Goal: Transaction & Acquisition: Purchase product/service

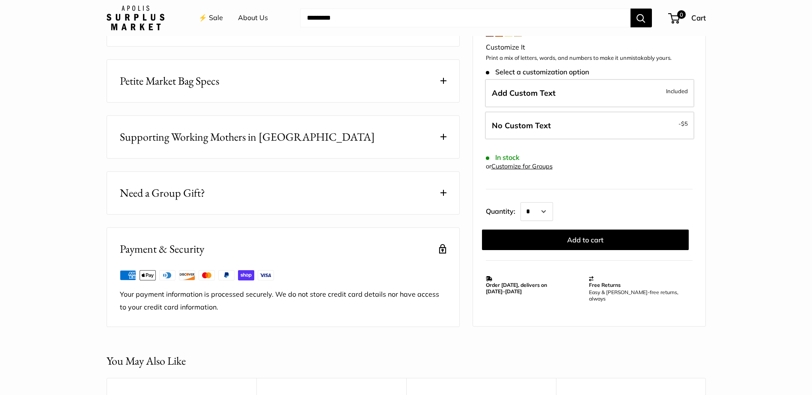
scroll to position [329, 0]
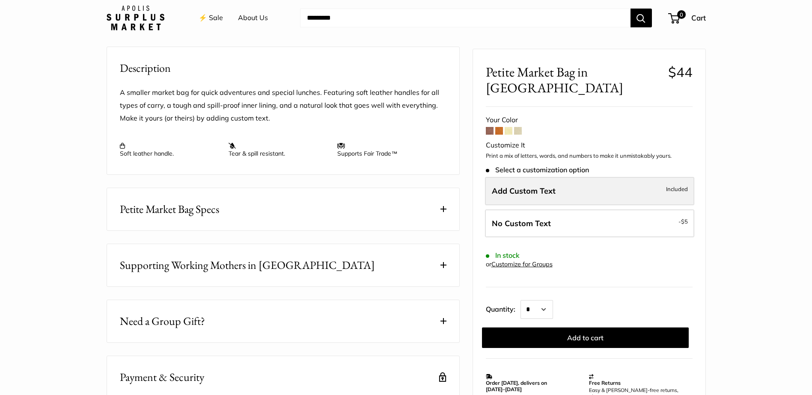
click at [553, 186] on span "Add Custom Text" at bounding box center [524, 191] width 64 height 10
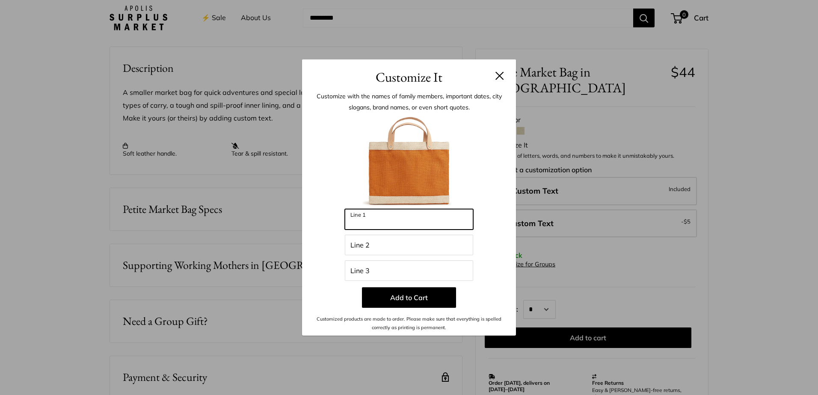
click at [378, 216] on input "Line 1" at bounding box center [409, 219] width 128 height 21
type input "*"
type input "*********"
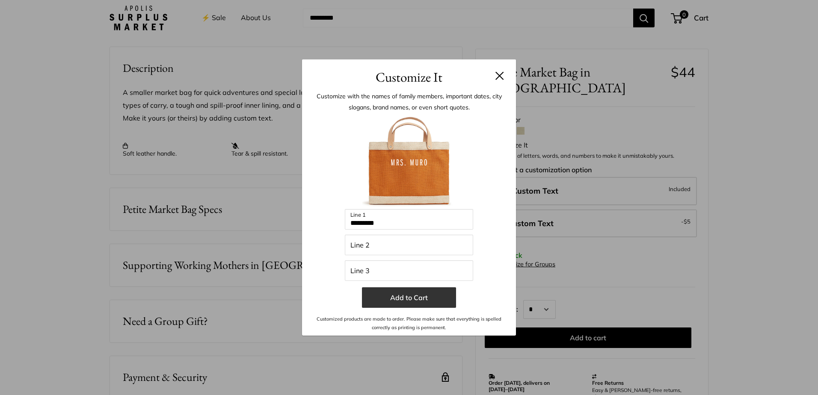
click at [432, 303] on button "Add to Cart" at bounding box center [409, 298] width 94 height 21
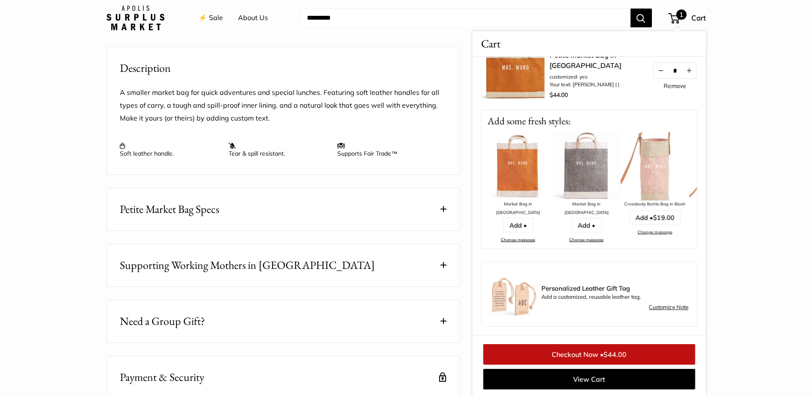
scroll to position [330, 0]
click at [217, 18] on link "⚡️ Sale" at bounding box center [211, 18] width 24 height 13
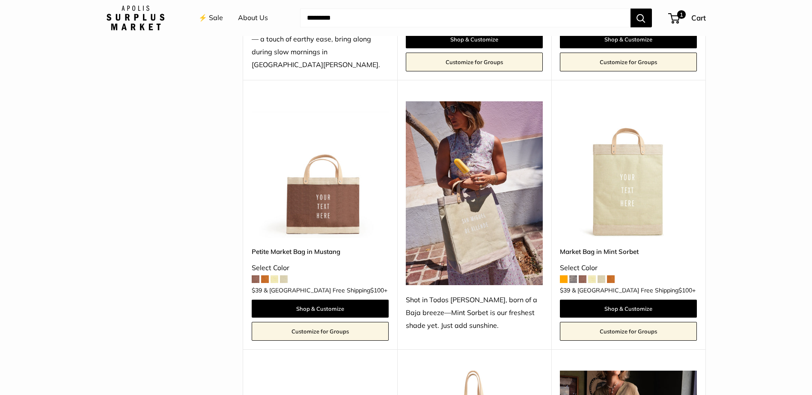
scroll to position [385, 0]
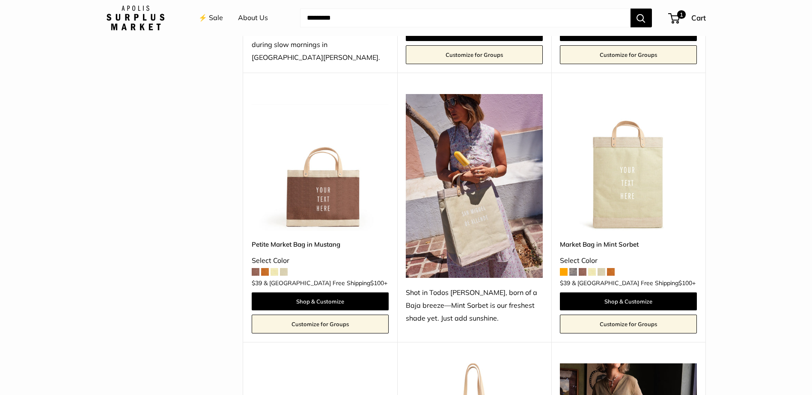
click at [283, 268] on span at bounding box center [284, 272] width 8 height 8
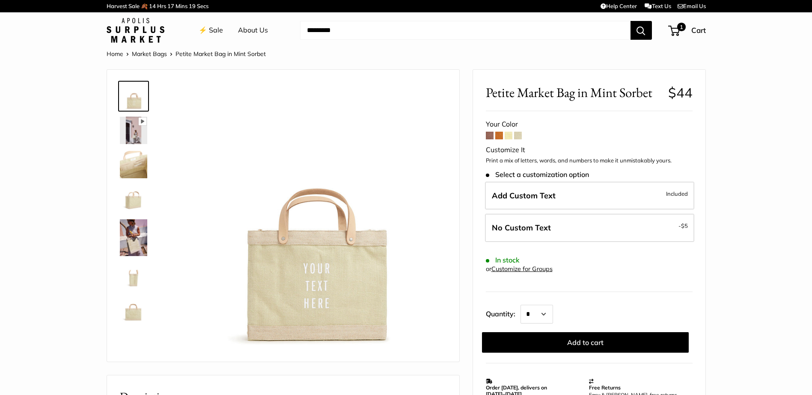
click at [488, 136] on span at bounding box center [490, 136] width 8 height 8
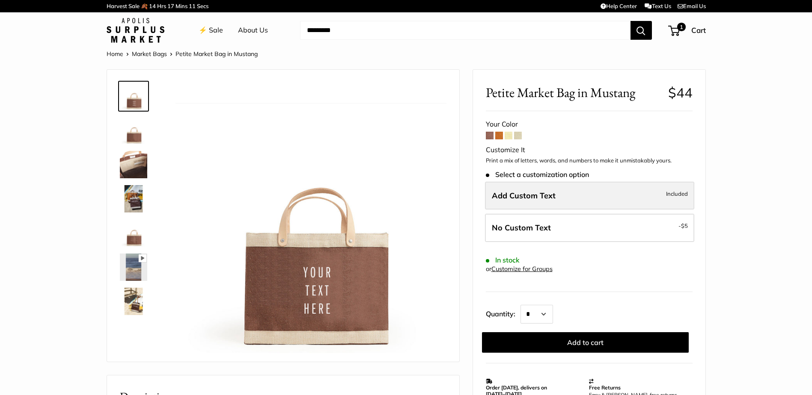
click at [513, 194] on span "Add Custom Text" at bounding box center [524, 196] width 64 height 10
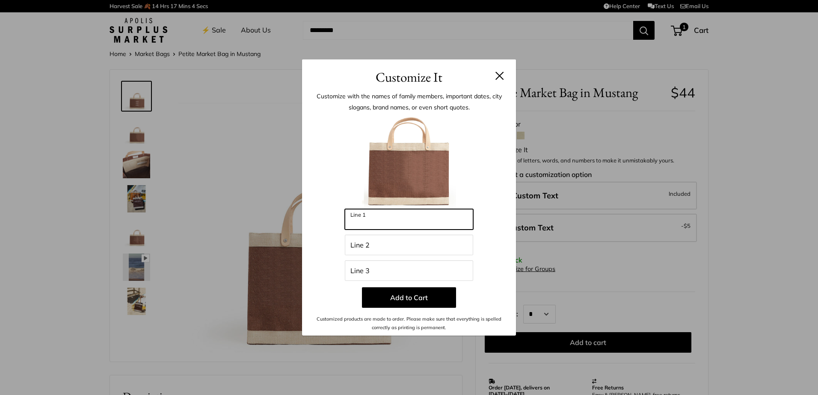
click at [390, 220] on input "Line 1" at bounding box center [409, 219] width 128 height 21
type input "*"
type input "*********"
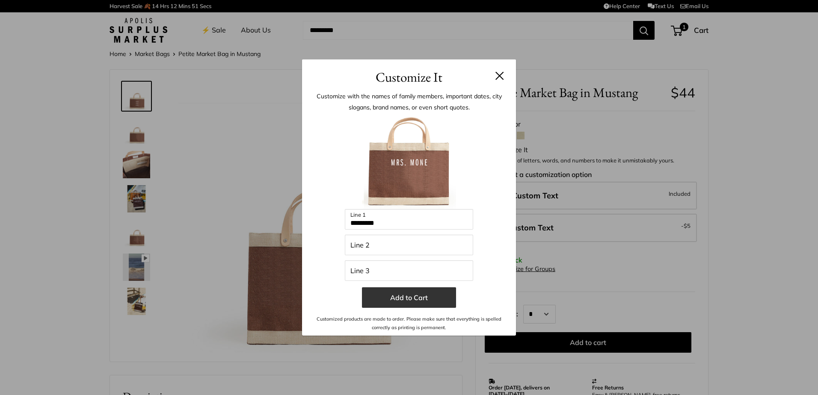
click at [423, 298] on button "Add to Cart" at bounding box center [409, 298] width 94 height 21
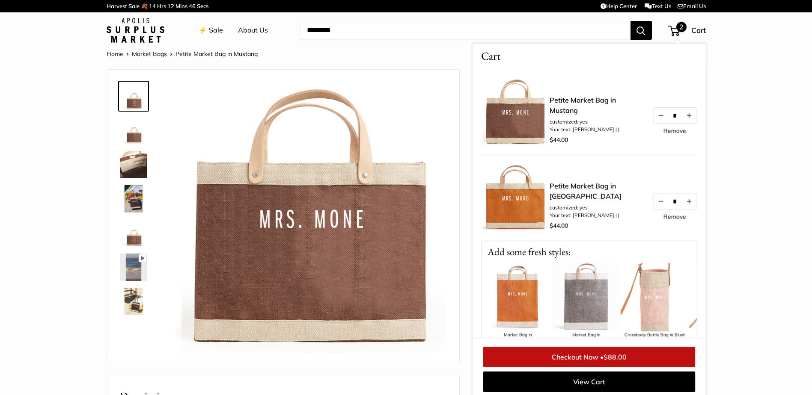
scroll to position [3, 0]
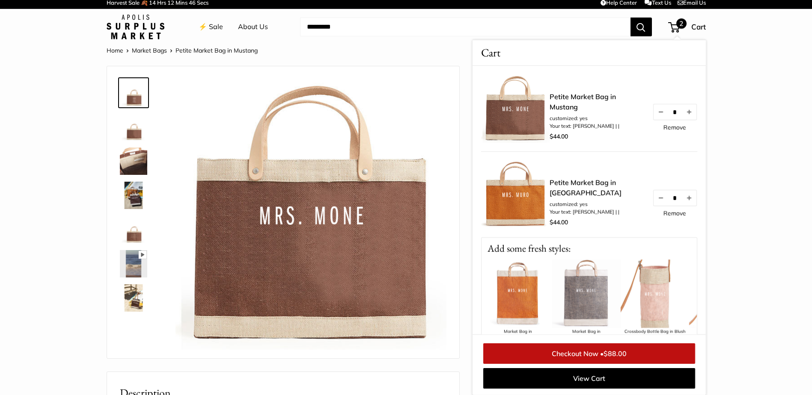
click at [212, 26] on link "⚡️ Sale" at bounding box center [211, 27] width 24 height 13
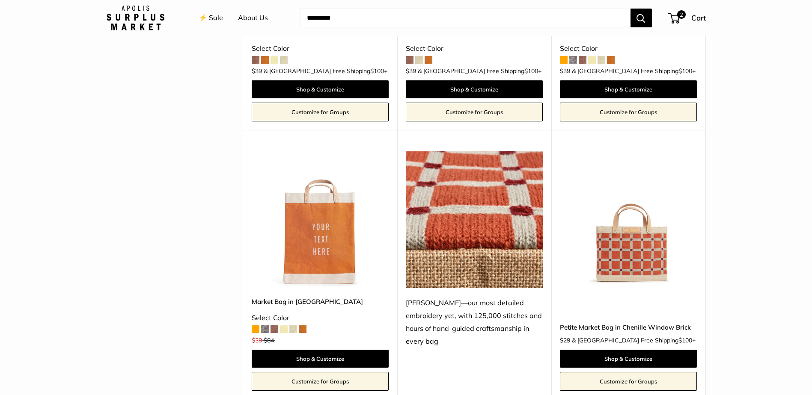
scroll to position [1412, 0]
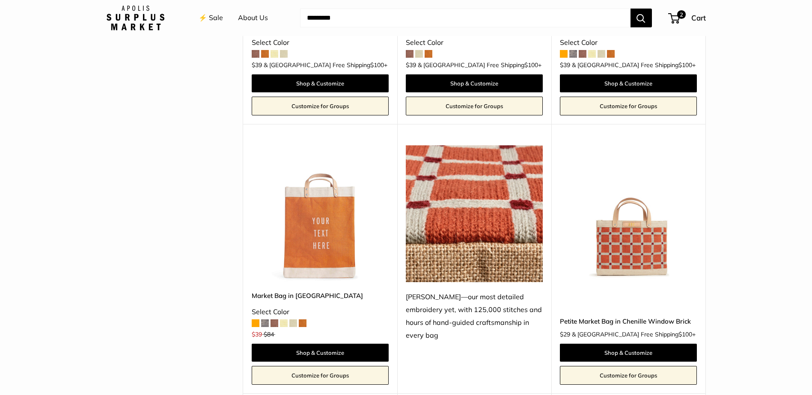
click at [0, 0] on img at bounding box center [0, 0] width 0 height 0
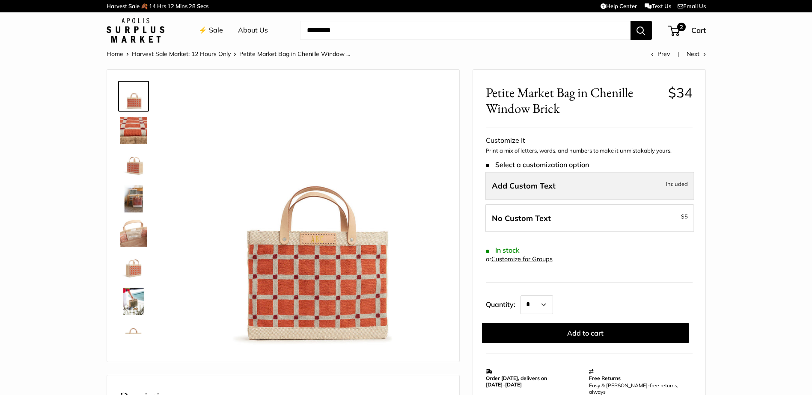
click at [543, 187] on span "Add Custom Text" at bounding box center [524, 186] width 64 height 10
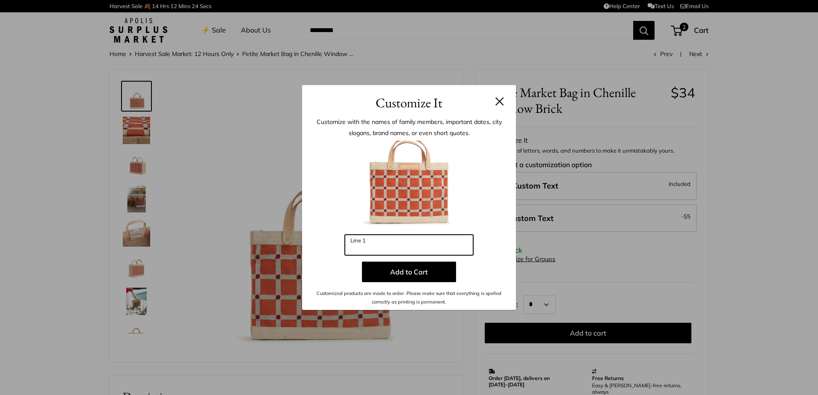
click at [411, 250] on input "Line 1" at bounding box center [409, 245] width 128 height 21
type input "*"
type input "**"
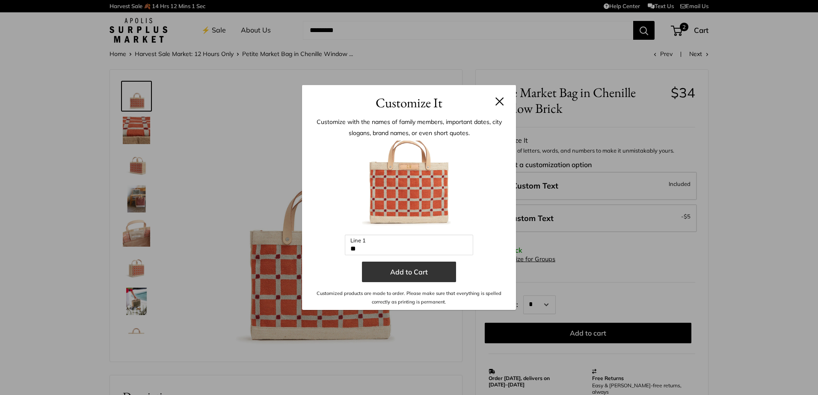
click at [428, 270] on button "Add to Cart" at bounding box center [409, 272] width 94 height 21
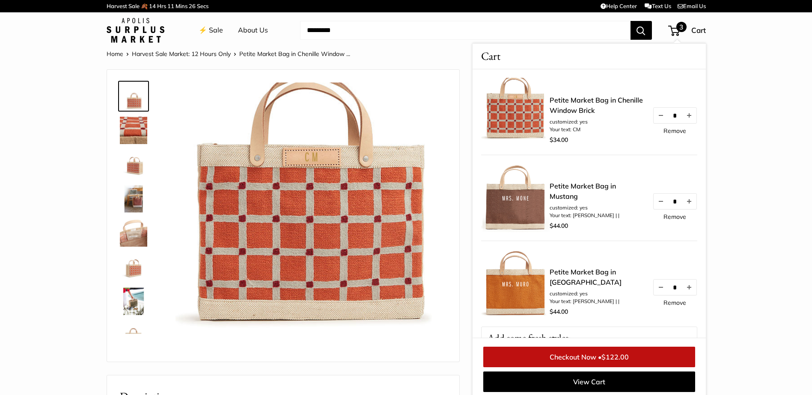
click at [669, 217] on link "Remove" at bounding box center [674, 217] width 23 height 6
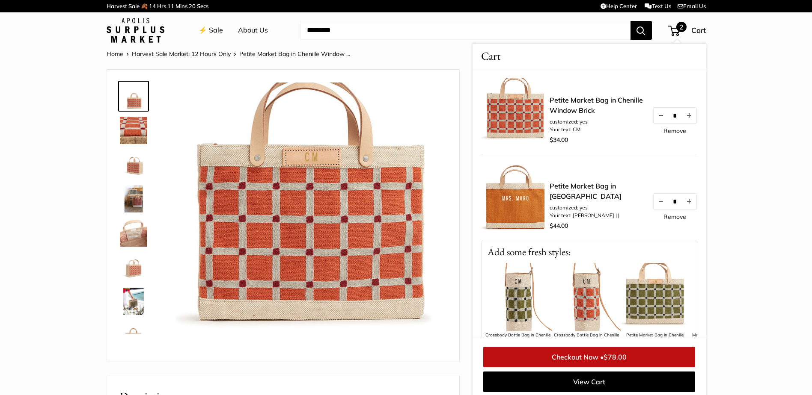
scroll to position [3, 0]
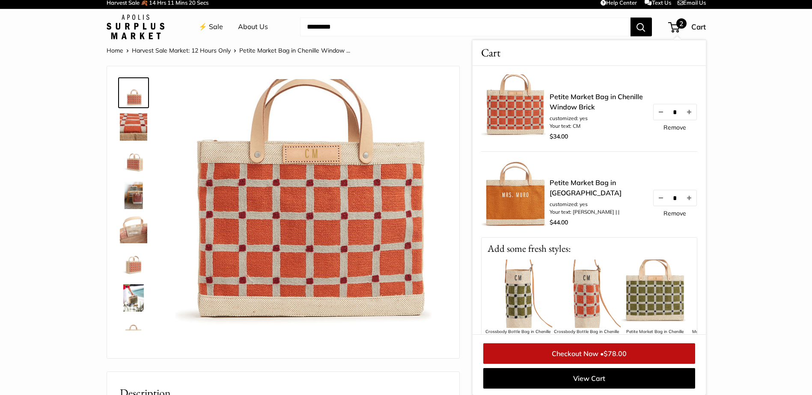
click at [214, 30] on link "⚡️ Sale" at bounding box center [211, 27] width 24 height 13
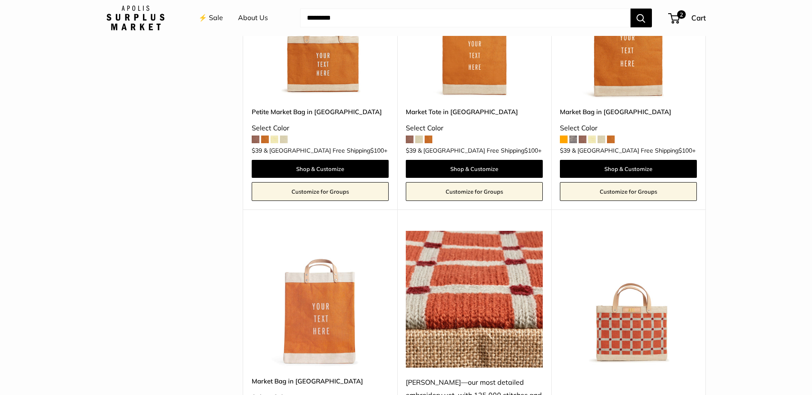
scroll to position [1412, 0]
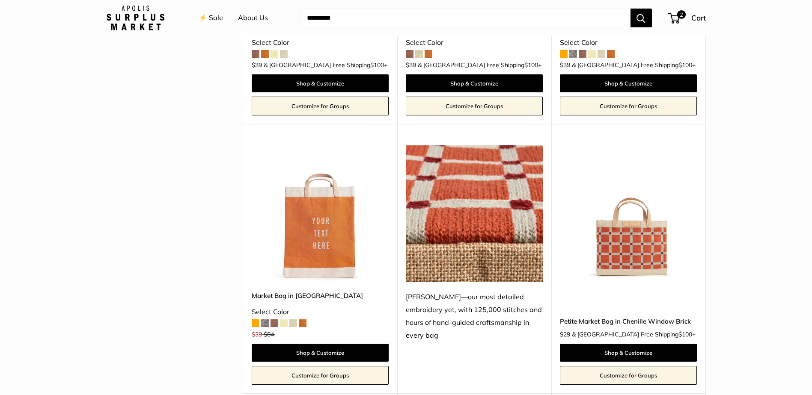
click at [0, 0] on img at bounding box center [0, 0] width 0 height 0
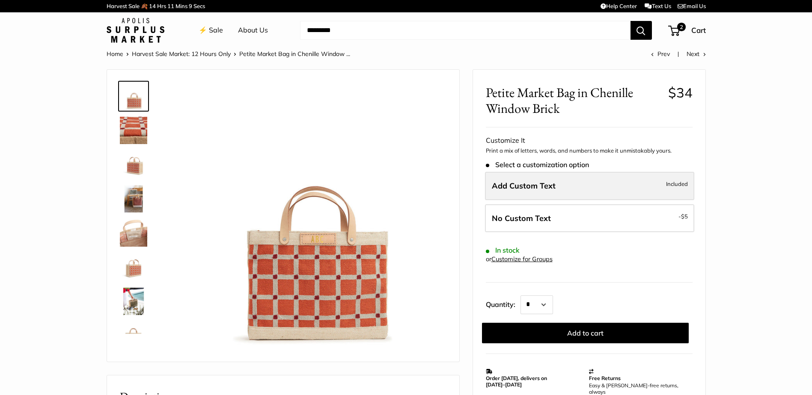
click at [521, 186] on span "Add Custom Text" at bounding box center [524, 186] width 64 height 10
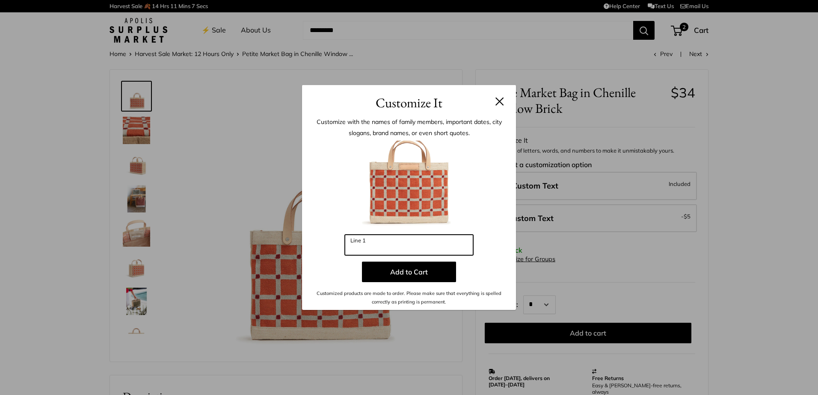
click at [374, 245] on input "Line 1" at bounding box center [409, 245] width 128 height 21
type input "**"
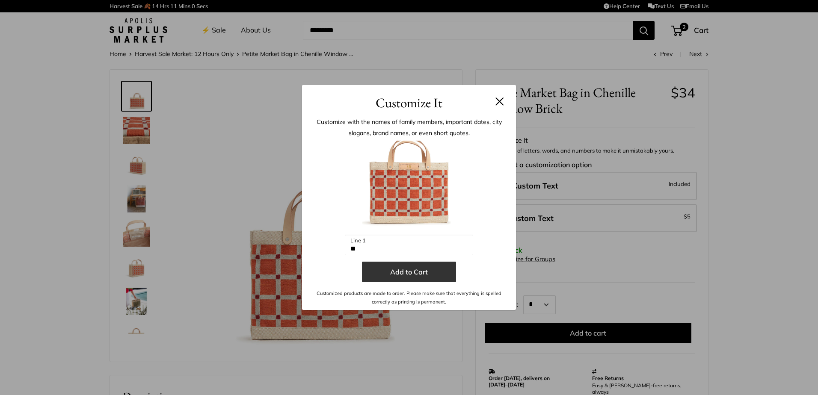
click at [401, 269] on button "Add to Cart" at bounding box center [409, 272] width 94 height 21
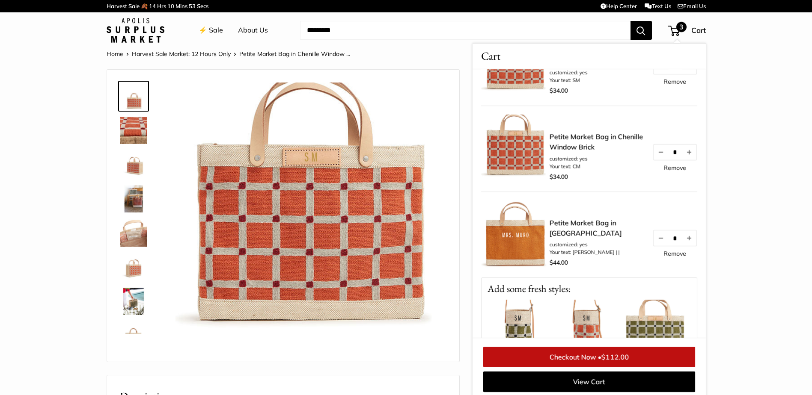
scroll to position [43, 0]
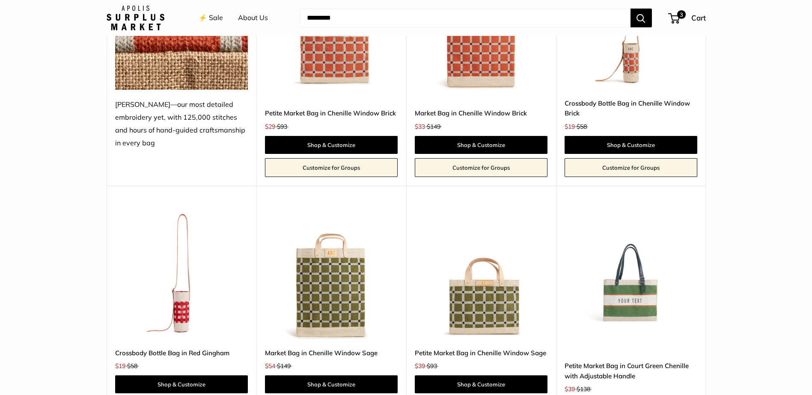
scroll to position [1626, 0]
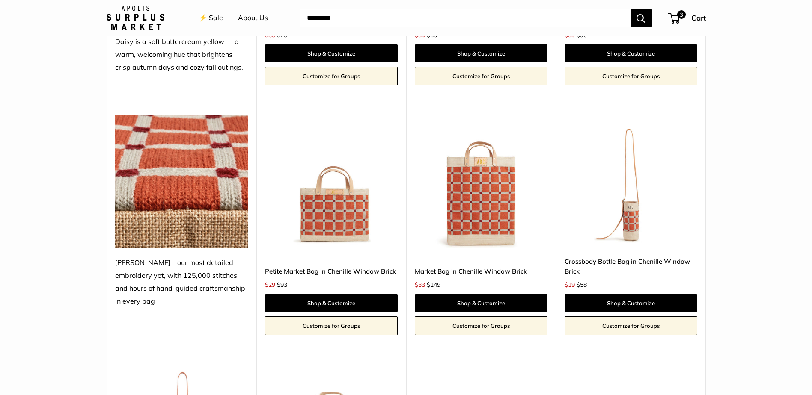
click at [0, 0] on img at bounding box center [0, 0] width 0 height 0
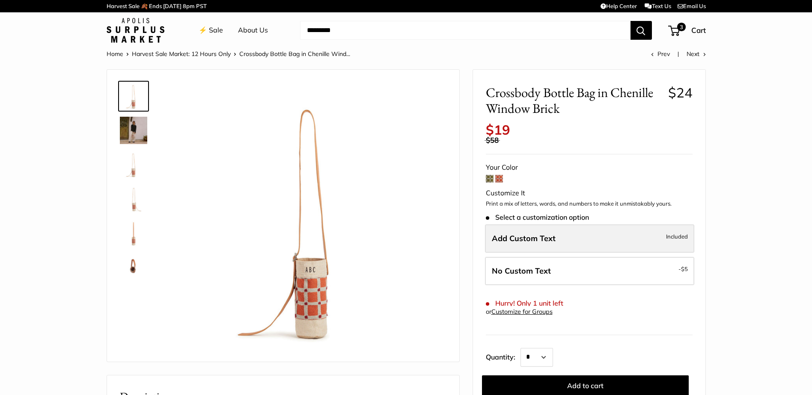
click at [555, 238] on label "Add Custom Text Included" at bounding box center [589, 239] width 209 height 28
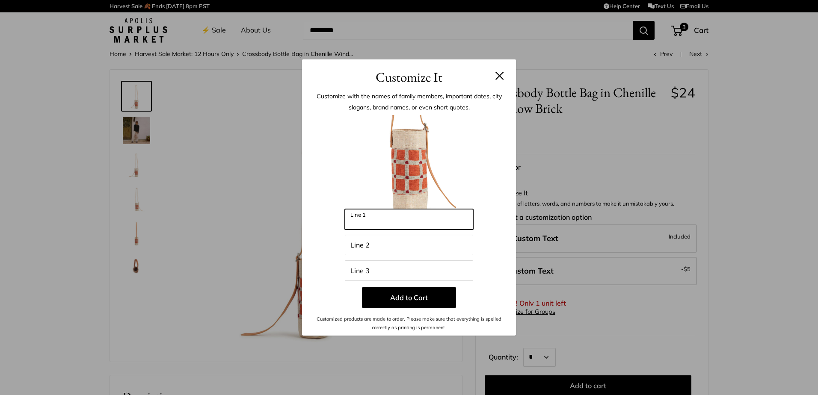
click at [403, 223] on input "Line 1" at bounding box center [409, 219] width 128 height 21
type input "*"
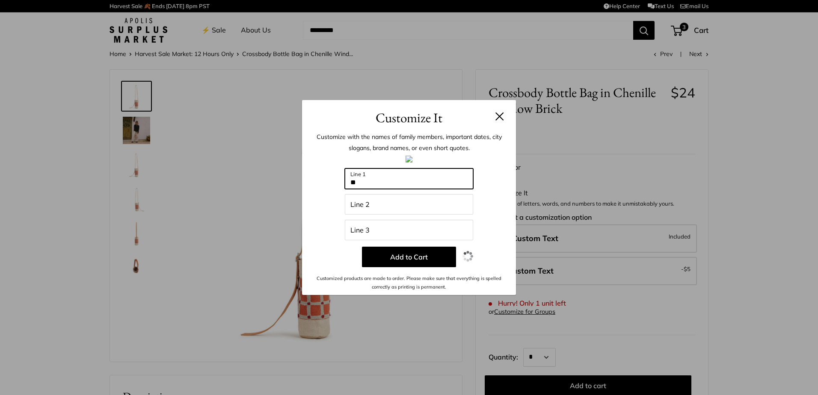
type input "*"
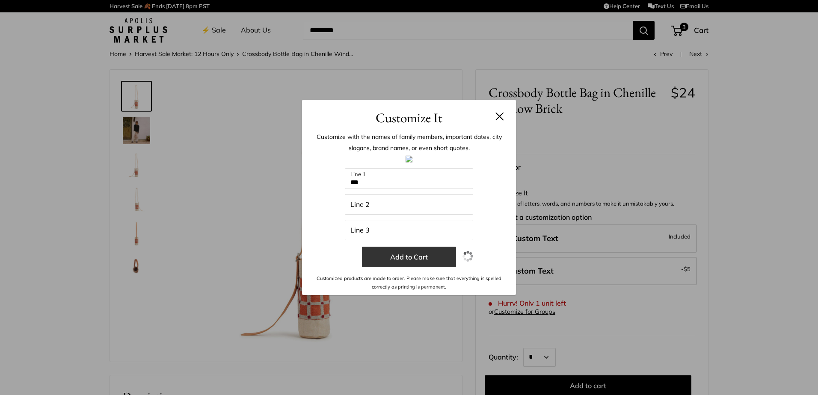
click at [395, 255] on button "Add to Cart" at bounding box center [409, 257] width 94 height 21
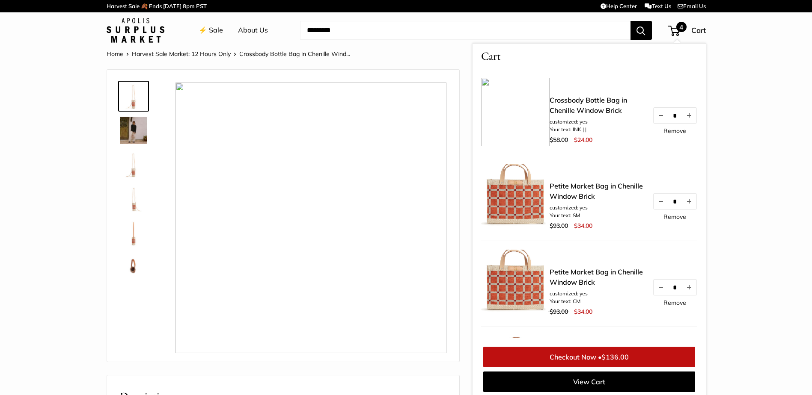
click at [520, 116] on img at bounding box center [515, 112] width 68 height 68
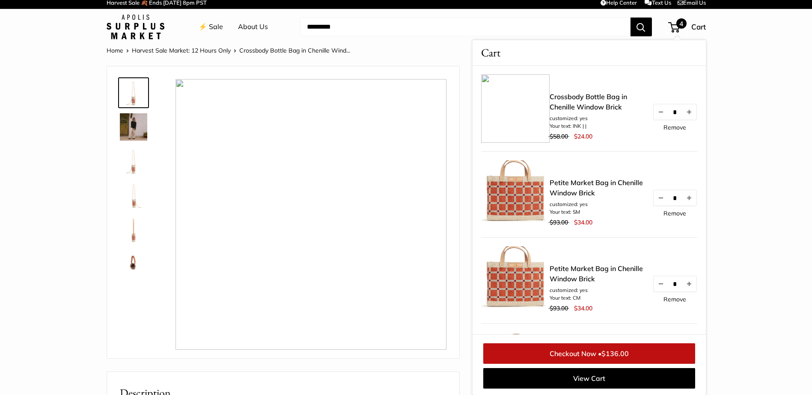
click at [680, 27] on span "4" at bounding box center [681, 23] width 10 height 10
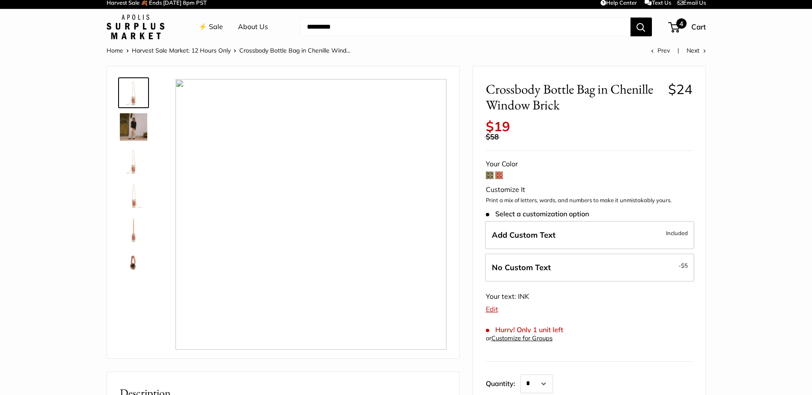
click at [673, 26] on span "4" at bounding box center [674, 27] width 12 height 10
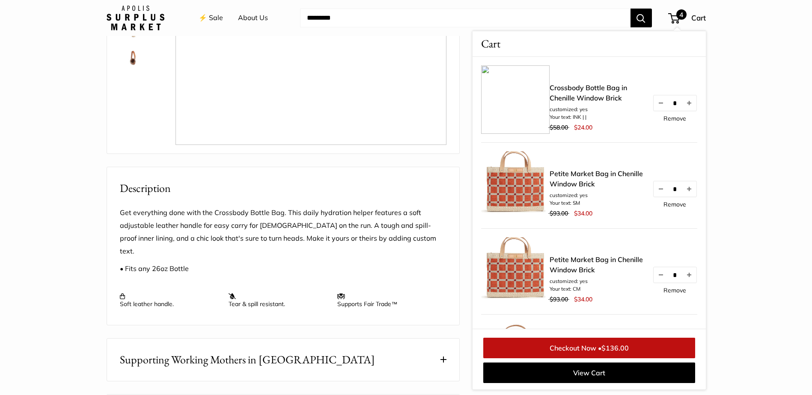
scroll to position [86, 0]
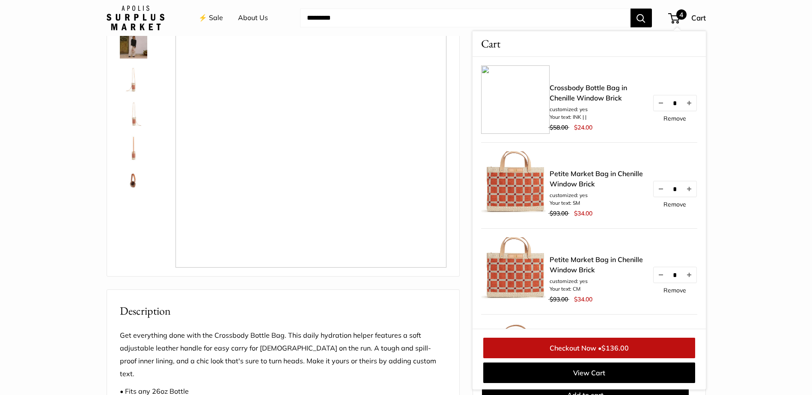
click at [136, 86] on img at bounding box center [133, 78] width 27 height 27
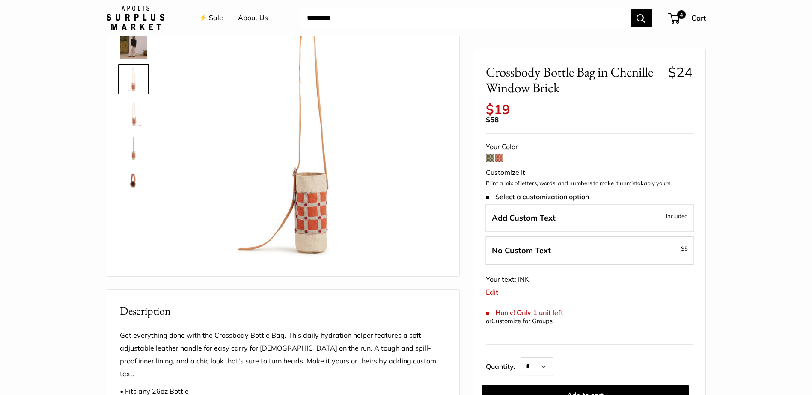
click at [135, 179] on img at bounding box center [133, 181] width 27 height 27
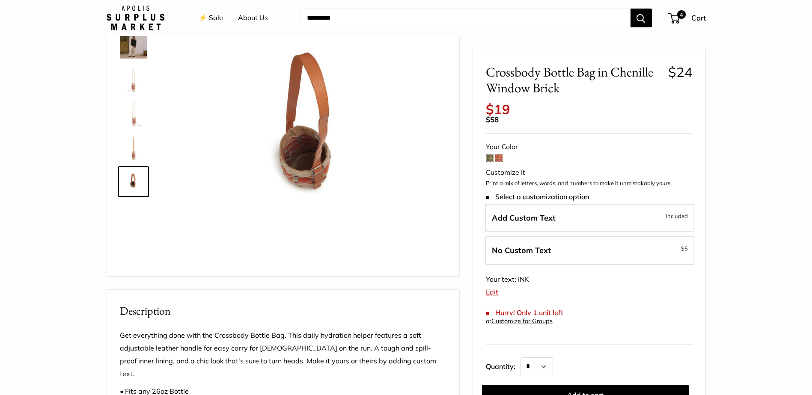
click at [144, 153] on img at bounding box center [133, 147] width 27 height 27
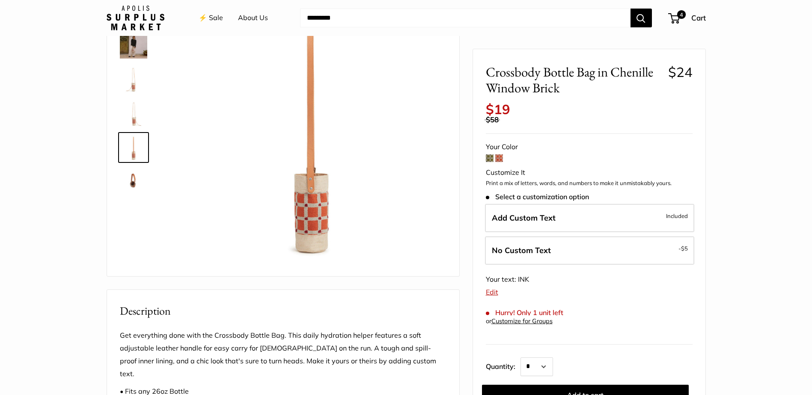
click at [137, 103] on img at bounding box center [133, 113] width 27 height 27
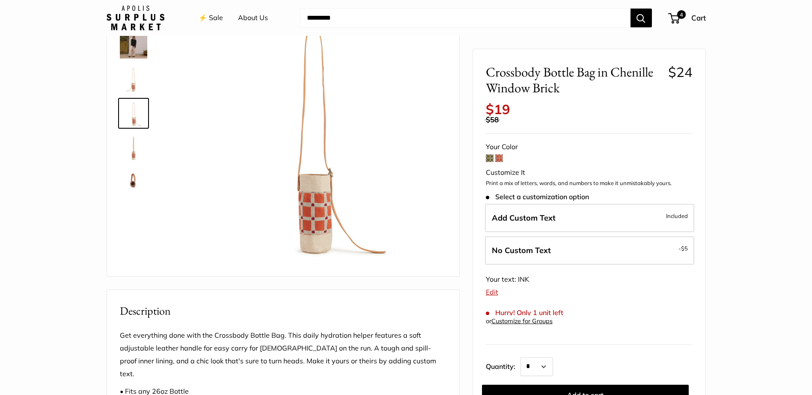
click at [129, 77] on img at bounding box center [133, 78] width 27 height 27
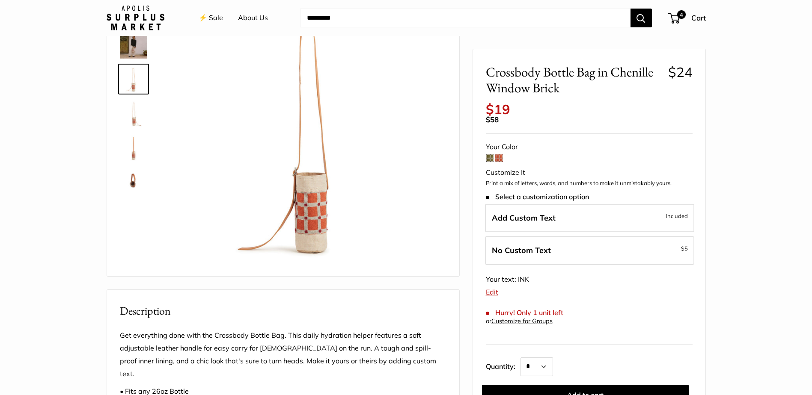
click at [138, 47] on img at bounding box center [133, 44] width 27 height 27
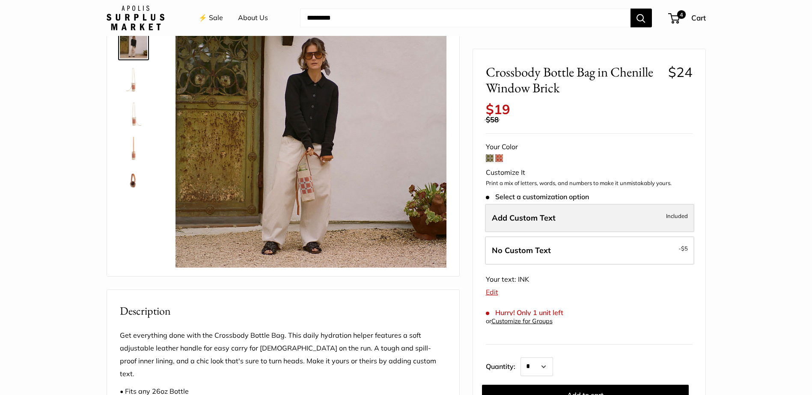
click at [520, 221] on span "Add Custom Text" at bounding box center [524, 218] width 64 height 10
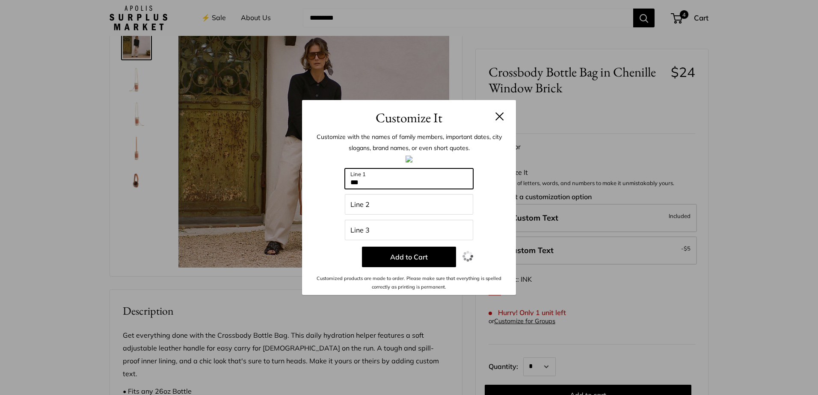
drag, startPoint x: 373, startPoint y: 183, endPoint x: 339, endPoint y: 183, distance: 33.4
click at [339, 183] on div "Enter 9 letters *** Line 1 Line 2 Line 3 Add to Cart Customized products are ma…" at bounding box center [409, 224] width 188 height 136
type input "*"
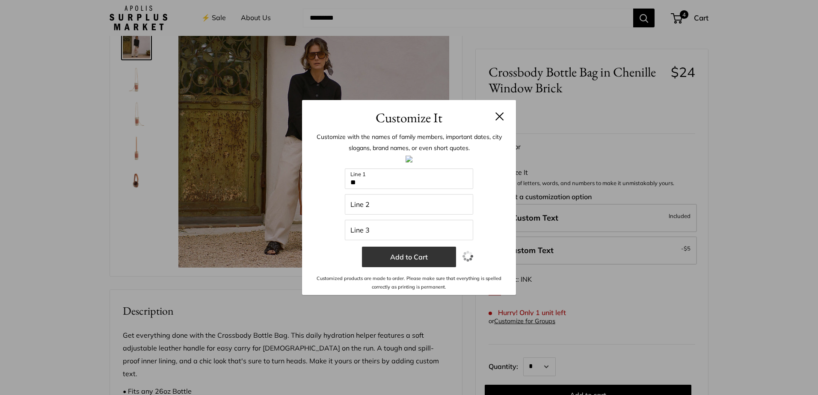
click at [423, 256] on button "Add to Cart" at bounding box center [409, 257] width 94 height 21
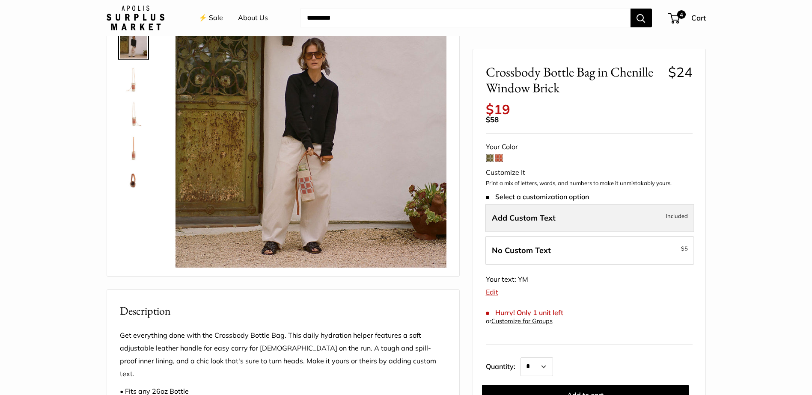
click at [553, 216] on span "Add Custom Text" at bounding box center [524, 218] width 64 height 10
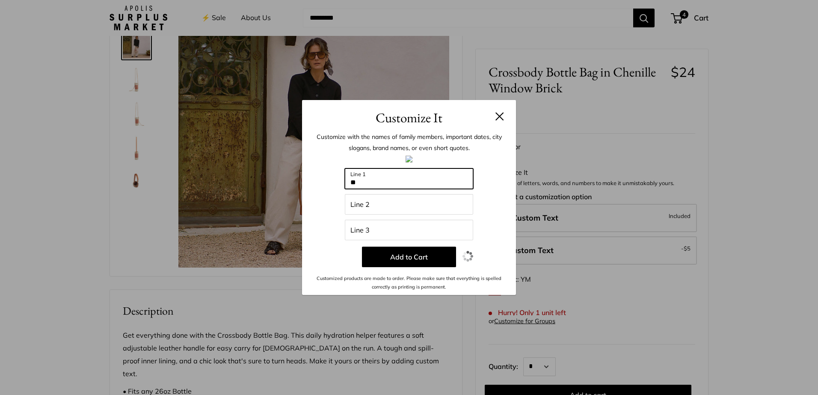
drag, startPoint x: 407, startPoint y: 184, endPoint x: 241, endPoint y: 184, distance: 165.6
click at [241, 184] on div "Customize It Customize with the names of family members, important dates, city …" at bounding box center [409, 197] width 818 height 395
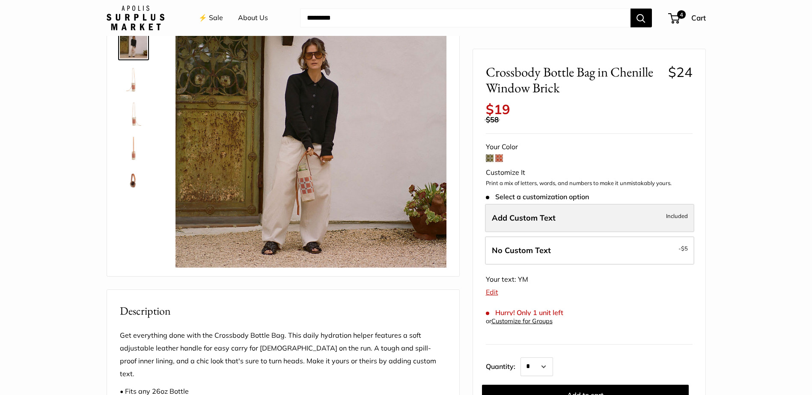
click at [513, 219] on span "Add Custom Text" at bounding box center [524, 218] width 64 height 10
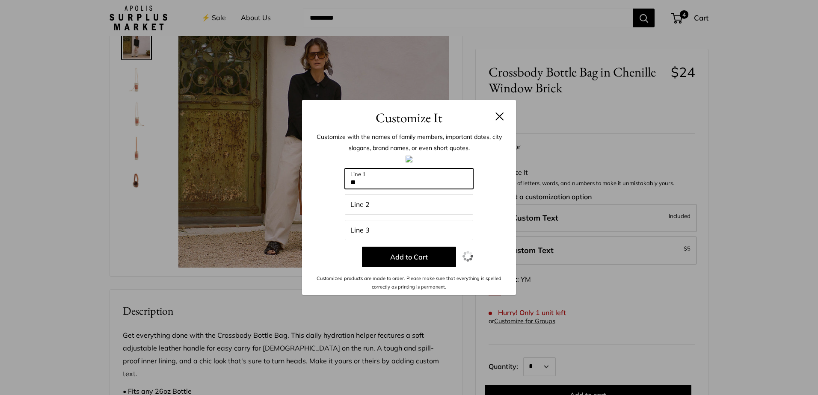
drag, startPoint x: 374, startPoint y: 184, endPoint x: 318, endPoint y: 184, distance: 56.1
click at [318, 184] on div "Enter 9 letters ** Line 1 Line 2 Line 3 Add to Cart Customized products are mad…" at bounding box center [409, 224] width 188 height 136
type input "**"
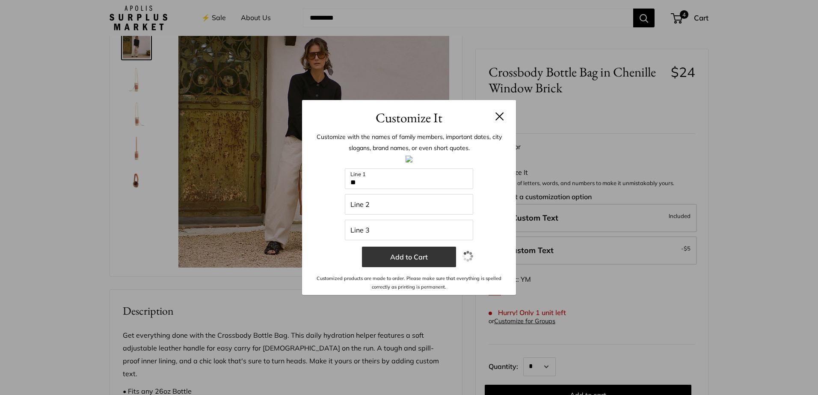
click at [401, 259] on button "Add to Cart" at bounding box center [409, 257] width 94 height 21
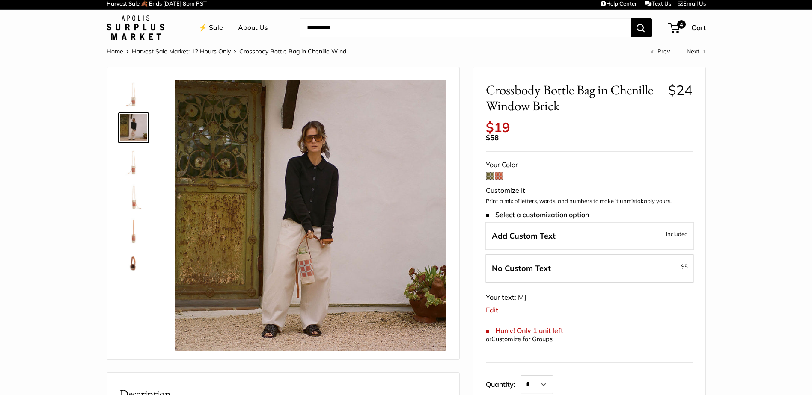
scroll to position [0, 0]
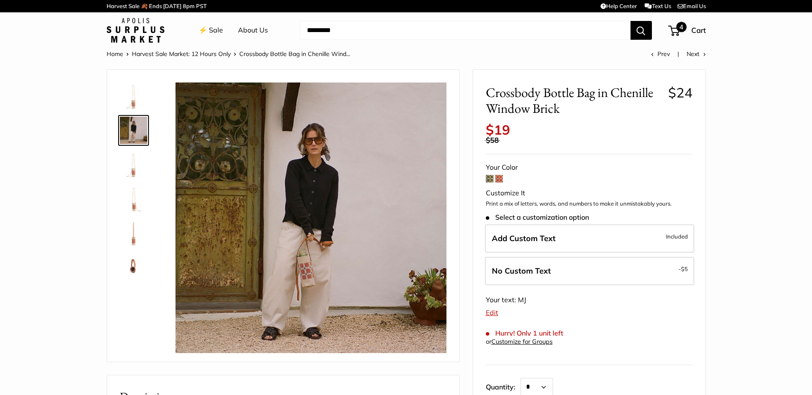
drag, startPoint x: 45, startPoint y: 1, endPoint x: 677, endPoint y: 31, distance: 632.0
click at [677, 31] on span "4" at bounding box center [674, 31] width 12 height 10
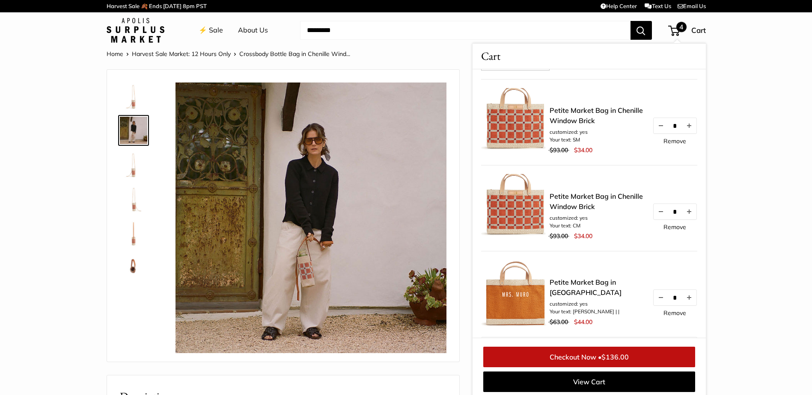
scroll to position [86, 0]
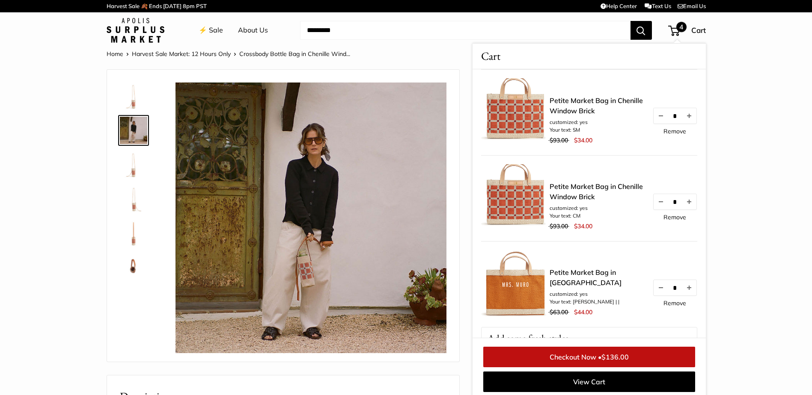
click at [672, 129] on link "Remove" at bounding box center [674, 131] width 23 height 6
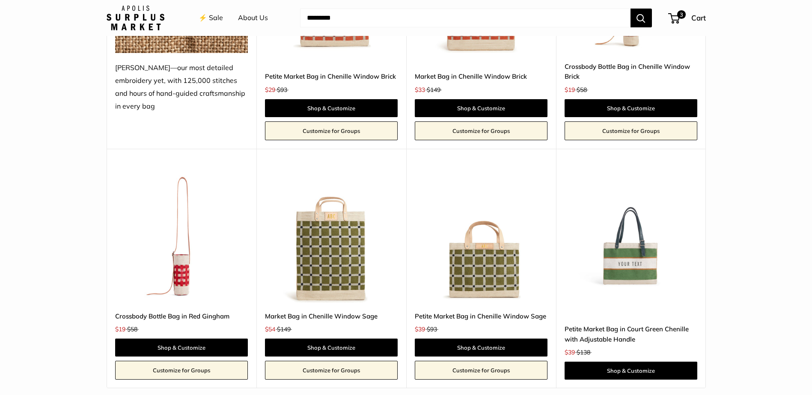
scroll to position [1883, 0]
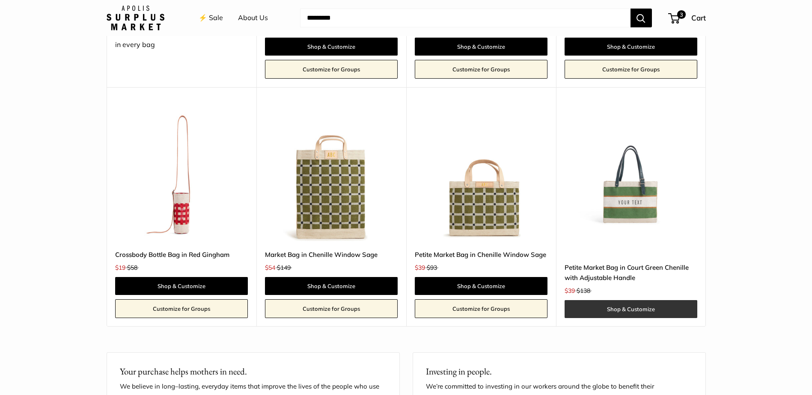
click at [634, 309] on link "Shop & Customize" at bounding box center [631, 309] width 133 height 18
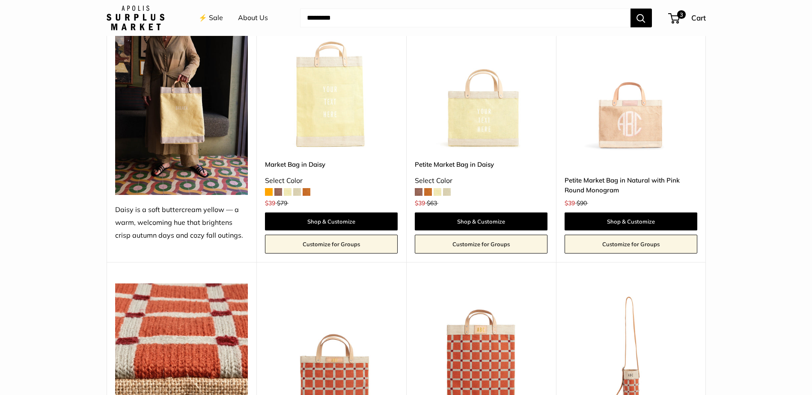
scroll to position [1455, 0]
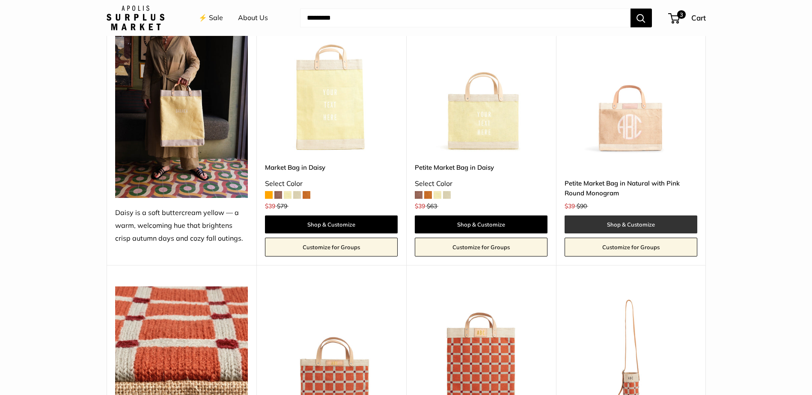
click at [639, 226] on link "Shop & Customize" at bounding box center [631, 225] width 133 height 18
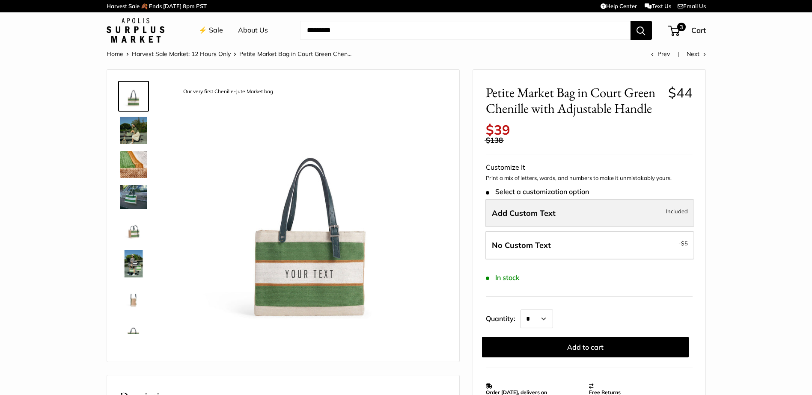
click at [517, 214] on span "Add Custom Text" at bounding box center [524, 213] width 64 height 10
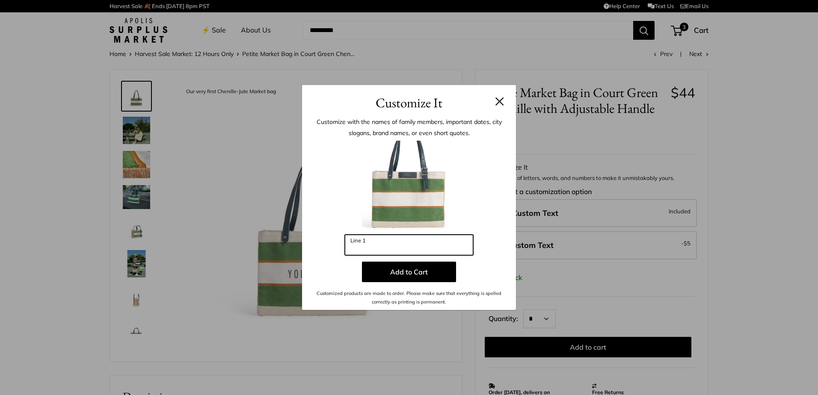
click at [374, 248] on input "Line 1" at bounding box center [409, 245] width 128 height 21
type input "*"
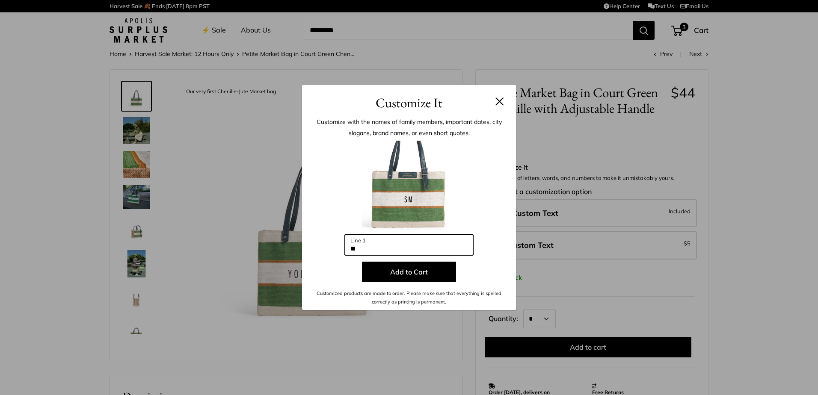
type input "*"
type input "********"
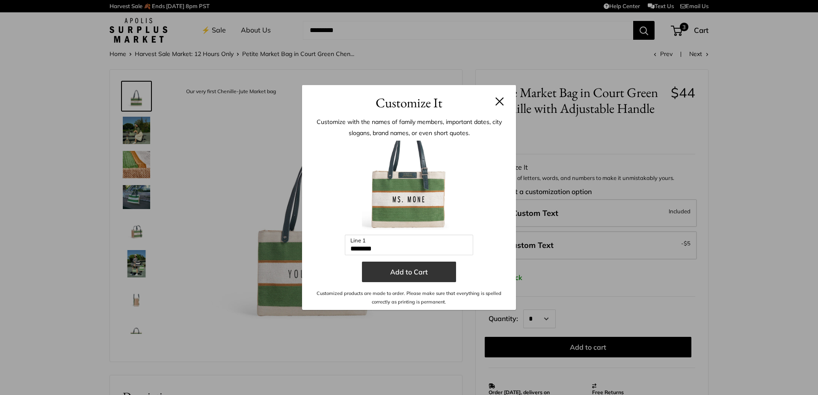
click at [422, 276] on button "Add to Cart" at bounding box center [409, 272] width 94 height 21
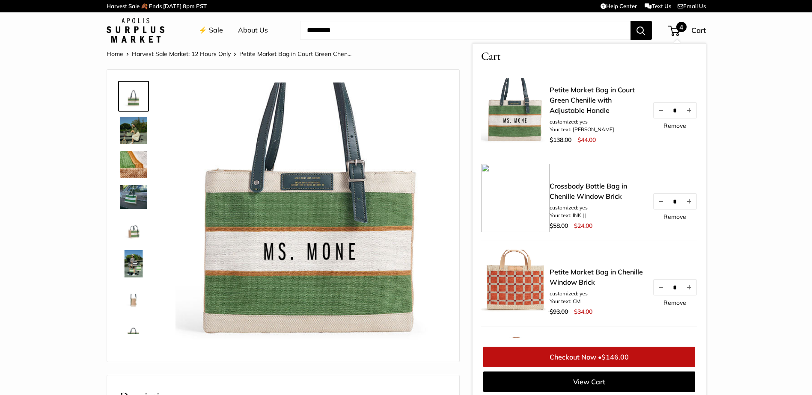
click at [675, 123] on link "Remove" at bounding box center [674, 126] width 23 height 6
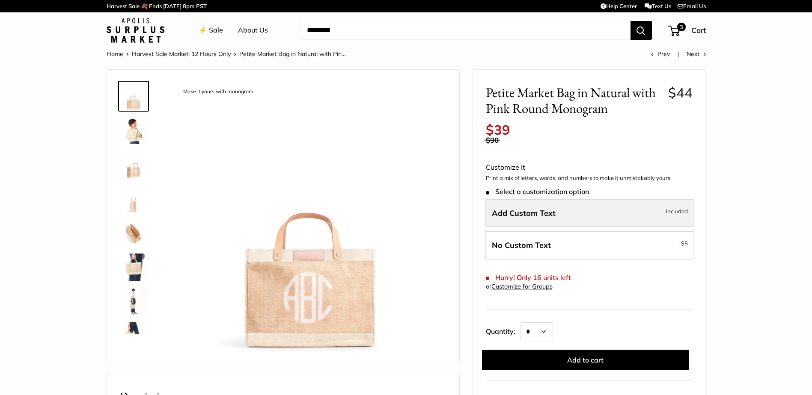
click at [526, 210] on span "Add Custom Text" at bounding box center [524, 213] width 64 height 10
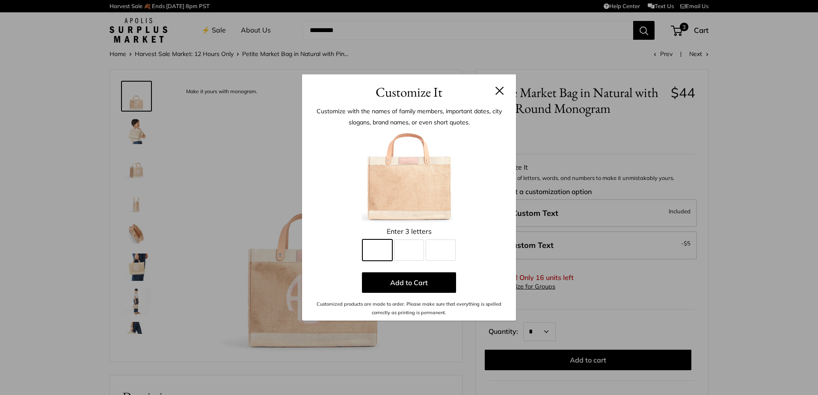
click at [389, 256] on input "Line 1" at bounding box center [378, 250] width 30 height 21
type input "*"
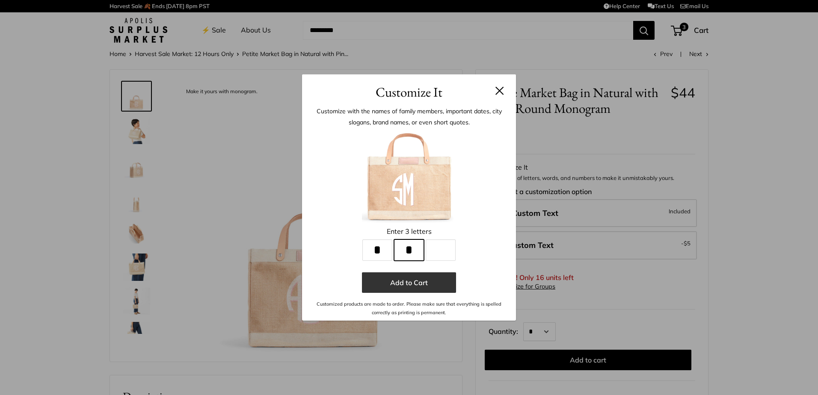
type input "*"
click at [418, 280] on button "Add to Cart" at bounding box center [409, 283] width 94 height 21
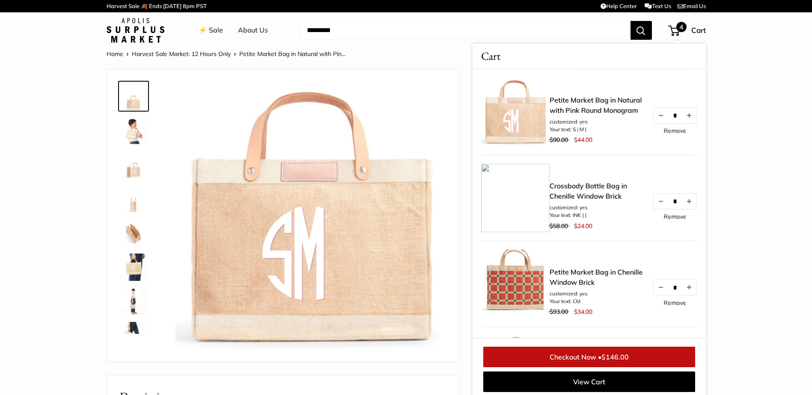
click at [678, 129] on link "Remove" at bounding box center [674, 131] width 23 height 6
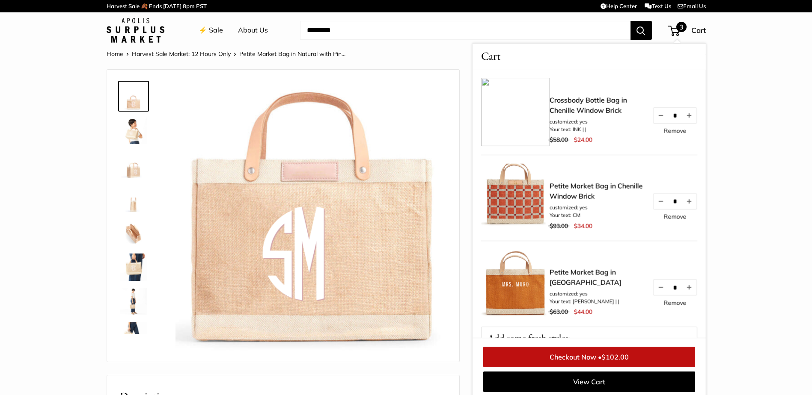
scroll to position [3, 0]
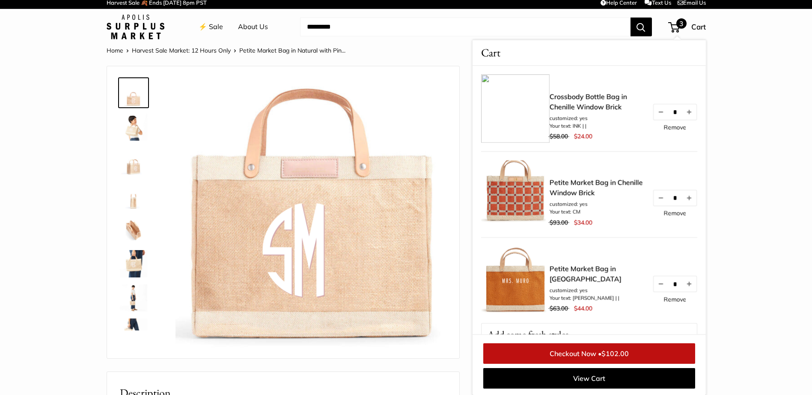
click at [217, 29] on link "⚡️ Sale" at bounding box center [211, 27] width 24 height 13
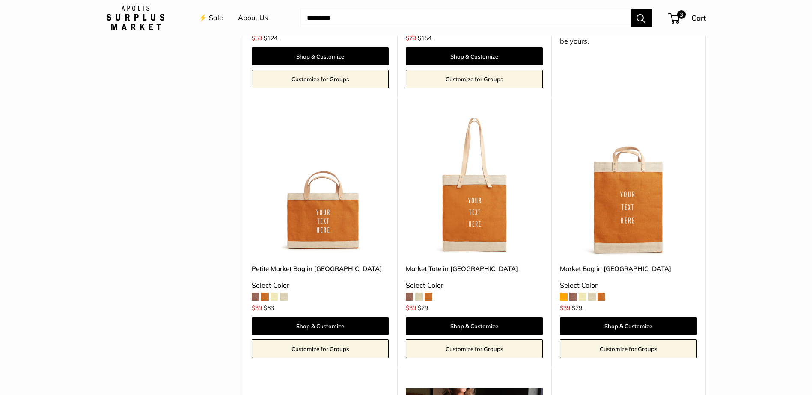
scroll to position [1156, 0]
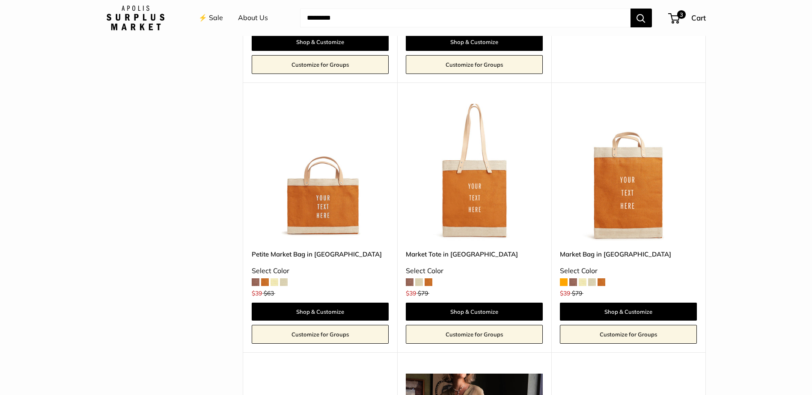
click at [257, 282] on span at bounding box center [256, 283] width 8 height 8
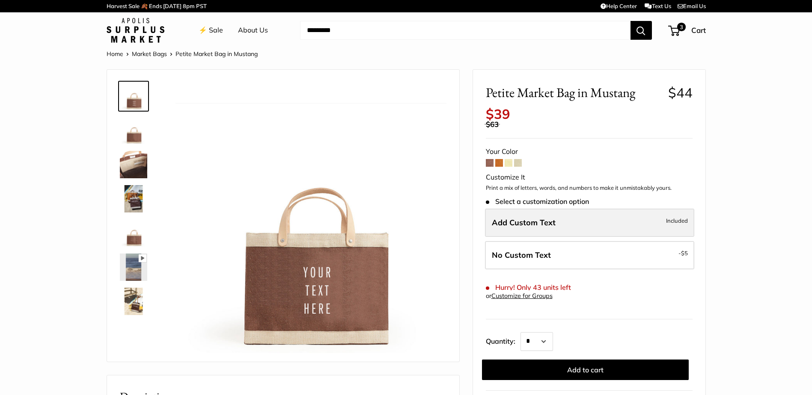
click at [550, 225] on span "Add Custom Text" at bounding box center [524, 223] width 64 height 10
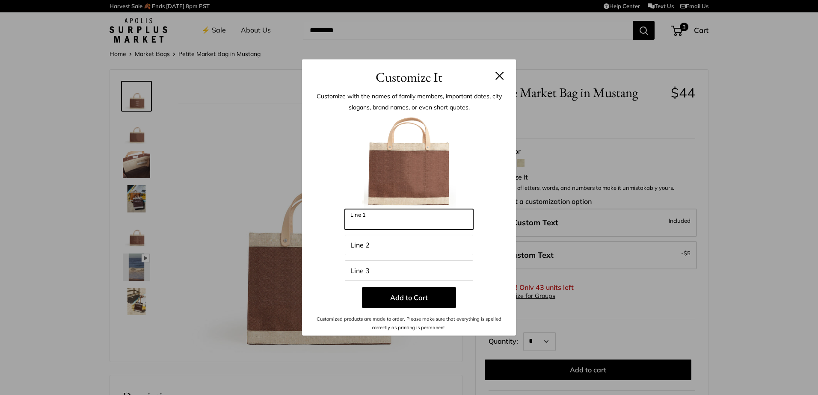
click at [396, 224] on input "Line 1" at bounding box center [409, 219] width 128 height 21
type input "******"
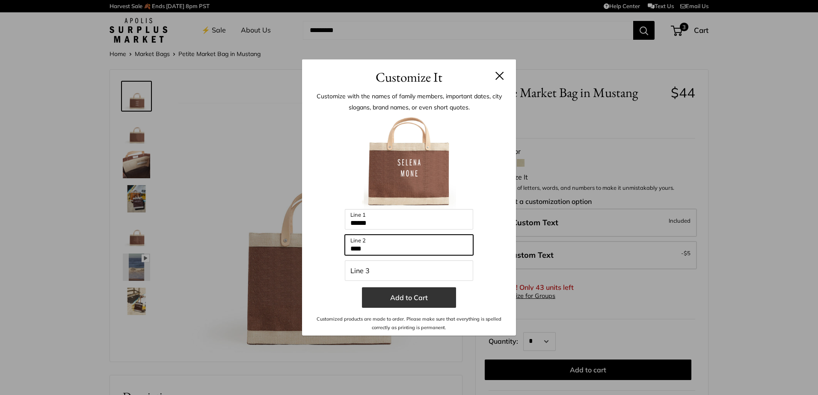
type input "****"
click at [412, 298] on button "Add to Cart" at bounding box center [409, 298] width 94 height 21
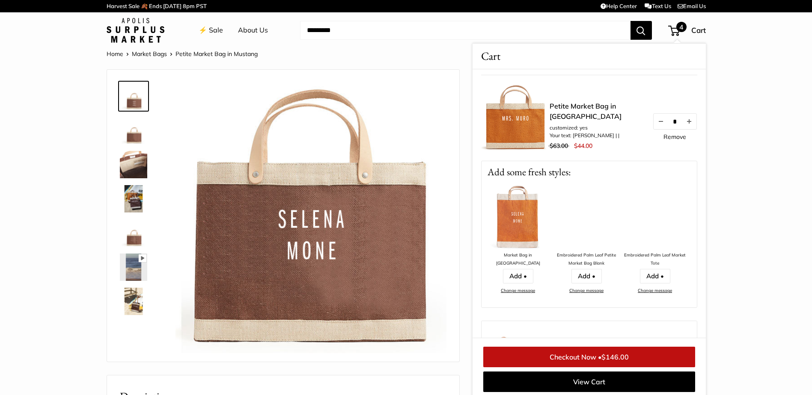
scroll to position [257, 0]
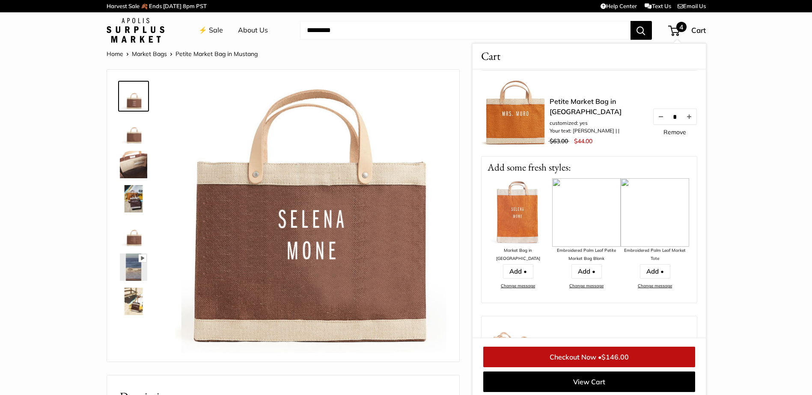
click at [516, 221] on img at bounding box center [518, 212] width 68 height 68
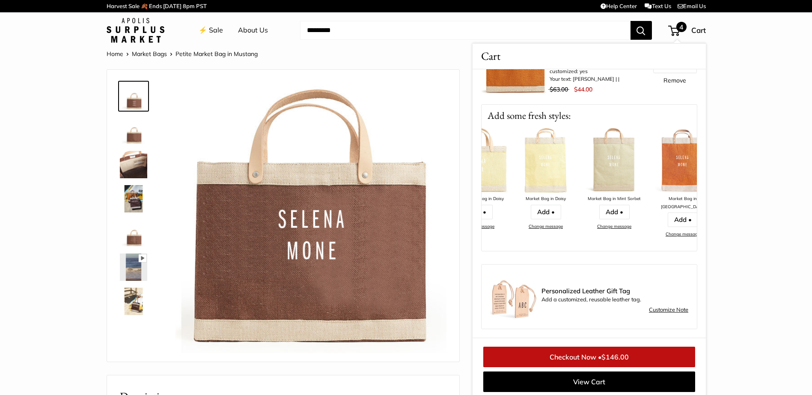
scroll to position [0, 754]
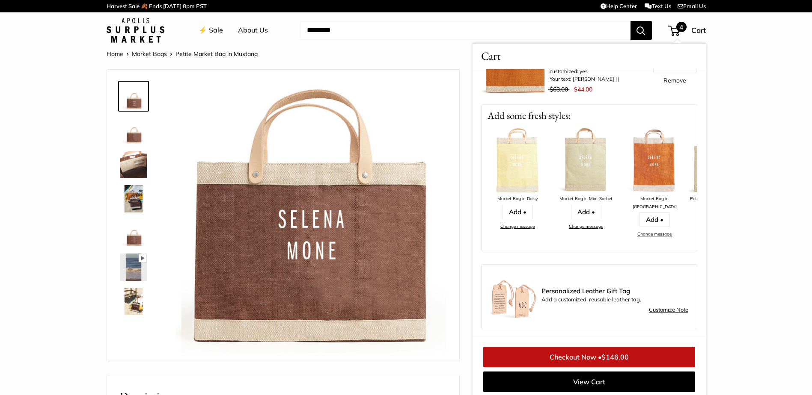
click at [602, 157] on img at bounding box center [586, 161] width 68 height 68
click at [593, 166] on img at bounding box center [586, 161] width 68 height 68
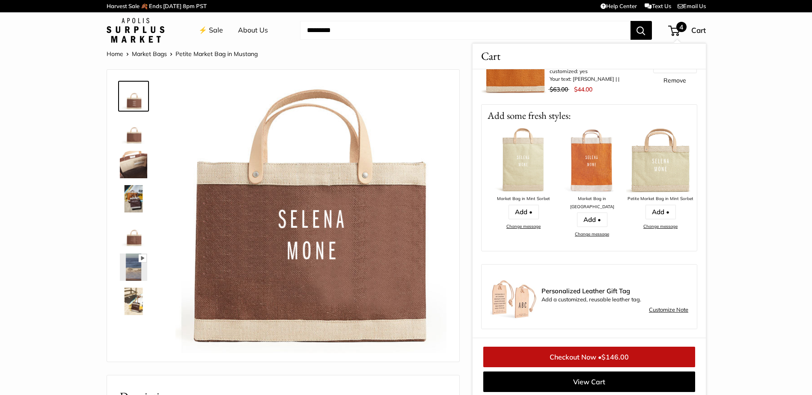
scroll to position [3, 0]
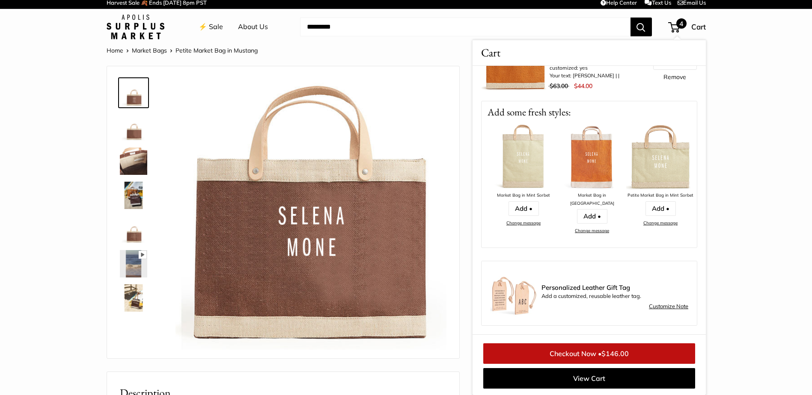
click at [136, 203] on img at bounding box center [133, 195] width 27 height 27
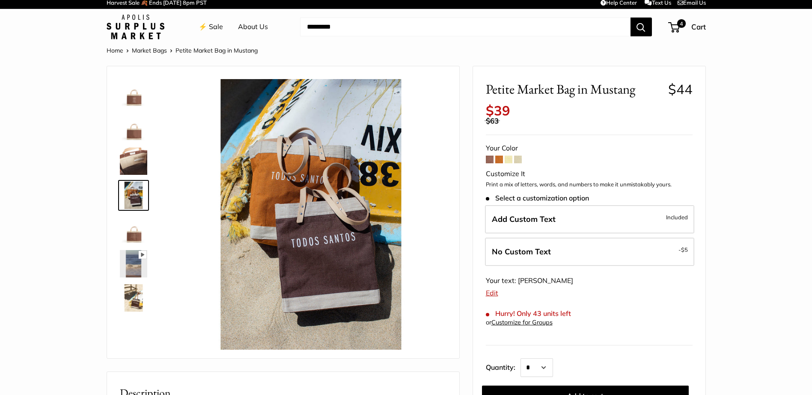
click at [131, 300] on img at bounding box center [133, 298] width 27 height 27
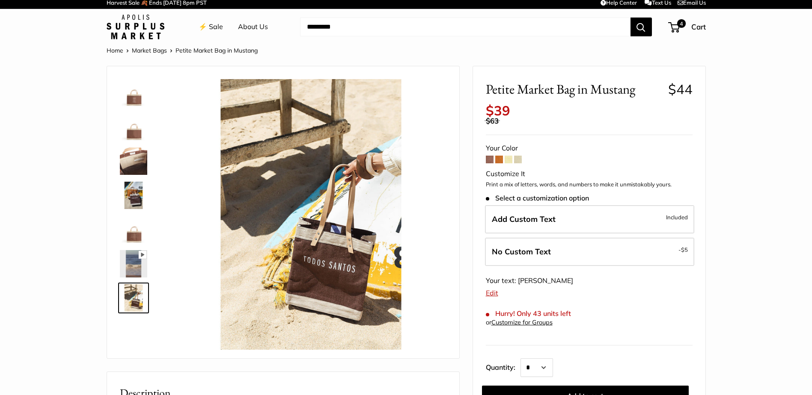
click at [133, 101] on img at bounding box center [133, 92] width 27 height 27
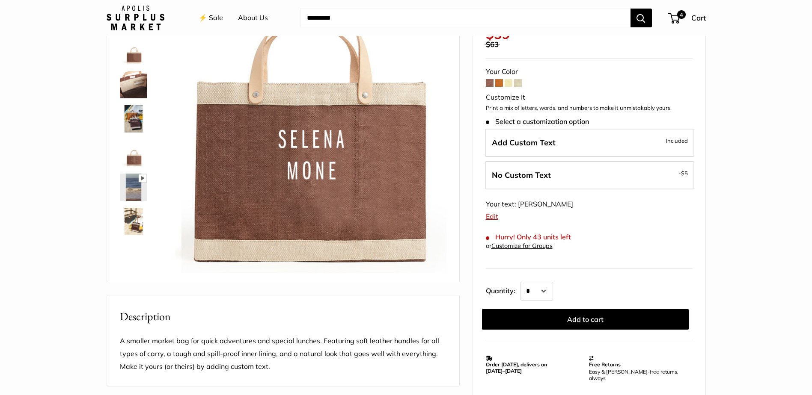
scroll to position [86, 0]
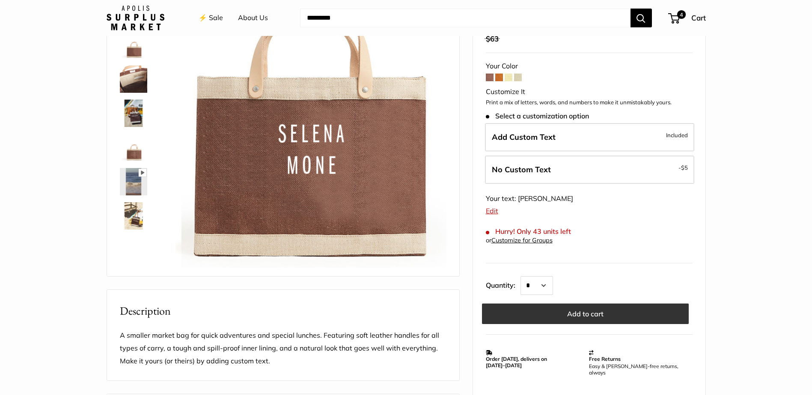
click at [606, 315] on button "Add to cart" at bounding box center [585, 314] width 207 height 21
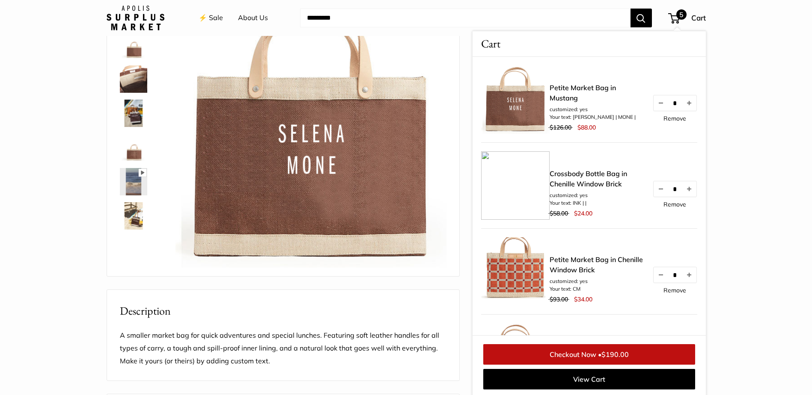
scroll to position [86, 0]
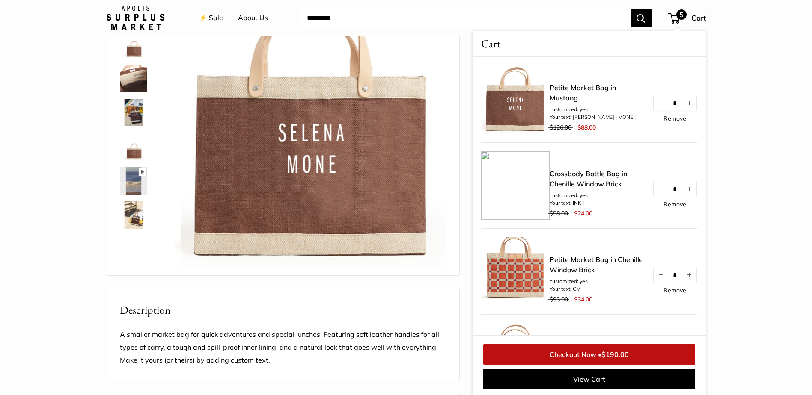
click at [222, 16] on link "⚡️ Sale" at bounding box center [211, 18] width 24 height 13
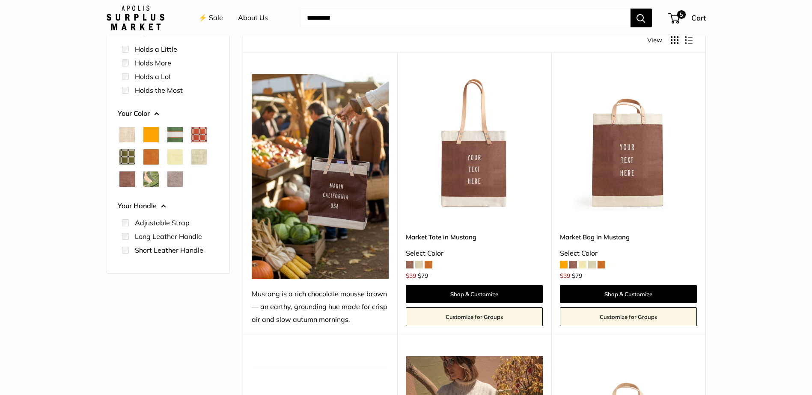
scroll to position [128, 0]
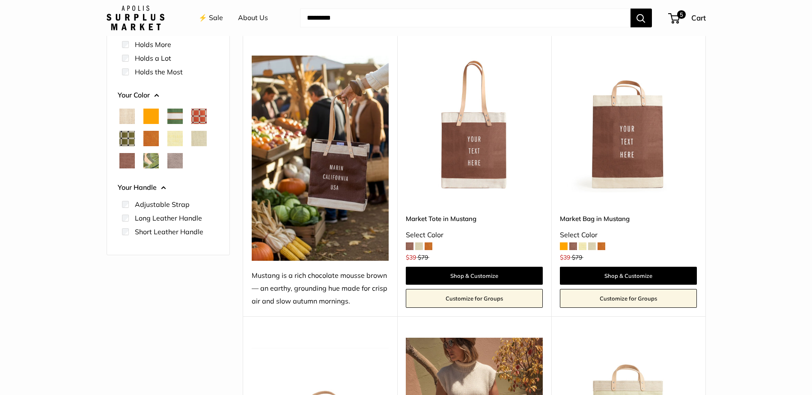
click at [0, 0] on img at bounding box center [0, 0] width 0 height 0
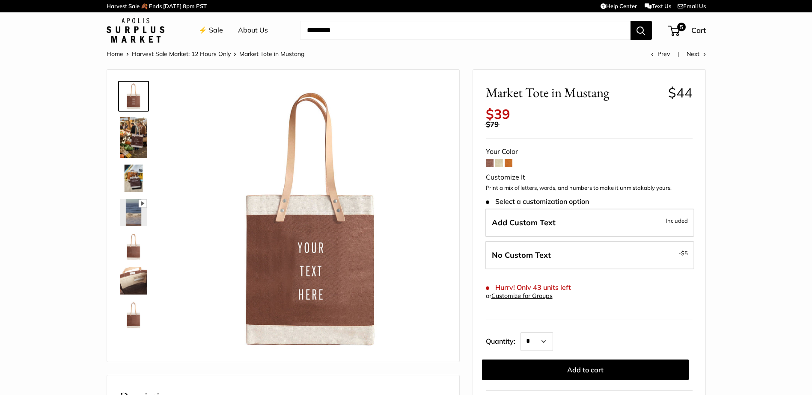
click at [507, 164] on span at bounding box center [509, 163] width 8 height 8
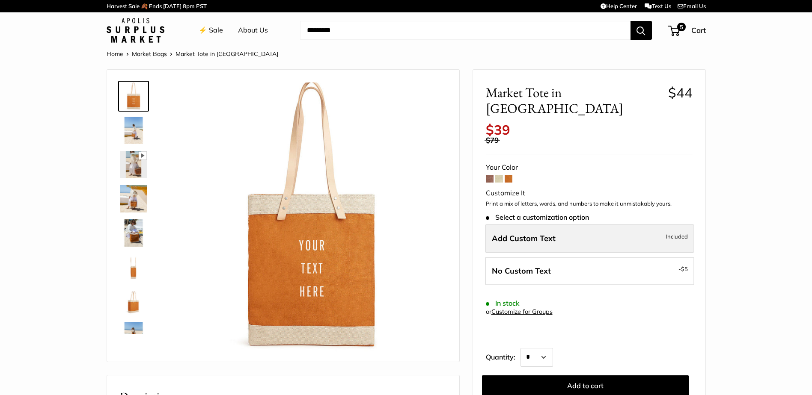
click at [512, 234] on span "Add Custom Text" at bounding box center [524, 239] width 64 height 10
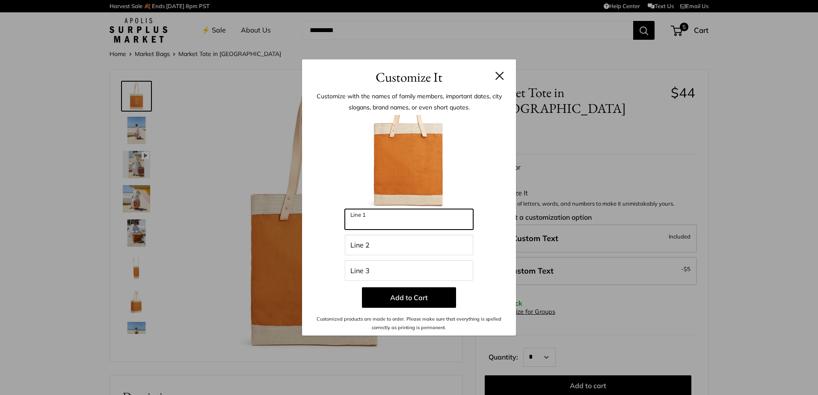
click at [389, 223] on input "Line 1" at bounding box center [409, 219] width 128 height 21
type input "**********"
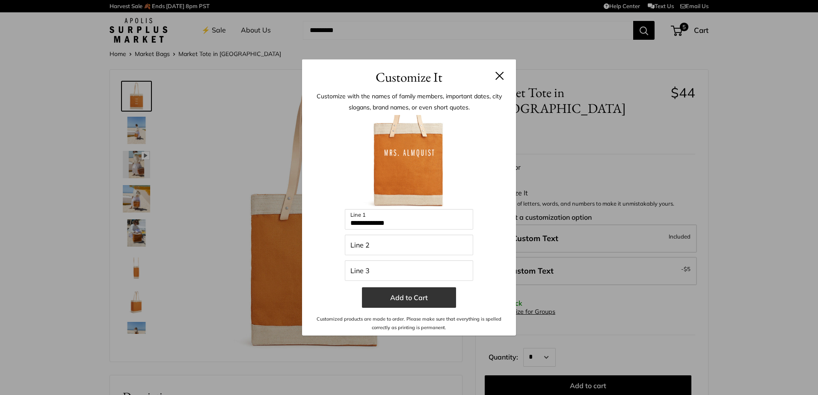
click at [432, 300] on button "Add to Cart" at bounding box center [409, 298] width 94 height 21
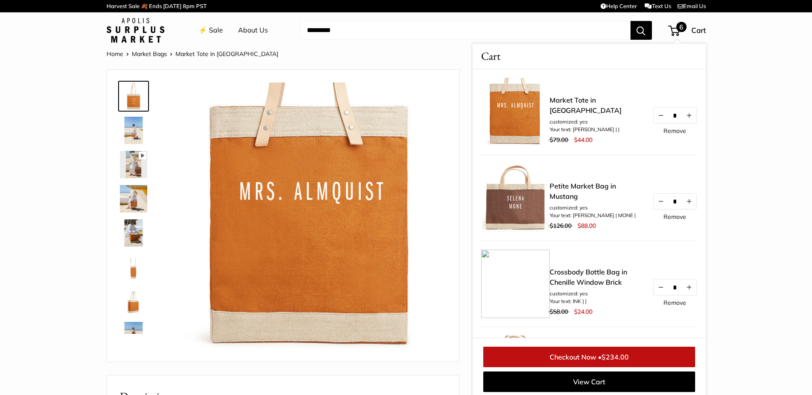
scroll to position [3, 0]
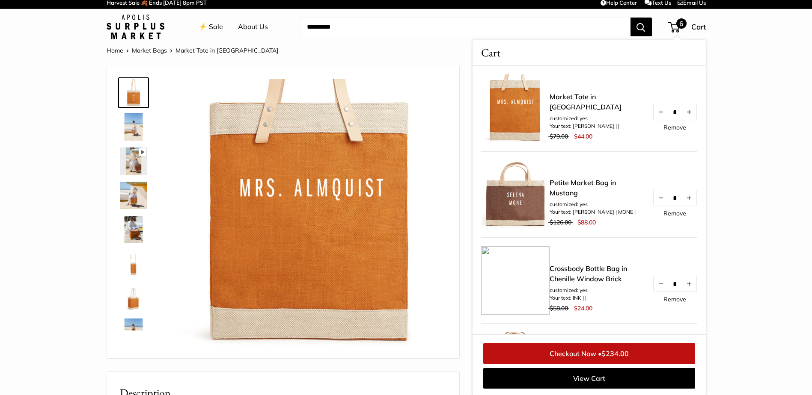
drag, startPoint x: 213, startPoint y: 33, endPoint x: 225, endPoint y: 38, distance: 13.1
click at [225, 38] on ul "⚡️ Sale About Us" at bounding box center [241, 26] width 84 height 27
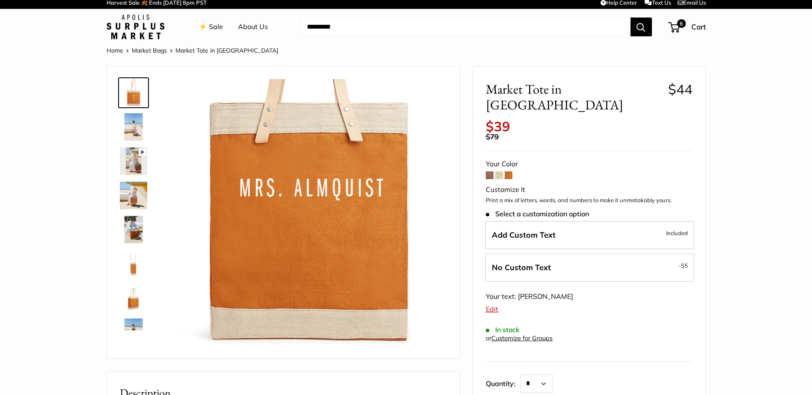
click at [216, 26] on link "⚡️ Sale" at bounding box center [211, 27] width 24 height 13
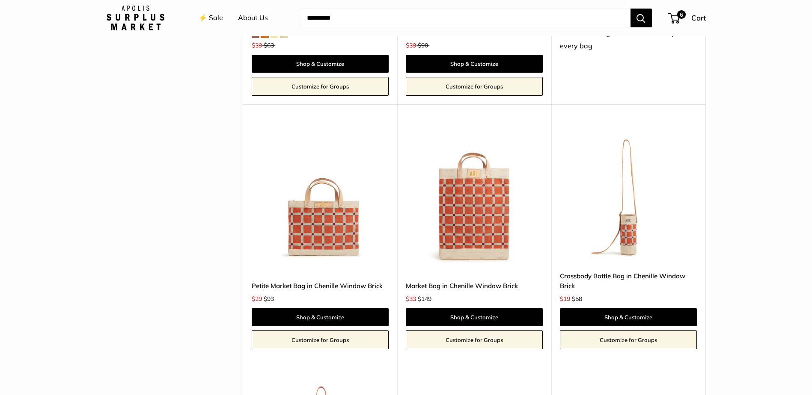
scroll to position [2012, 0]
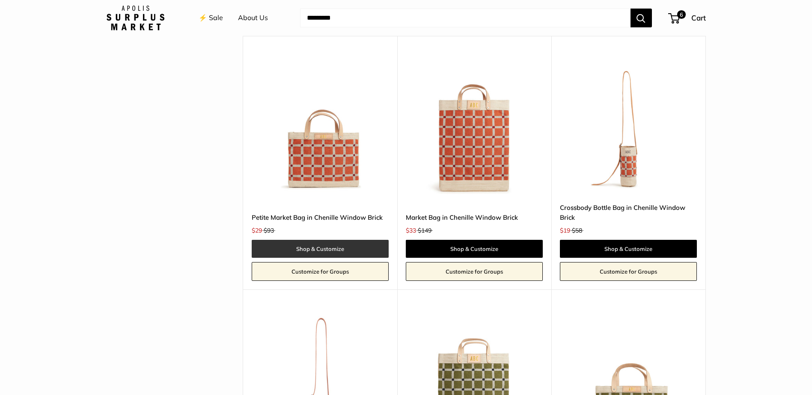
click at [315, 252] on link "Shop & Customize" at bounding box center [320, 249] width 137 height 18
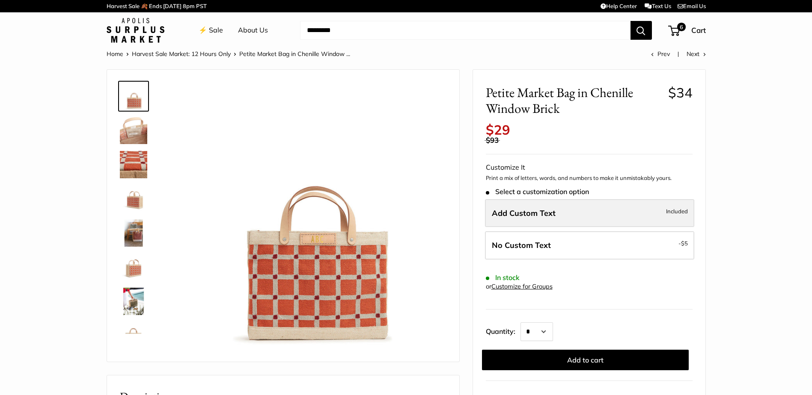
click at [519, 211] on span "Add Custom Text" at bounding box center [524, 213] width 64 height 10
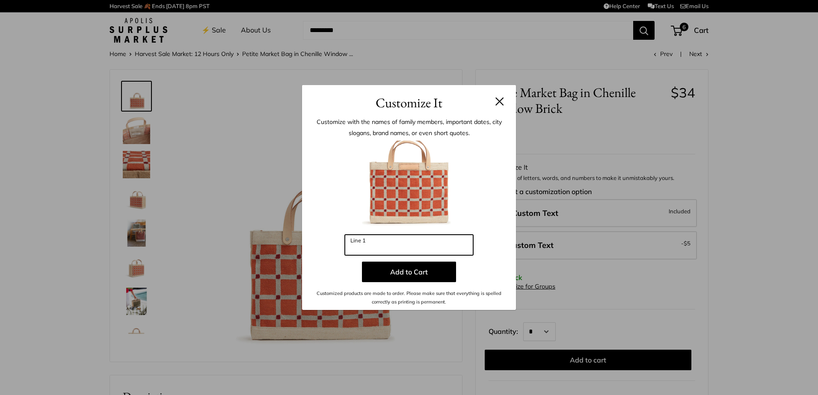
click at [391, 245] on input "Line 1" at bounding box center [409, 245] width 128 height 21
type input "**"
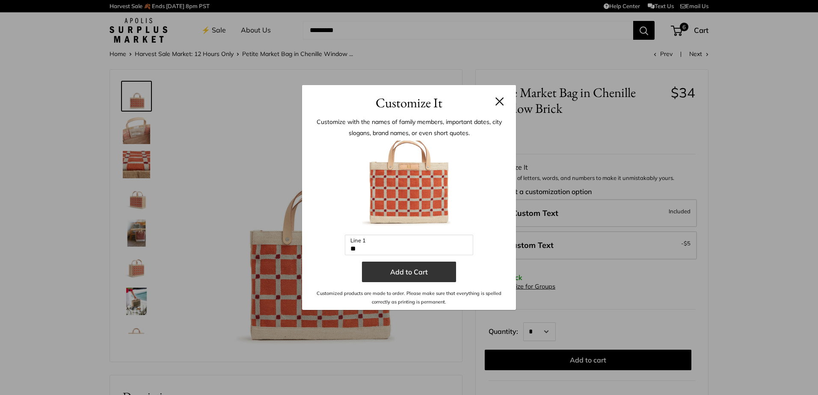
click at [399, 277] on button "Add to Cart" at bounding box center [409, 272] width 94 height 21
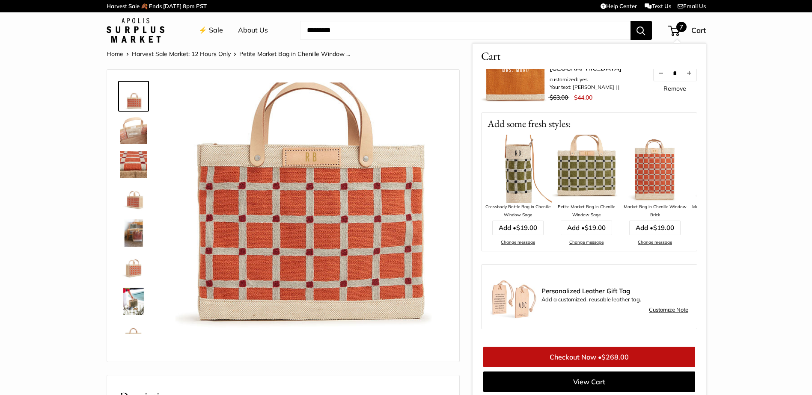
scroll to position [479, 0]
click at [653, 171] on img at bounding box center [655, 169] width 68 height 68
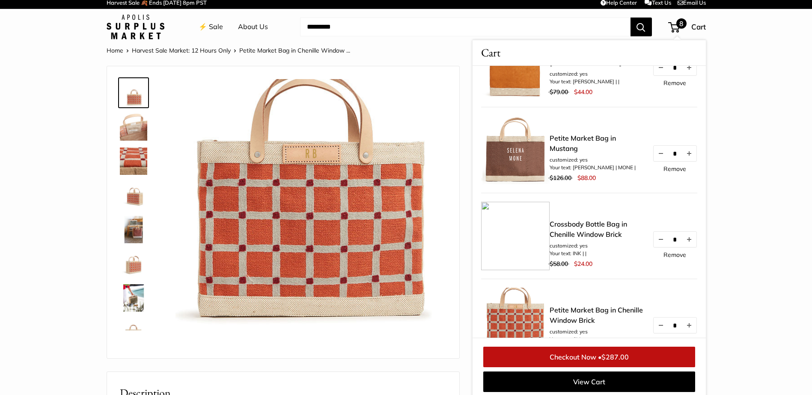
scroll to position [176, 0]
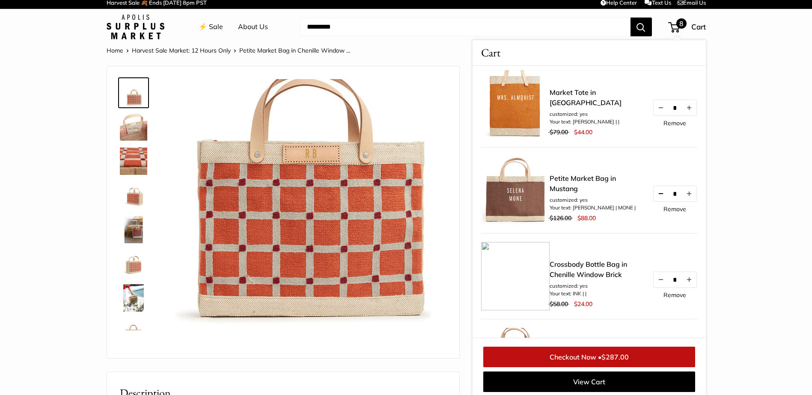
click at [656, 196] on button "Decrease quantity by 1" at bounding box center [660, 193] width 15 height 15
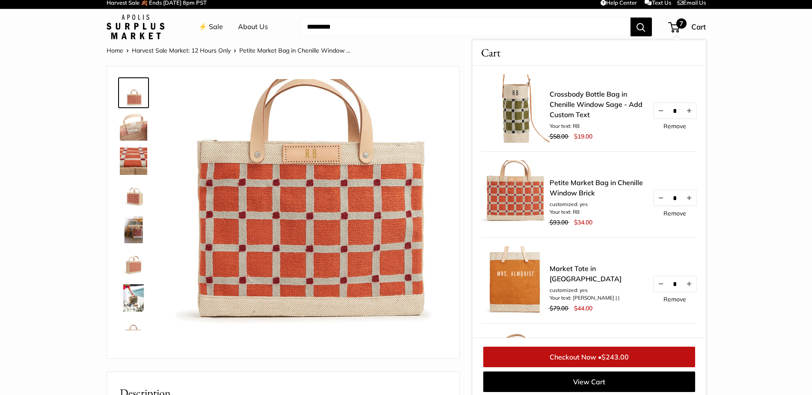
click at [664, 125] on link "Remove" at bounding box center [674, 126] width 23 height 6
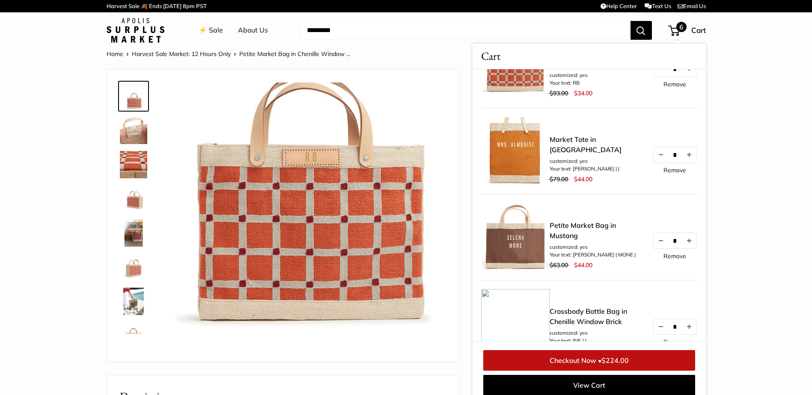
scroll to position [43, 0]
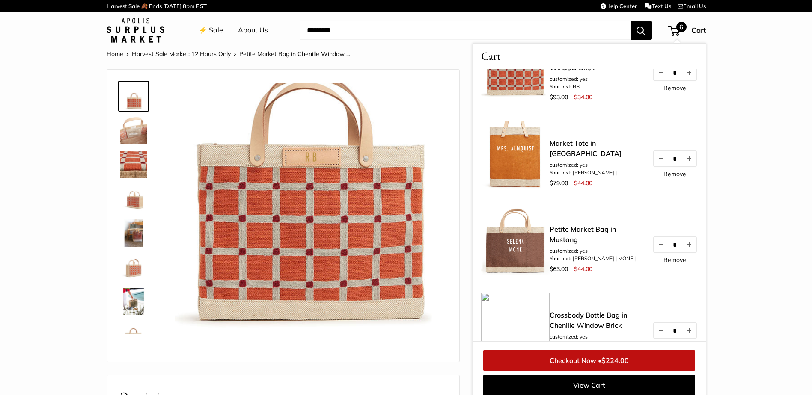
click at [666, 262] on link "Remove" at bounding box center [674, 260] width 23 height 6
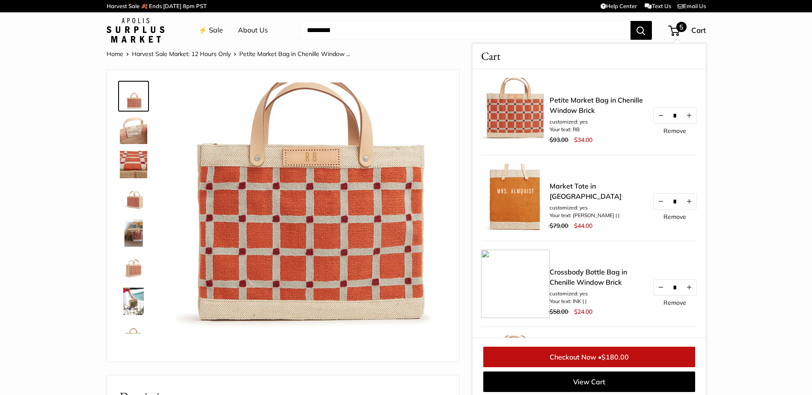
scroll to position [3, 0]
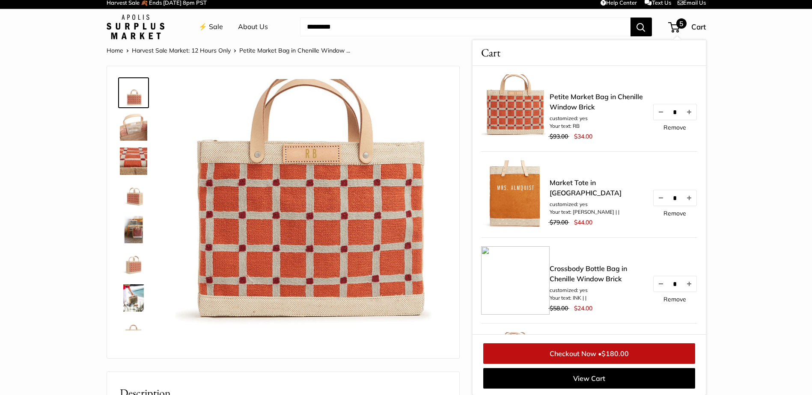
click at [212, 27] on link "⚡️ Sale" at bounding box center [211, 27] width 24 height 13
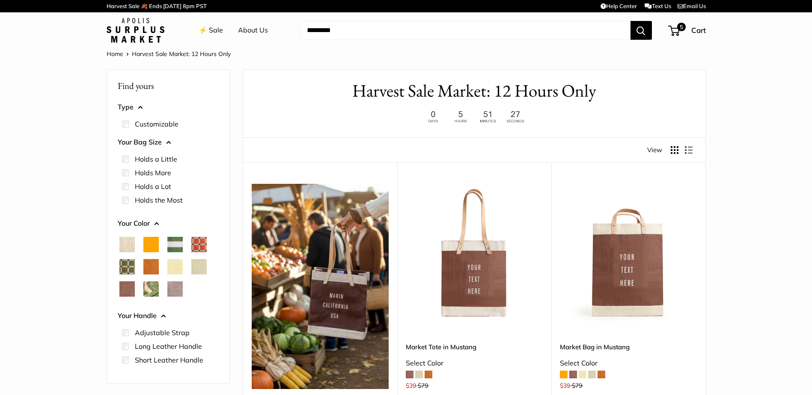
click at [127, 268] on span "Chenille Window Sage" at bounding box center [126, 266] width 15 height 15
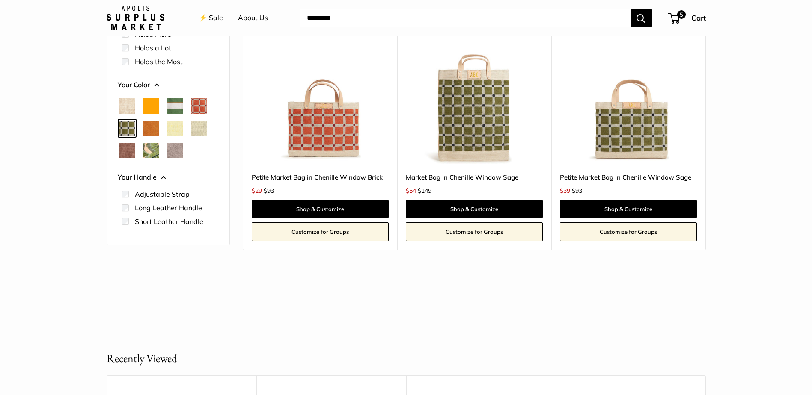
scroll to position [171, 0]
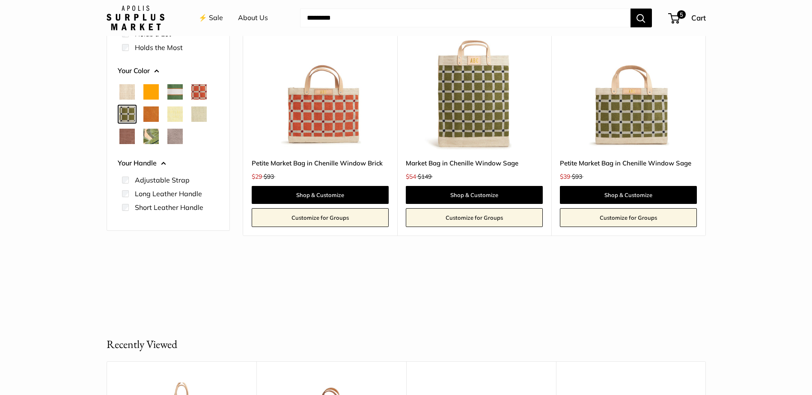
click at [178, 93] on span "Court Green" at bounding box center [174, 91] width 15 height 15
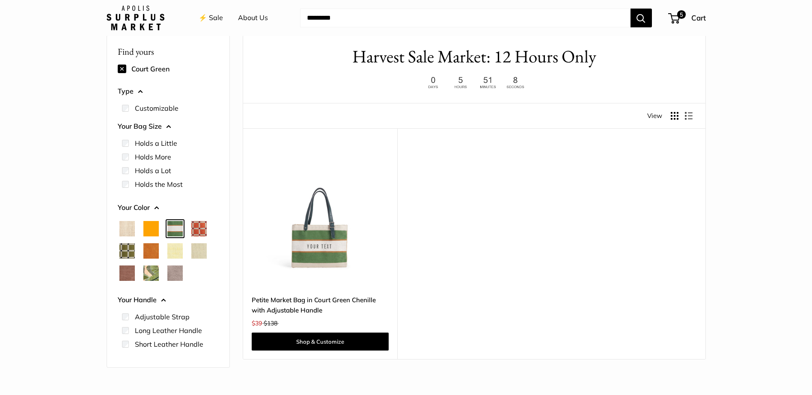
scroll to position [23, 0]
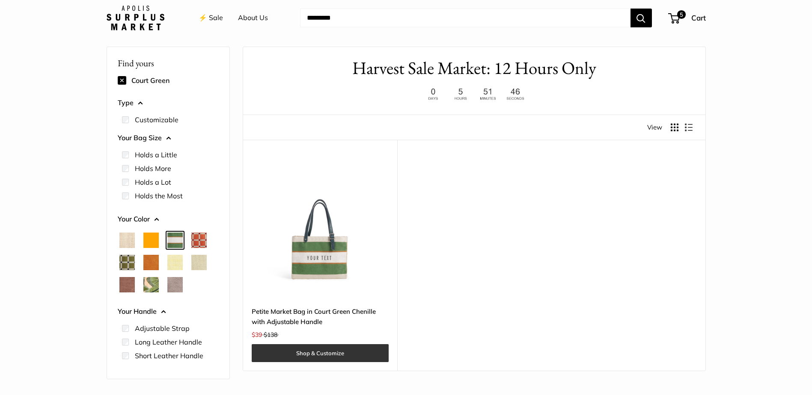
click at [316, 352] on link "Shop & Customize" at bounding box center [320, 354] width 137 height 18
click at [182, 267] on span "Daisy" at bounding box center [174, 262] width 15 height 15
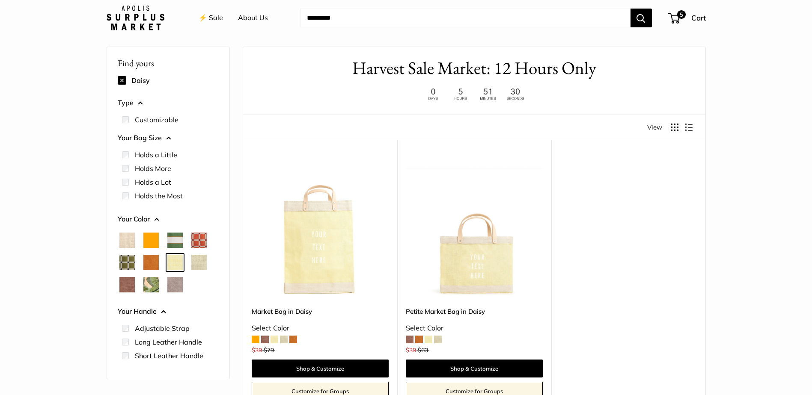
click at [152, 244] on span "Orange" at bounding box center [150, 240] width 15 height 15
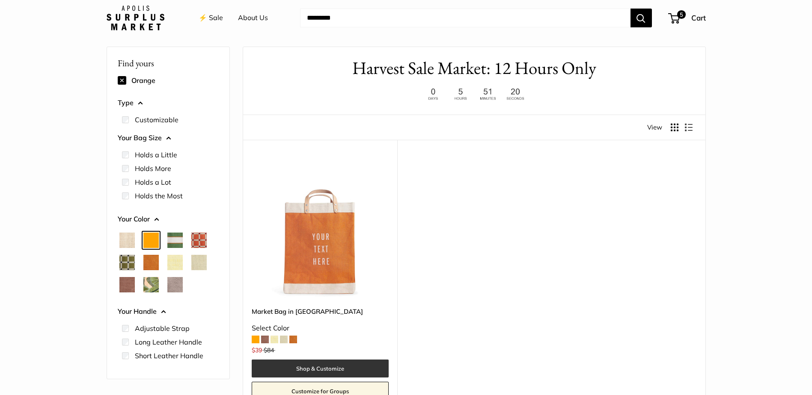
click at [337, 368] on link "Shop & Customize" at bounding box center [320, 369] width 137 height 18
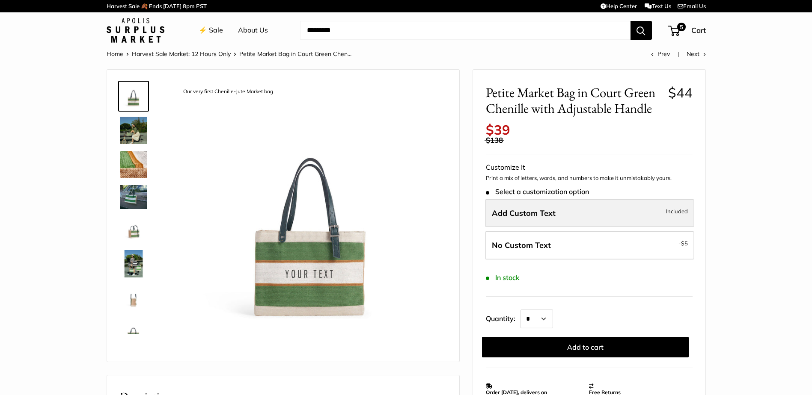
click at [546, 212] on span "Add Custom Text" at bounding box center [524, 213] width 64 height 10
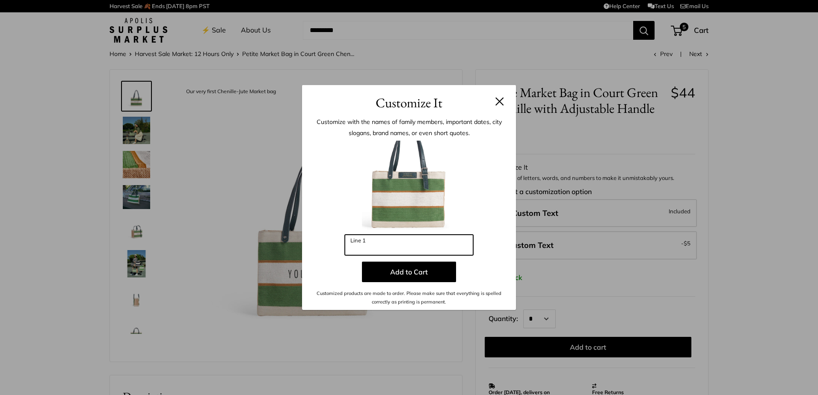
click at [412, 247] on input "Line 1" at bounding box center [409, 245] width 128 height 21
type input "**"
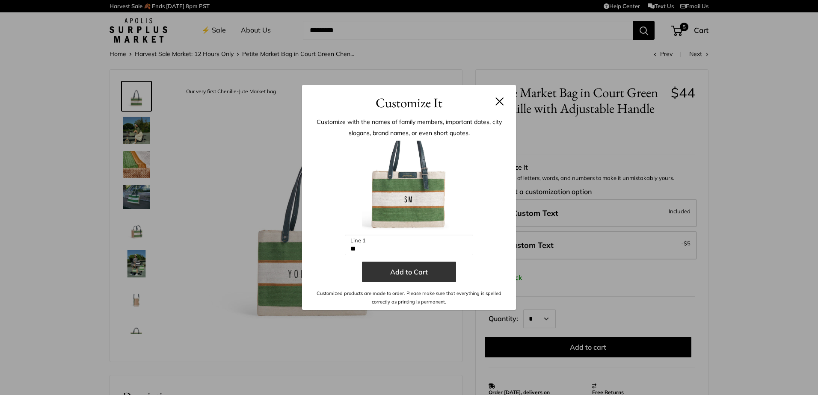
click at [421, 273] on button "Add to Cart" at bounding box center [409, 272] width 94 height 21
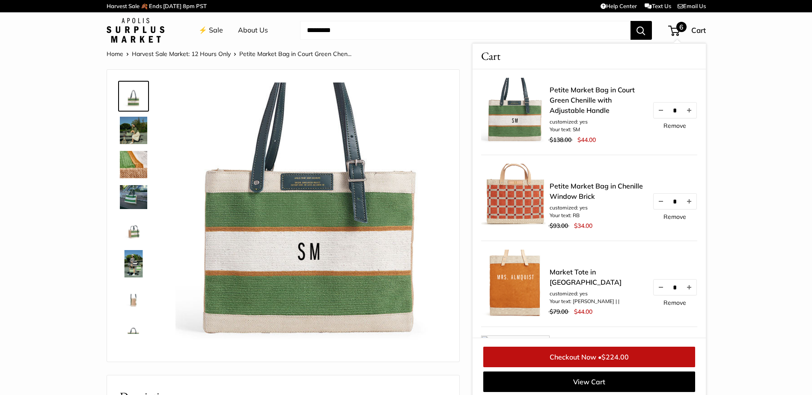
click at [669, 126] on link "Remove" at bounding box center [674, 126] width 23 height 6
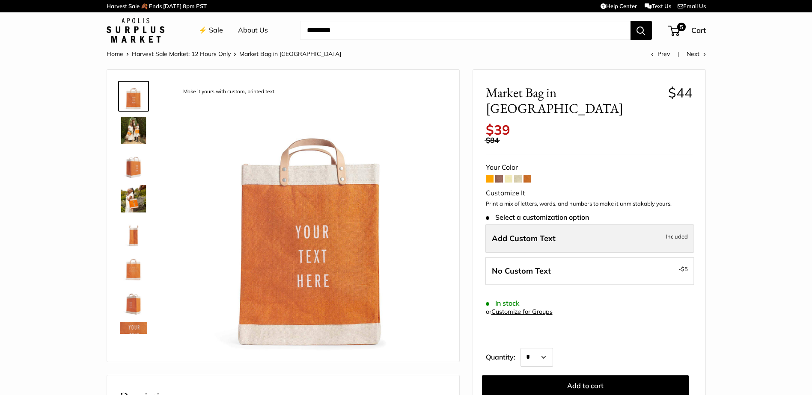
click at [505, 234] on span "Add Custom Text" at bounding box center [524, 239] width 64 height 10
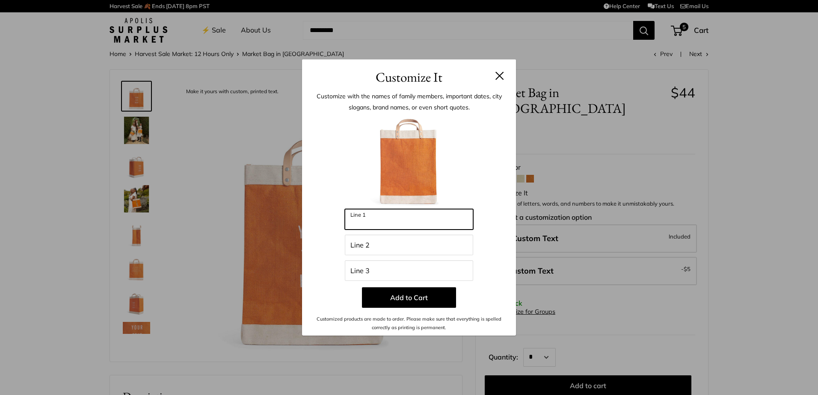
click at [425, 226] on input "Line 1" at bounding box center [409, 219] width 128 height 21
type input "********"
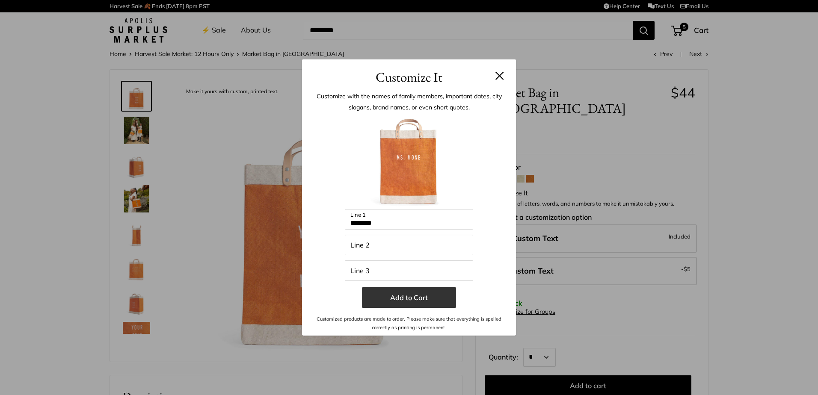
click at [421, 297] on button "Add to Cart" at bounding box center [409, 298] width 94 height 21
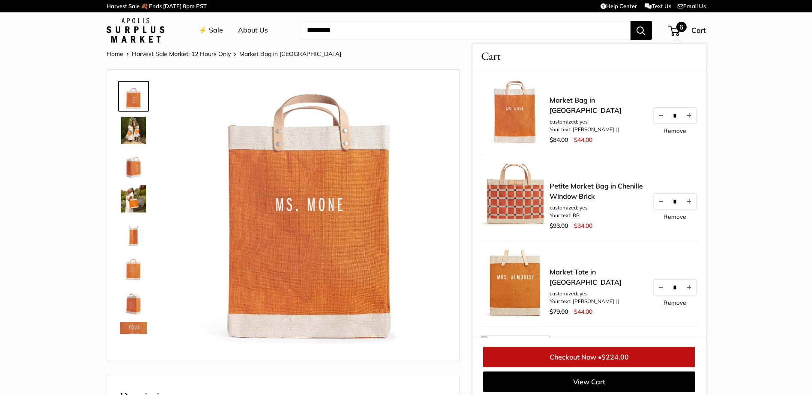
click at [666, 134] on link "Remove" at bounding box center [674, 131] width 23 height 6
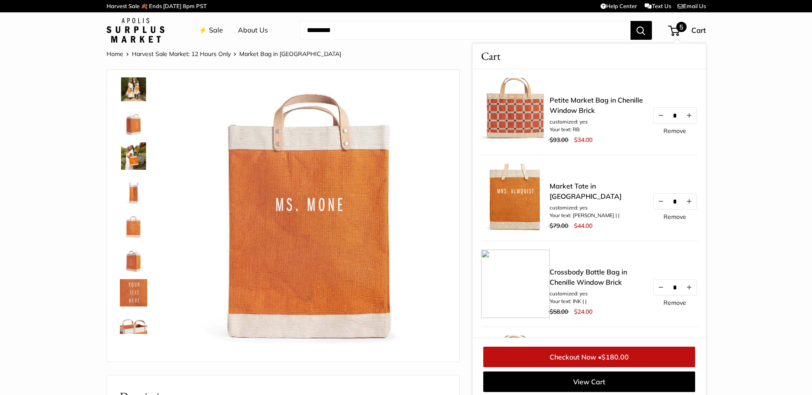
scroll to position [3, 0]
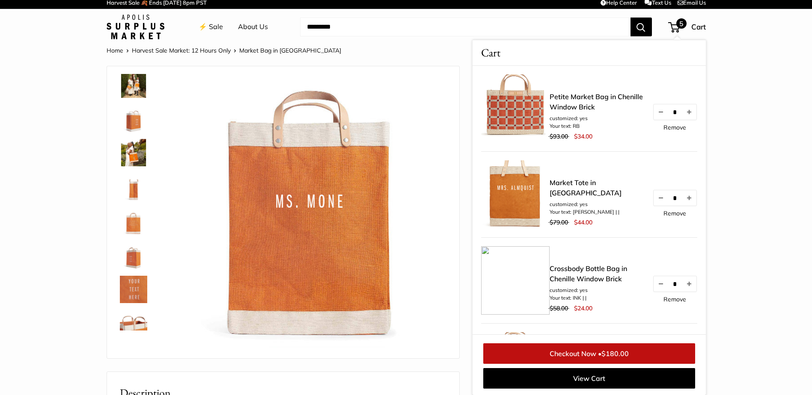
click at [214, 29] on link "⚡️ Sale" at bounding box center [211, 27] width 24 height 13
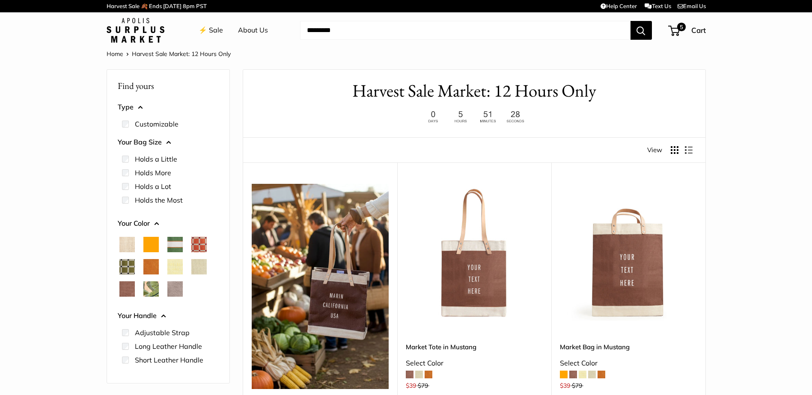
click at [148, 245] on span "Orange" at bounding box center [150, 244] width 15 height 15
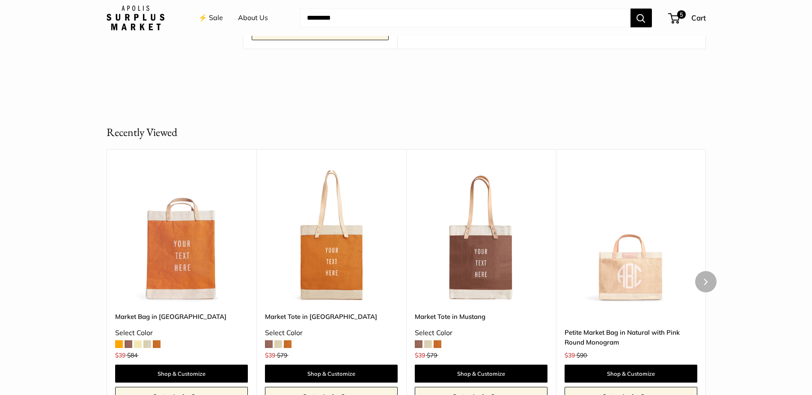
scroll to position [385, 0]
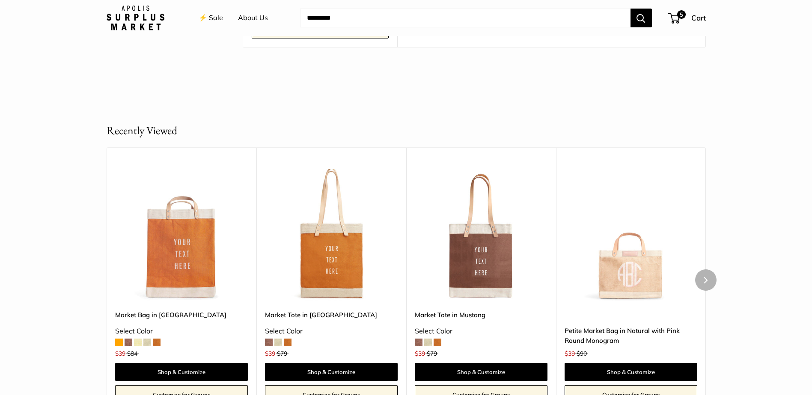
click at [0, 0] on img at bounding box center [0, 0] width 0 height 0
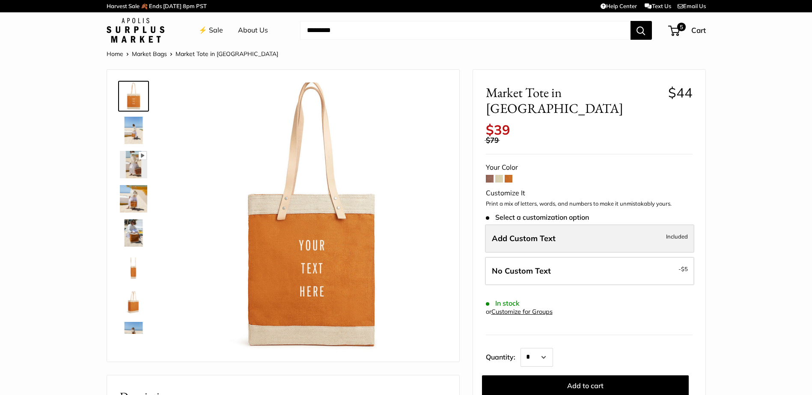
click at [515, 234] on span "Add Custom Text" at bounding box center [524, 239] width 64 height 10
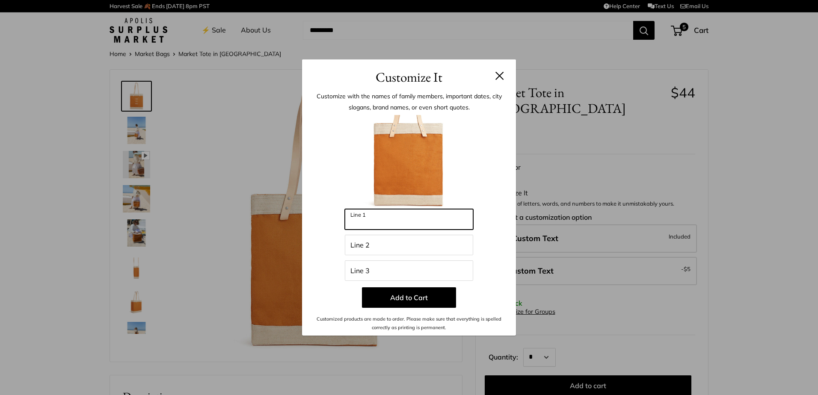
click at [397, 223] on input "Line 1" at bounding box center [409, 219] width 128 height 21
type input "********"
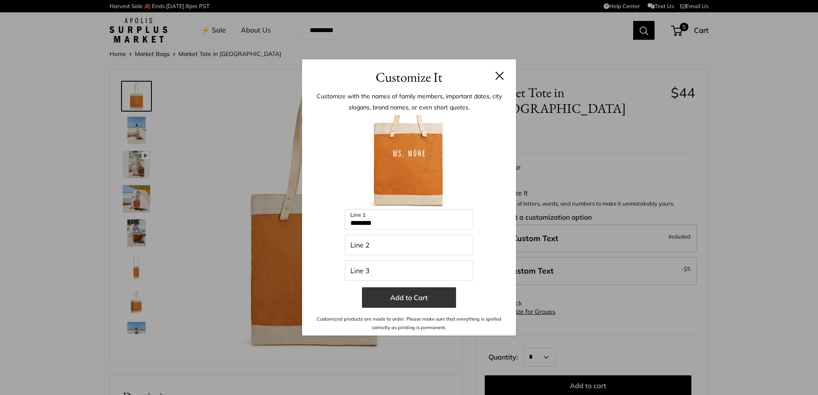
click at [413, 299] on button "Add to Cart" at bounding box center [409, 298] width 94 height 21
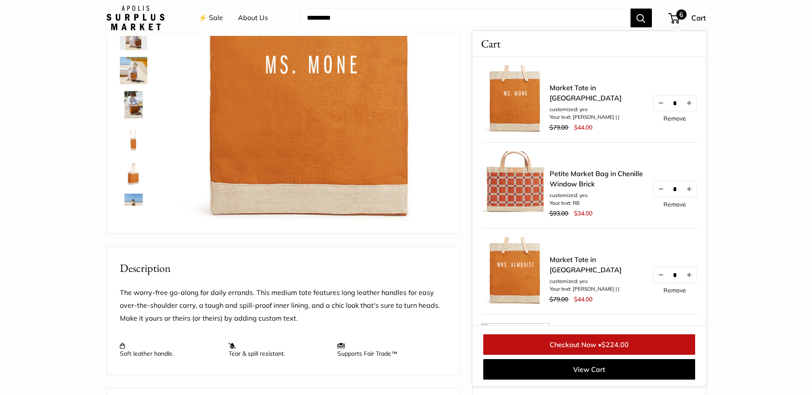
click at [216, 17] on link "⚡️ Sale" at bounding box center [211, 18] width 24 height 13
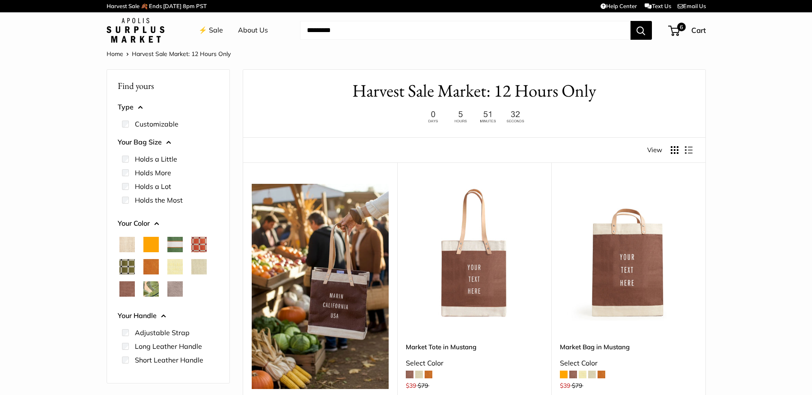
click at [122, 267] on span "Chenille Window Sage" at bounding box center [126, 266] width 15 height 15
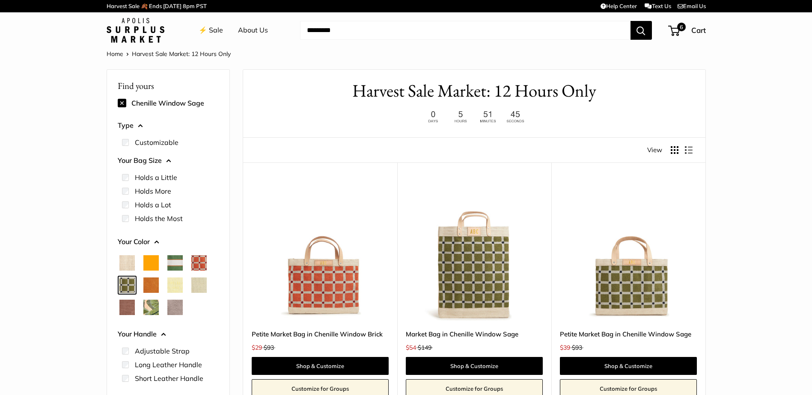
click at [202, 262] on span "Chenille Window Brick" at bounding box center [198, 263] width 15 height 15
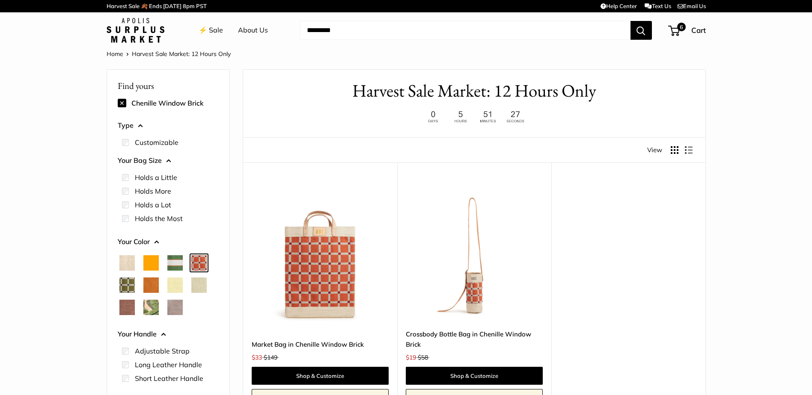
click at [0, 0] on img at bounding box center [0, 0] width 0 height 0
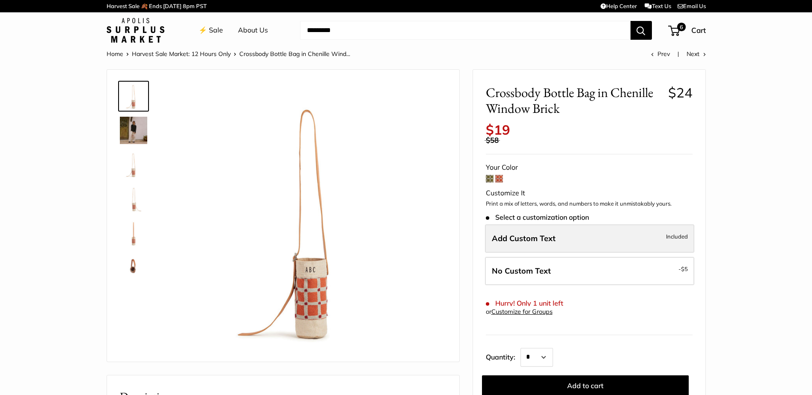
click at [510, 237] on span "Add Custom Text" at bounding box center [524, 239] width 64 height 10
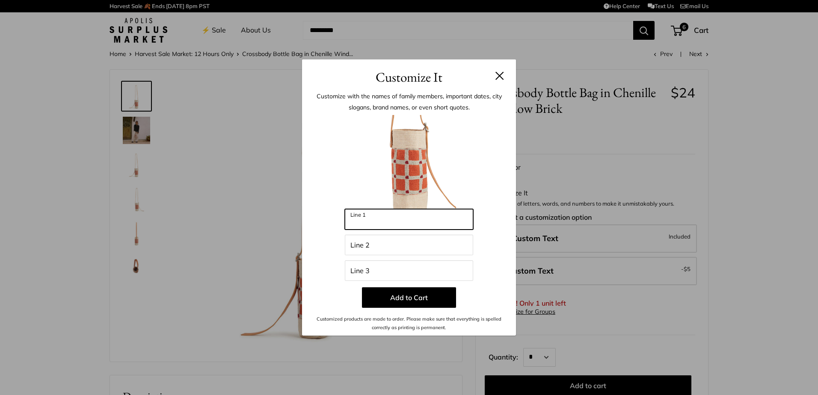
click at [358, 220] on input "Line 1" at bounding box center [409, 219] width 128 height 21
type input "*"
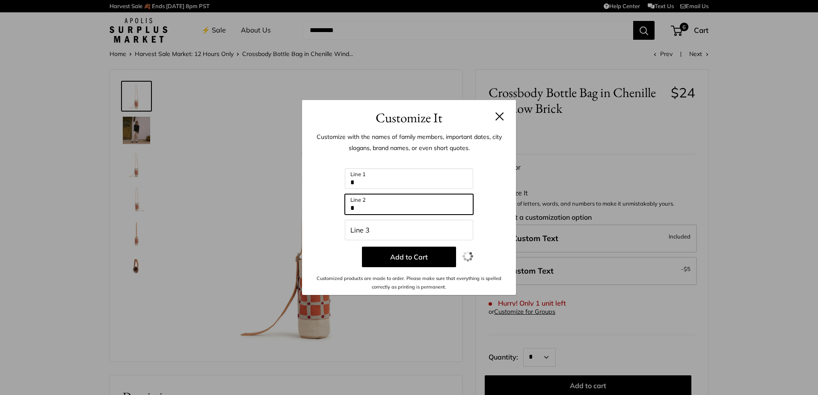
type input "*"
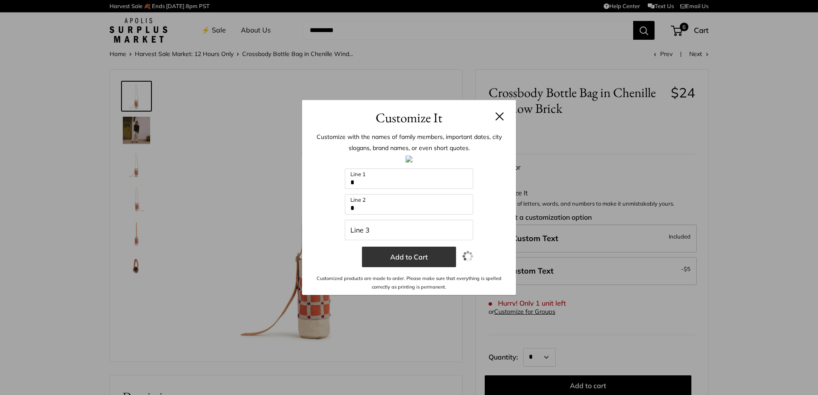
click at [391, 255] on button "Add to Cart" at bounding box center [409, 257] width 94 height 21
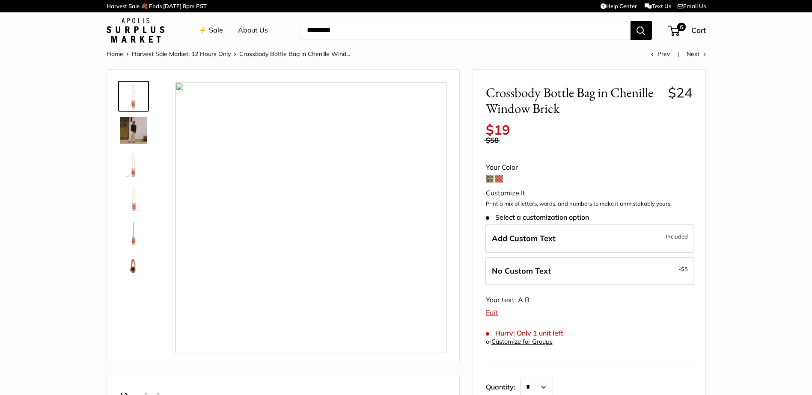
click at [492, 312] on link "Edit" at bounding box center [492, 313] width 12 height 9
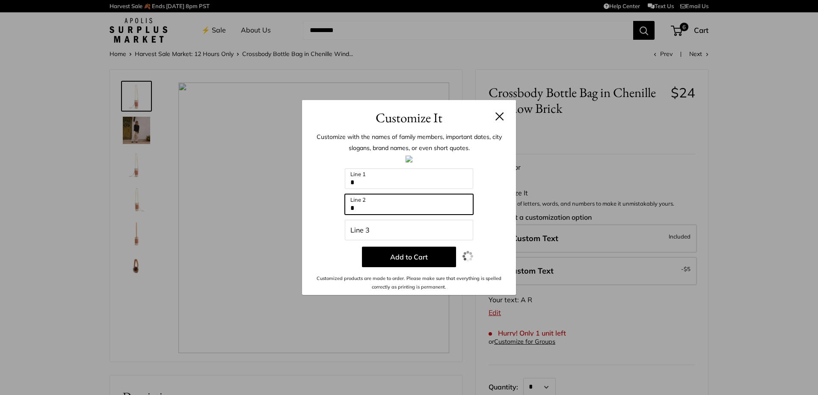
drag, startPoint x: 374, startPoint y: 211, endPoint x: 330, endPoint y: 211, distance: 44.5
click at [330, 211] on div "Enter 9 letters * Line 1 * Line 2 Line 3 Add to Cart Customized products are ma…" at bounding box center [409, 224] width 188 height 136
click at [371, 181] on input "*" at bounding box center [409, 179] width 128 height 21
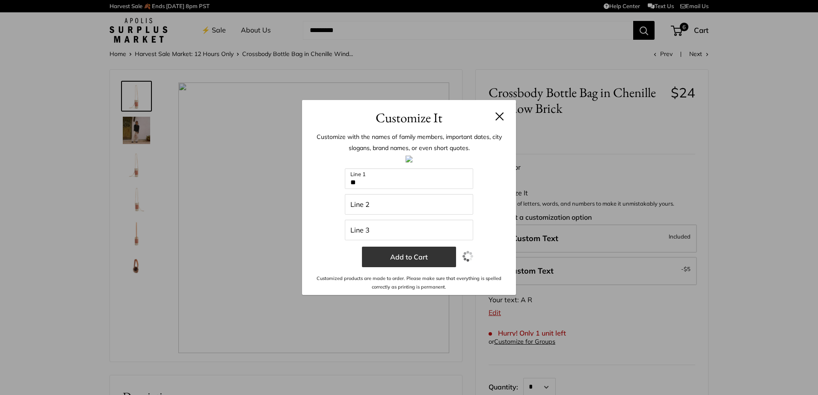
click at [407, 260] on button "Add to Cart" at bounding box center [409, 257] width 94 height 21
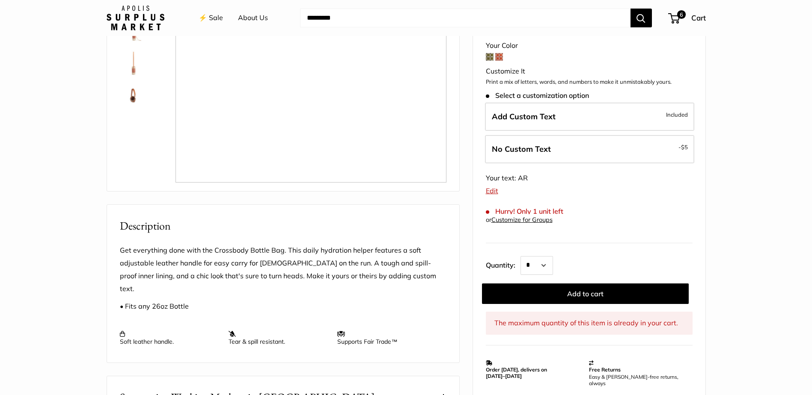
scroll to position [171, 0]
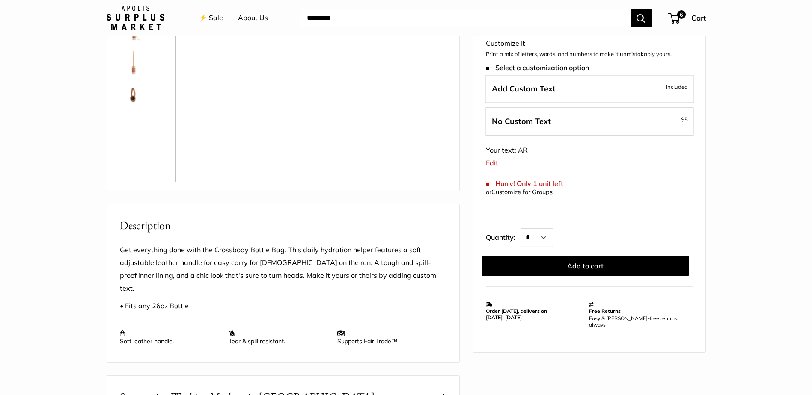
click at [491, 164] on link "Edit" at bounding box center [492, 163] width 12 height 9
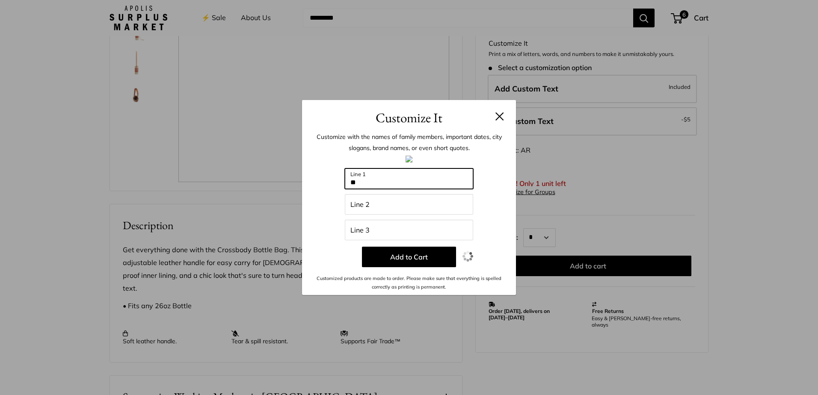
drag, startPoint x: 374, startPoint y: 182, endPoint x: 279, endPoint y: 190, distance: 95.4
click at [279, 190] on div "Customize It Customize with the names of family members, important dates, city …" at bounding box center [409, 197] width 818 height 395
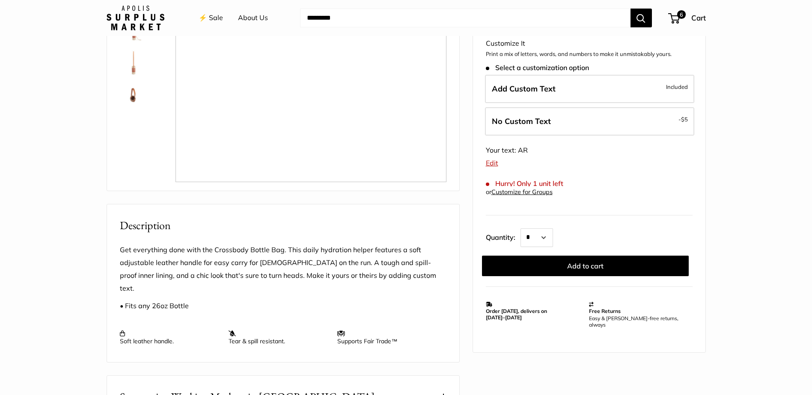
click at [492, 165] on link "Edit" at bounding box center [492, 163] width 12 height 9
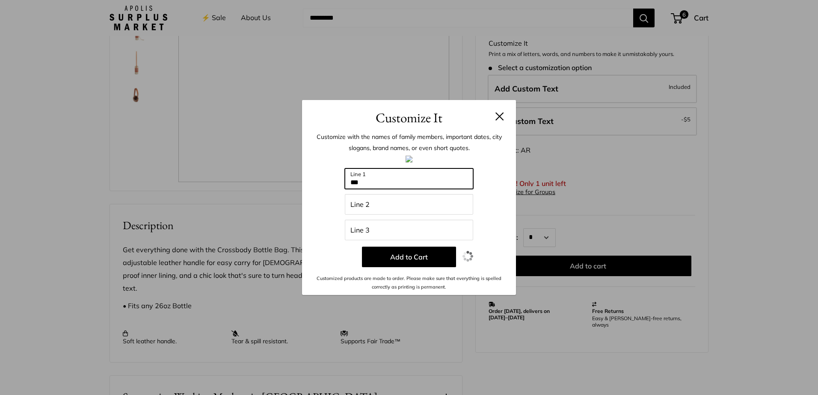
type input "***"
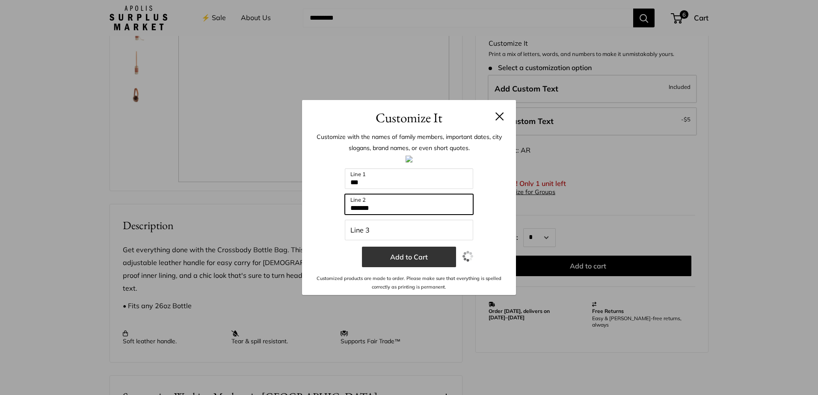
type input "*******"
click at [390, 255] on button "Add to Cart" at bounding box center [409, 257] width 94 height 21
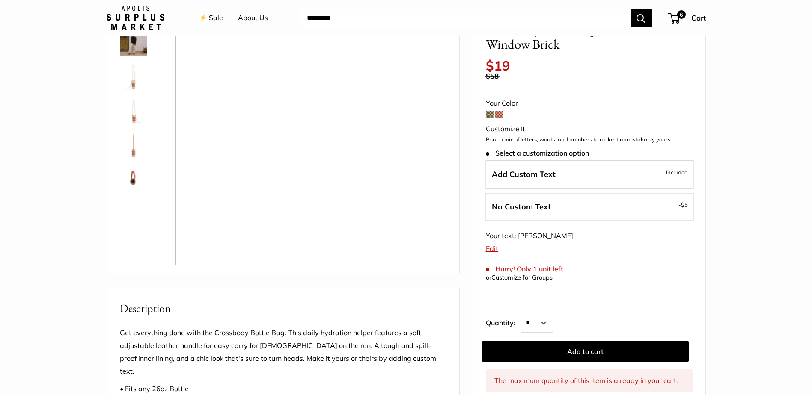
scroll to position [86, 0]
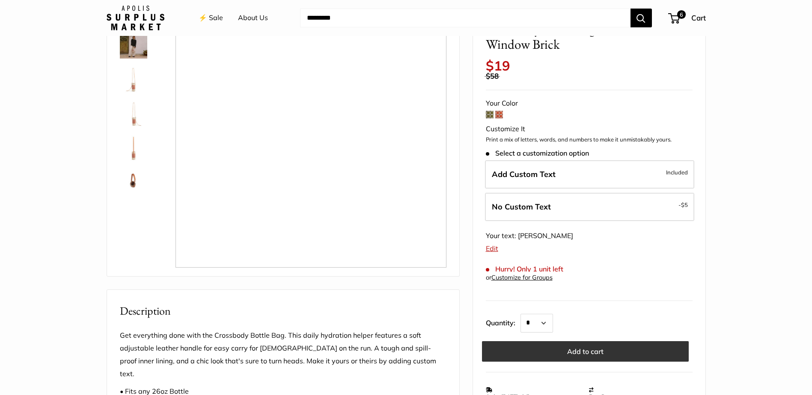
click at [600, 349] on button "Add to cart" at bounding box center [585, 352] width 207 height 21
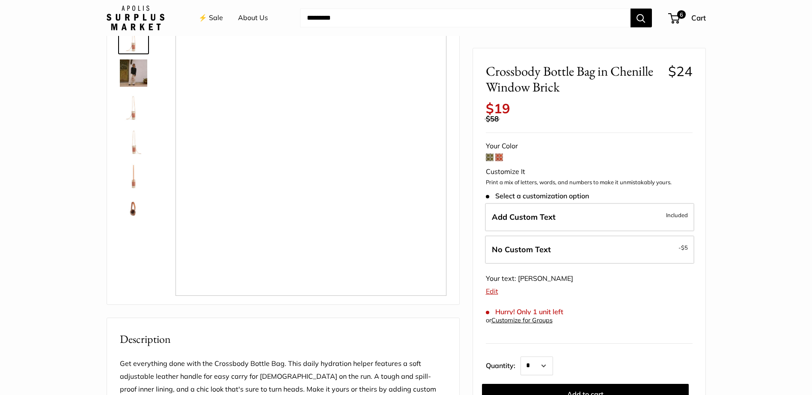
scroll to position [43, 0]
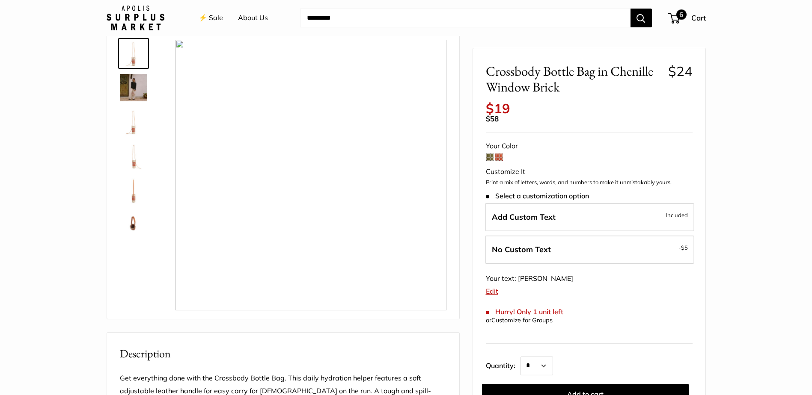
click at [678, 21] on span "6" at bounding box center [674, 18] width 12 height 10
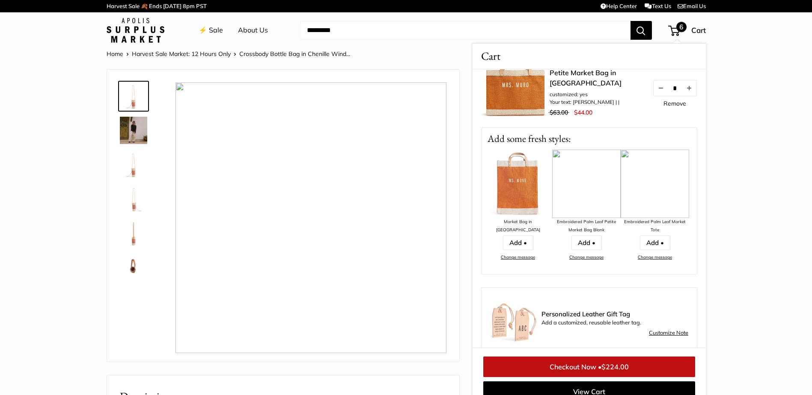
scroll to position [477, 0]
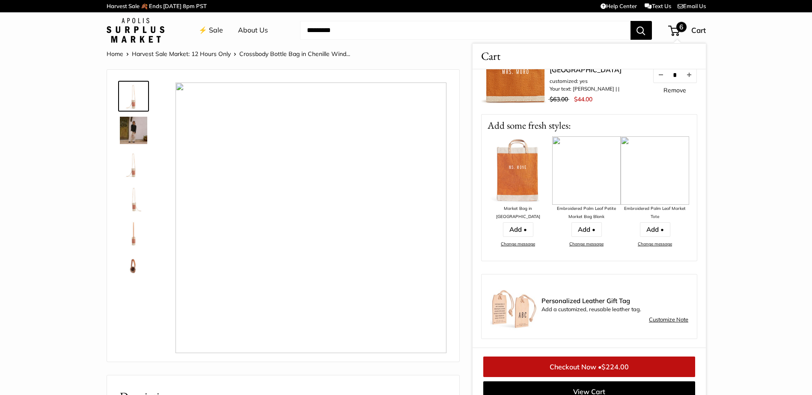
click at [593, 368] on link "Checkout Now • $224.00" at bounding box center [589, 367] width 212 height 21
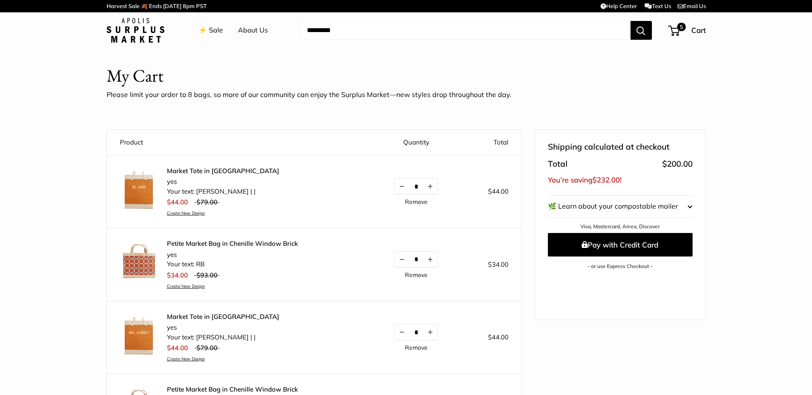
click at [219, 30] on link "⚡️ Sale" at bounding box center [211, 30] width 24 height 13
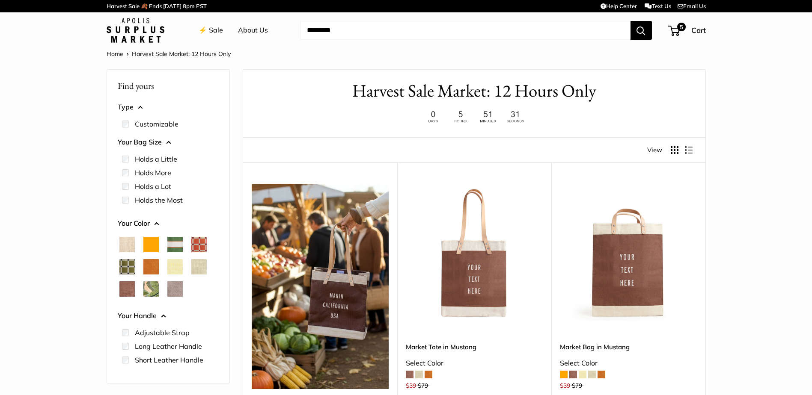
click at [202, 244] on span "Chenille Window Brick" at bounding box center [198, 244] width 15 height 15
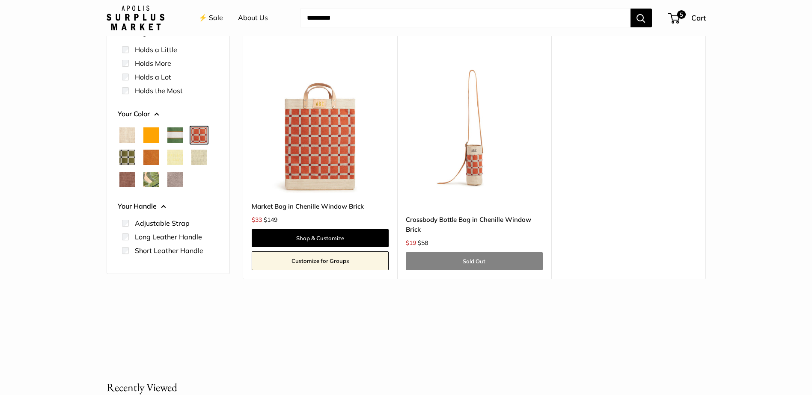
scroll to position [128, 0]
click at [126, 158] on span "Chenille Window Sage" at bounding box center [126, 156] width 15 height 15
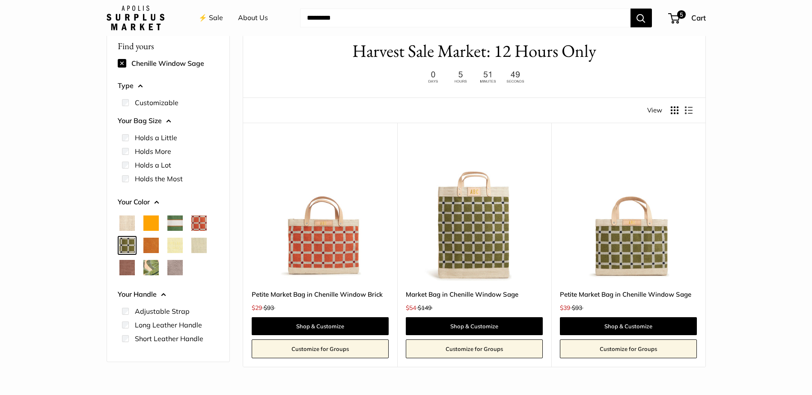
scroll to position [23, 0]
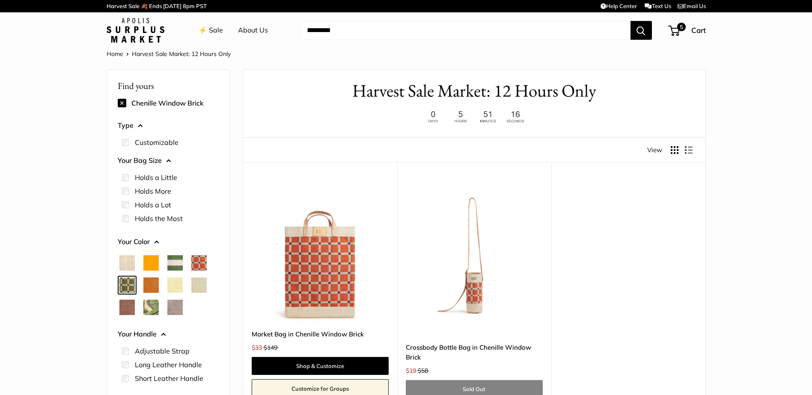
click at [215, 30] on link "⚡️ Sale" at bounding box center [211, 30] width 24 height 13
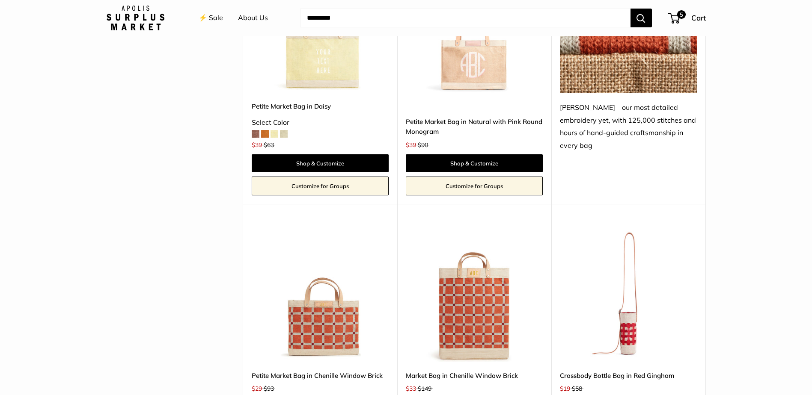
scroll to position [1926, 0]
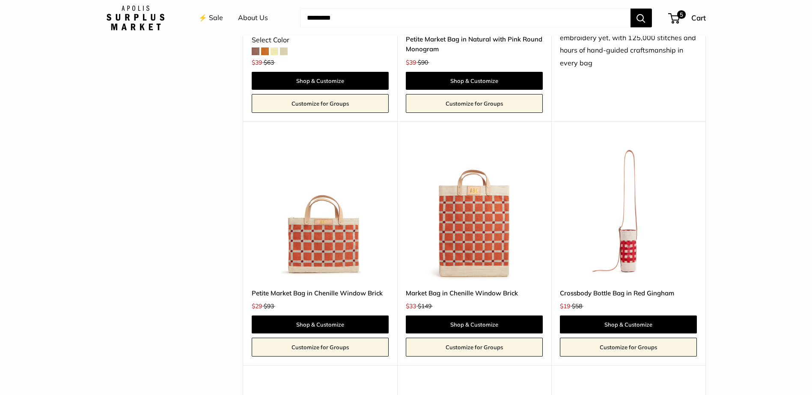
click at [0, 0] on img at bounding box center [0, 0] width 0 height 0
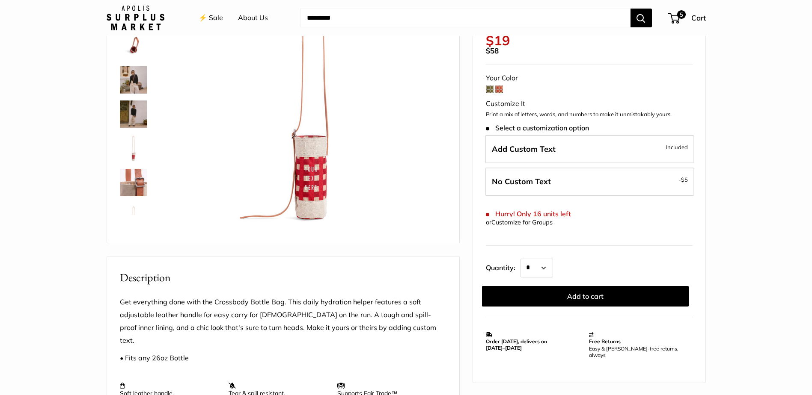
scroll to position [128, 0]
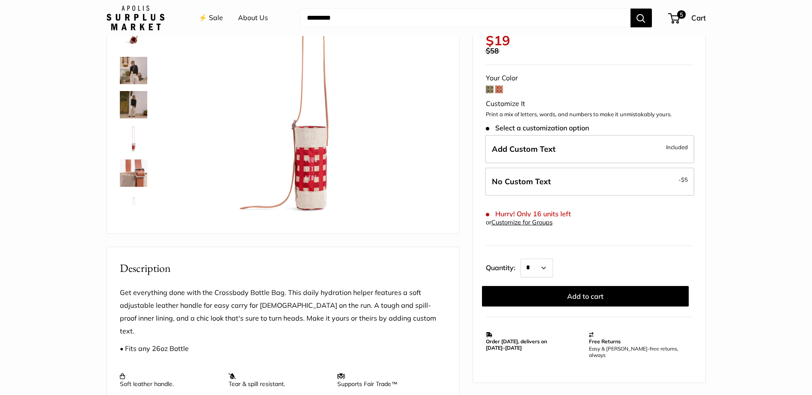
click at [500, 89] on span at bounding box center [499, 90] width 8 height 8
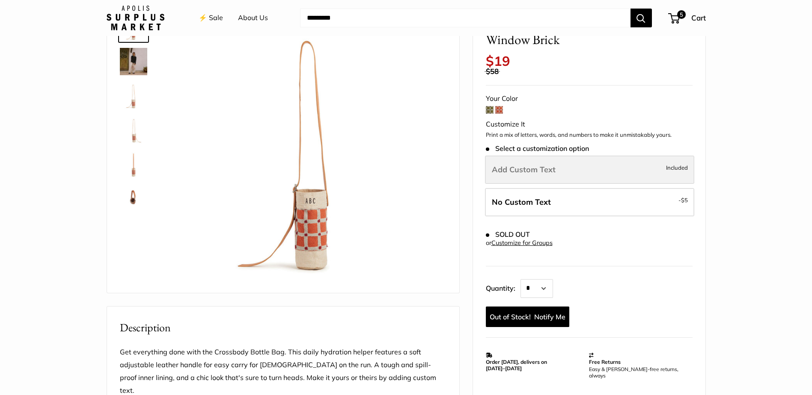
scroll to position [128, 0]
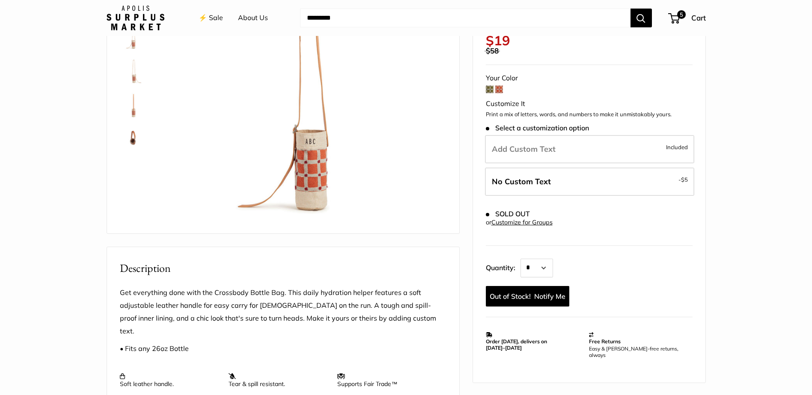
click at [489, 88] on span at bounding box center [490, 90] width 8 height 8
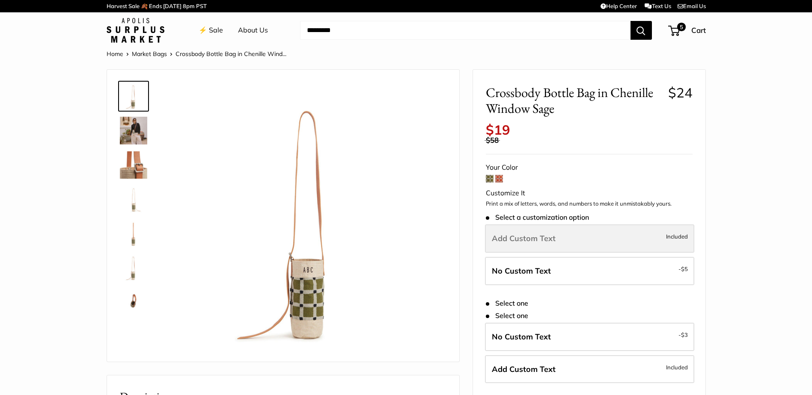
click at [513, 237] on span "Add Custom Text" at bounding box center [524, 239] width 64 height 10
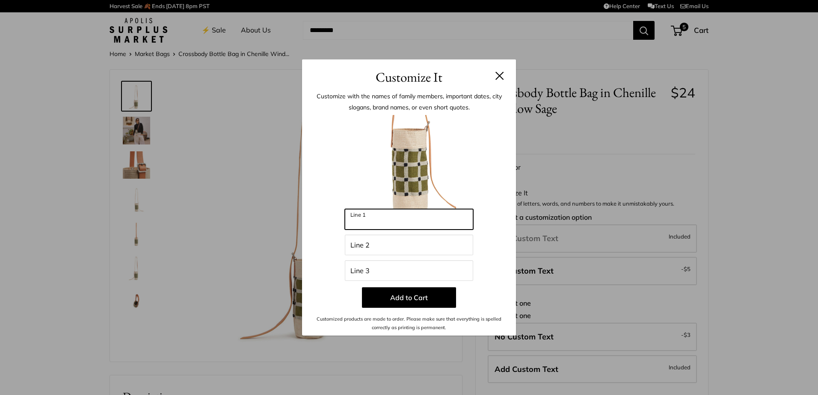
click at [394, 226] on input "Line 1" at bounding box center [409, 219] width 128 height 21
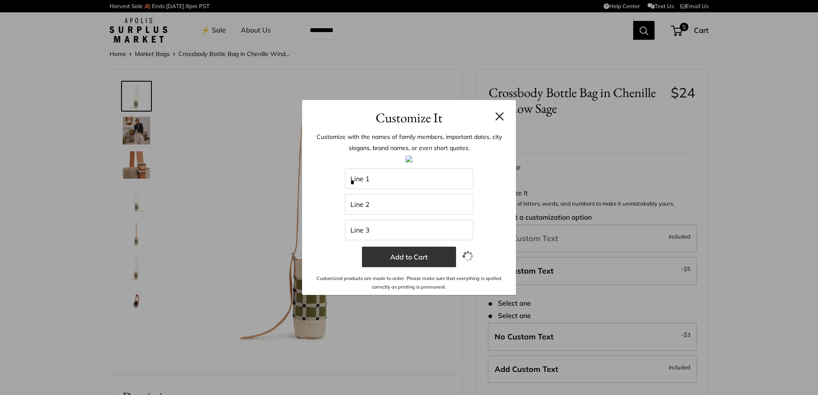
click at [379, 264] on button "Add to Cart" at bounding box center [409, 257] width 94 height 21
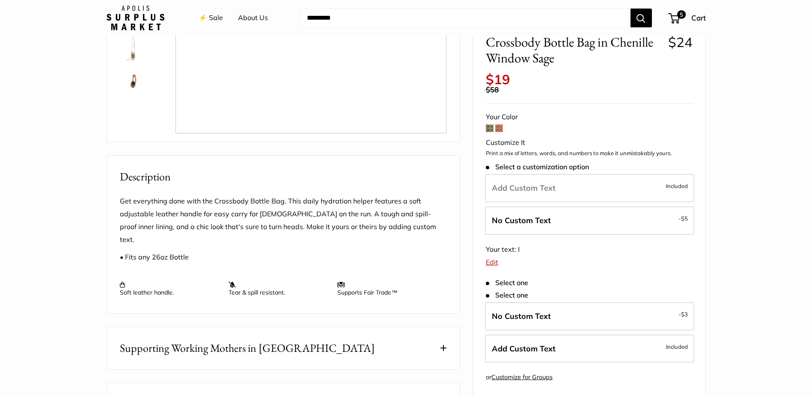
scroll to position [171, 0]
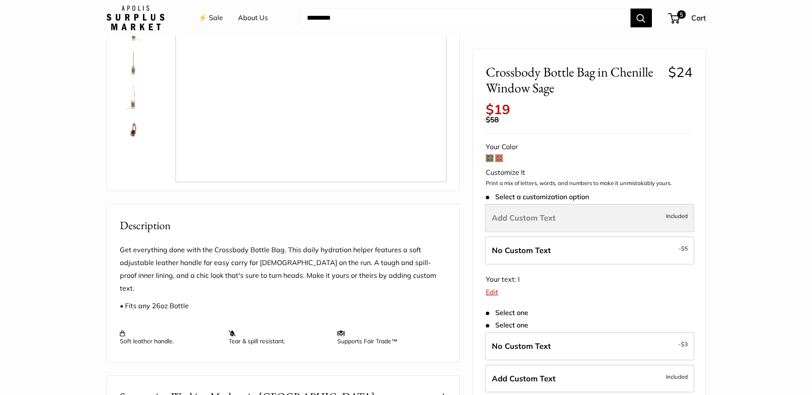
click at [535, 217] on span "Add Custom Text" at bounding box center [524, 218] width 64 height 10
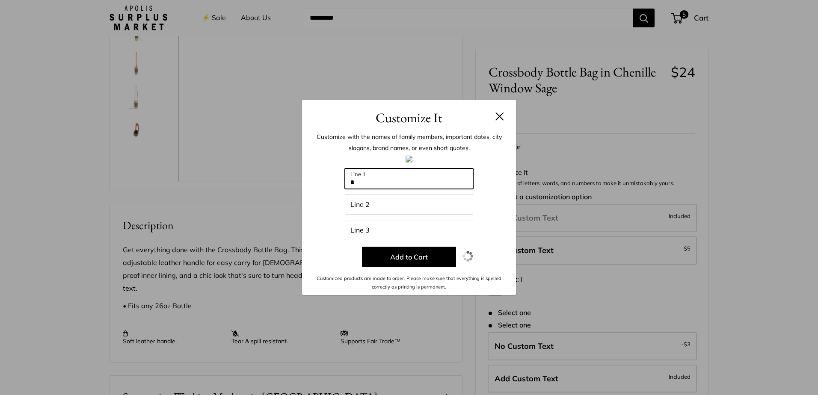
click at [393, 184] on input "*" at bounding box center [409, 179] width 128 height 21
type input "***"
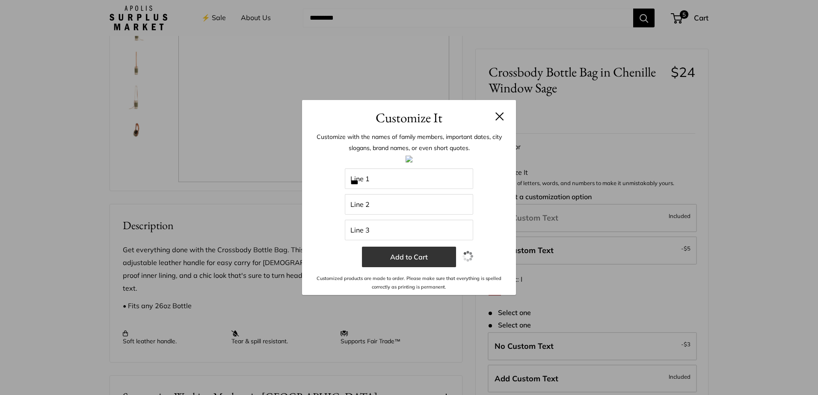
click at [404, 257] on button "Add to Cart" at bounding box center [409, 257] width 94 height 21
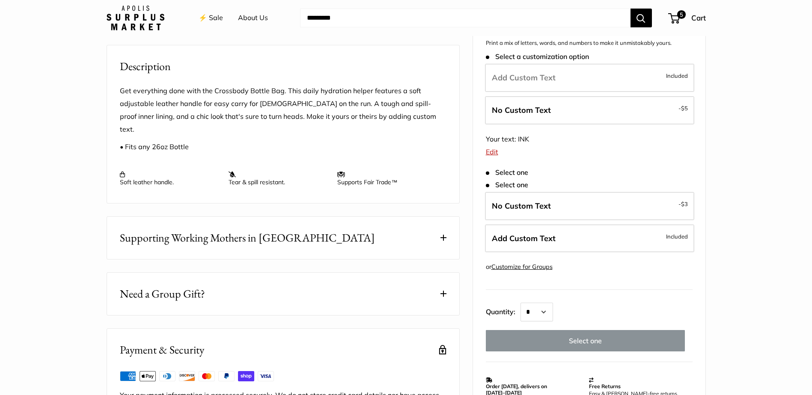
scroll to position [342, 0]
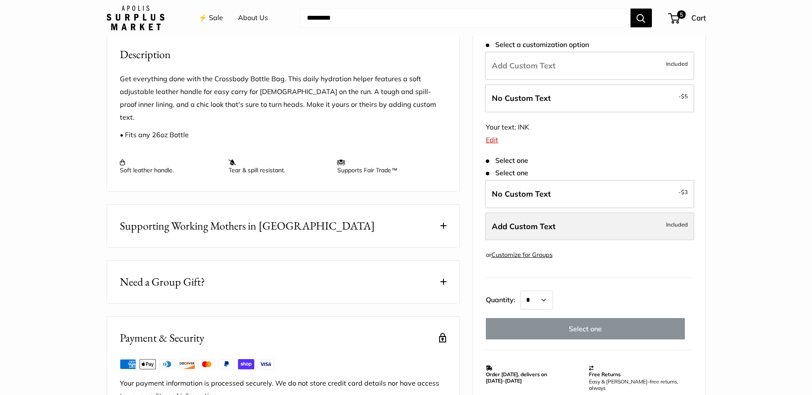
click at [556, 215] on label "Add Custom Text Included" at bounding box center [589, 226] width 209 height 28
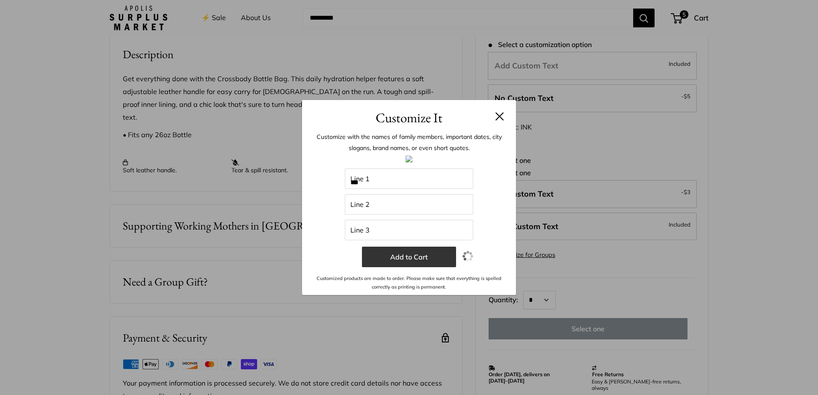
click at [424, 254] on button "Add to Cart" at bounding box center [409, 257] width 94 height 21
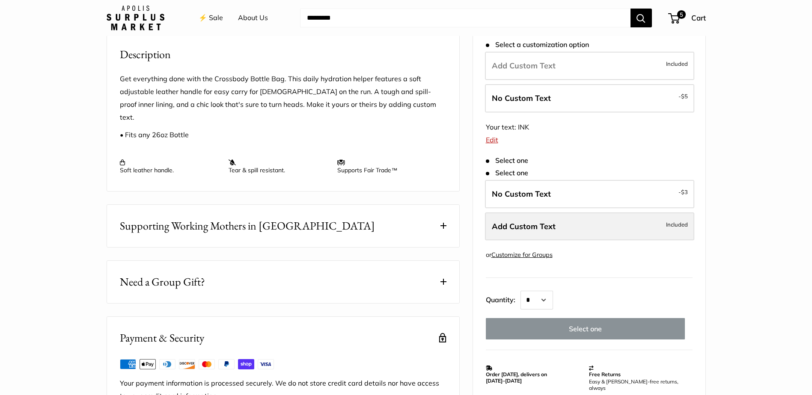
click at [511, 221] on span "Add Custom Text" at bounding box center [524, 226] width 64 height 10
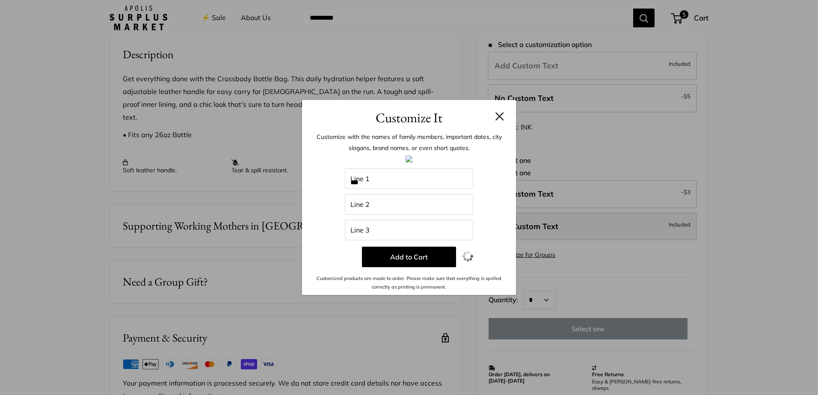
drag, startPoint x: 415, startPoint y: 262, endPoint x: 487, endPoint y: 226, distance: 80.2
click at [423, 260] on button "Add to Cart" at bounding box center [409, 257] width 94 height 21
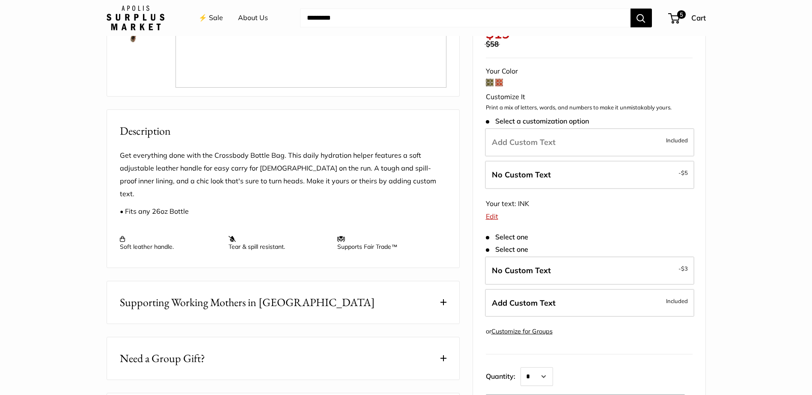
scroll to position [257, 0]
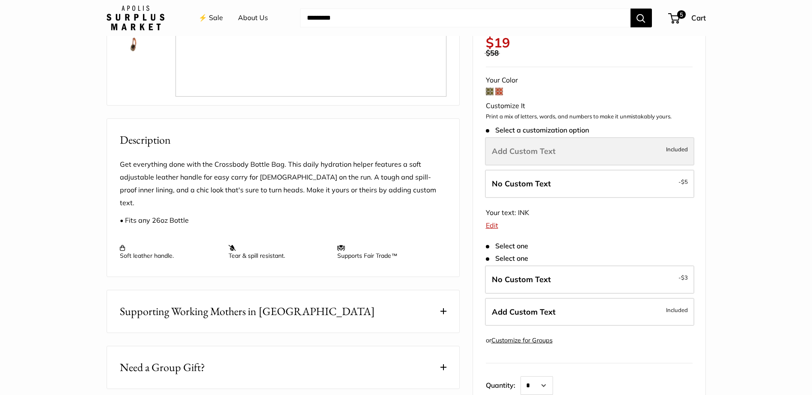
click at [523, 146] on span "Add Custom Text" at bounding box center [524, 151] width 64 height 10
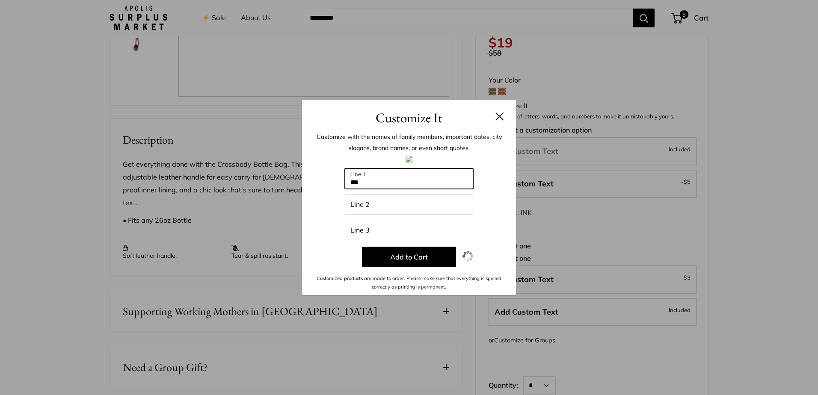
click at [373, 183] on input "***" at bounding box center [409, 179] width 128 height 21
click at [498, 116] on button at bounding box center [500, 116] width 9 height 9
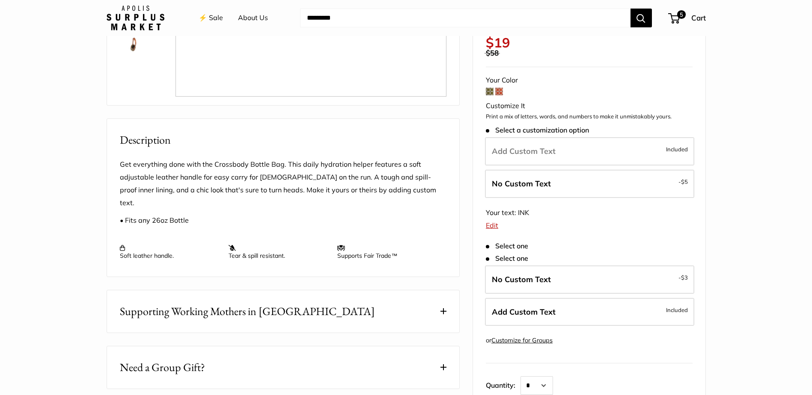
click at [500, 88] on span at bounding box center [499, 92] width 8 height 8
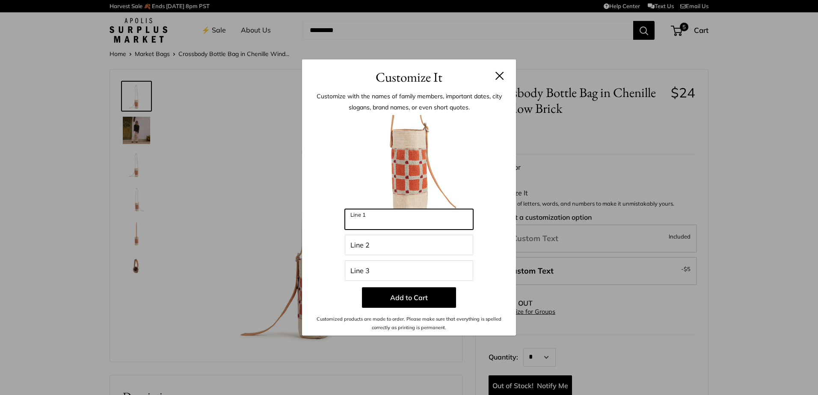
click at [389, 222] on input "Line 1" at bounding box center [409, 219] width 128 height 21
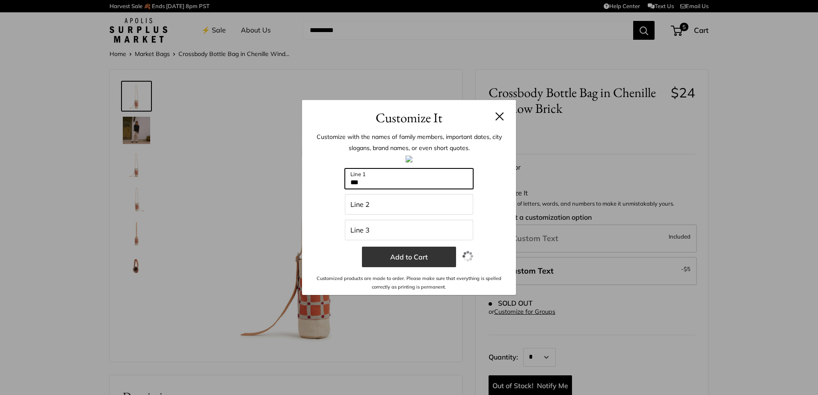
type input "***"
click at [400, 253] on button "Add to Cart" at bounding box center [409, 257] width 94 height 21
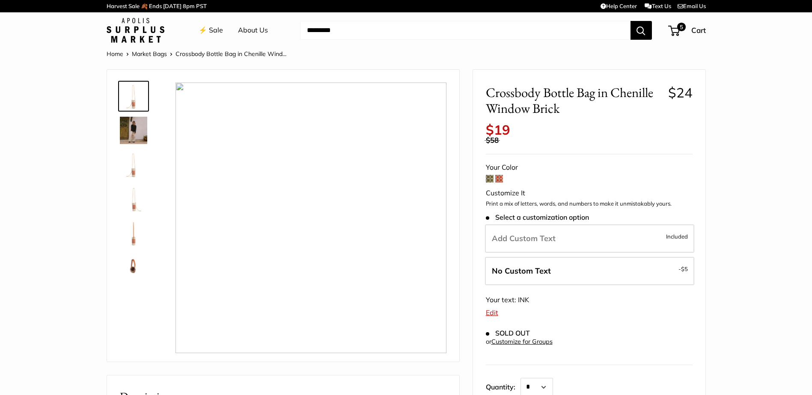
click at [490, 177] on span at bounding box center [490, 179] width 8 height 8
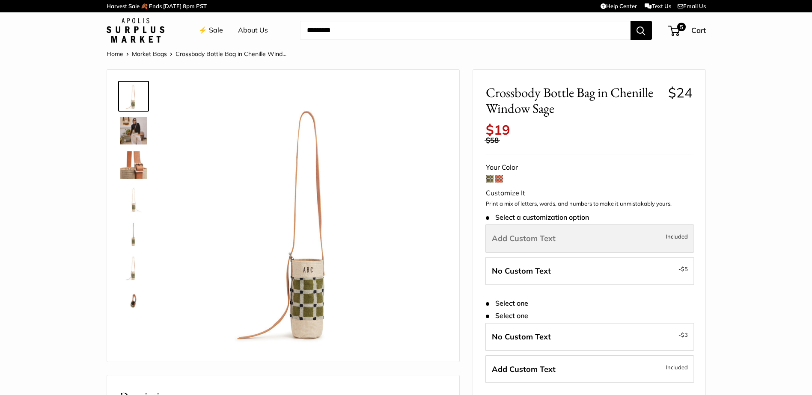
click at [513, 238] on span "Add Custom Text" at bounding box center [524, 239] width 64 height 10
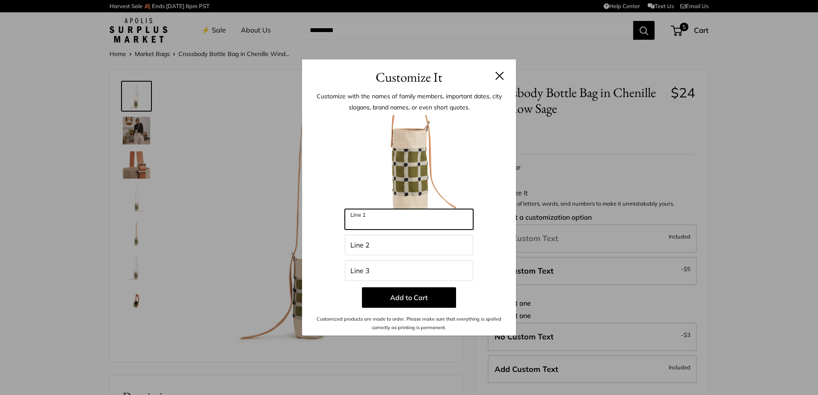
click at [398, 220] on input "Line 1" at bounding box center [409, 219] width 128 height 21
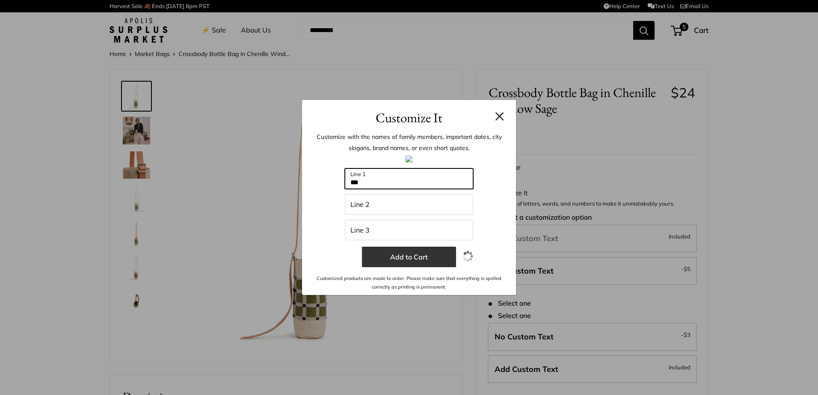
type input "***"
click at [424, 256] on button "Add to Cart" at bounding box center [409, 257] width 94 height 21
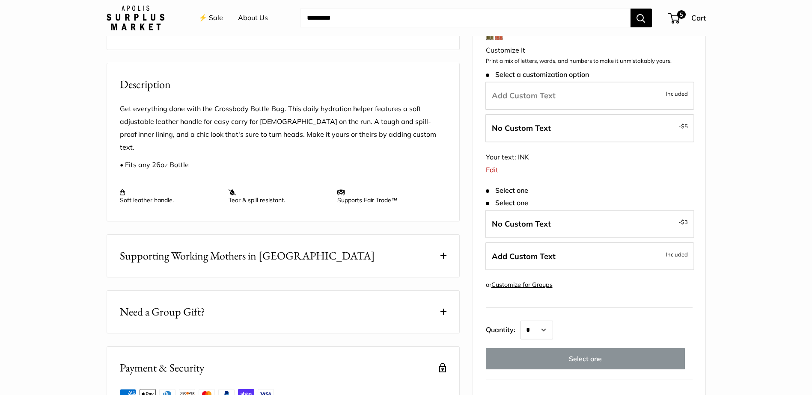
scroll to position [385, 0]
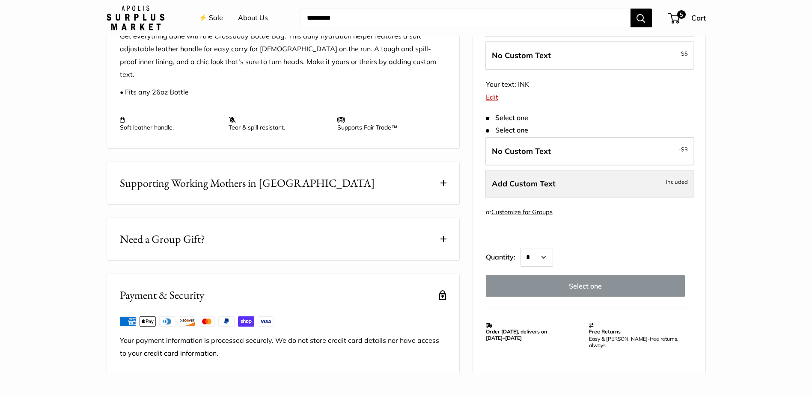
click at [522, 178] on span "Add Custom Text" at bounding box center [524, 183] width 64 height 10
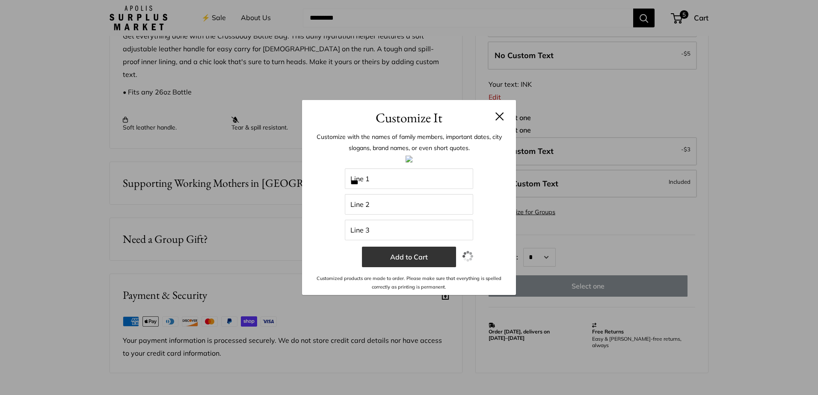
click at [429, 257] on button "Add to Cart" at bounding box center [409, 257] width 94 height 21
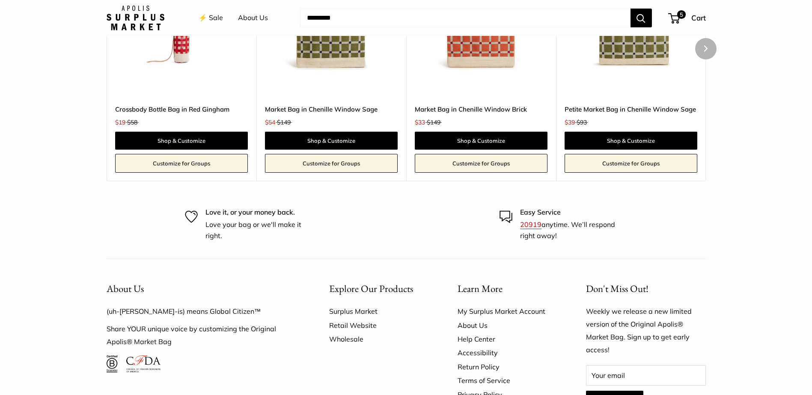
scroll to position [813, 0]
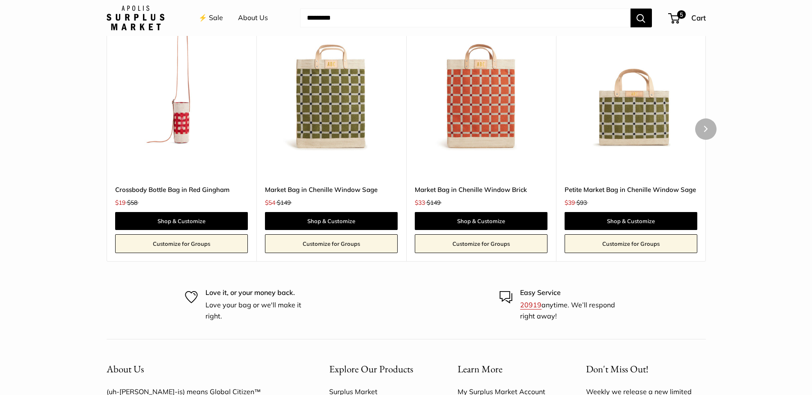
click at [0, 0] on img at bounding box center [0, 0] width 0 height 0
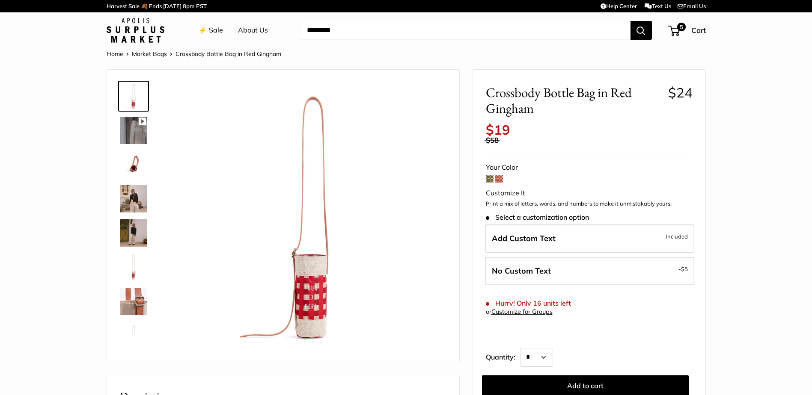
click at [487, 179] on span at bounding box center [490, 179] width 8 height 8
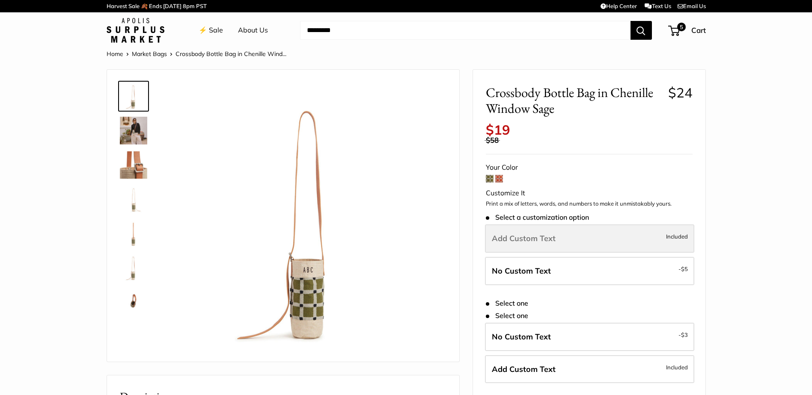
click at [505, 238] on span "Add Custom Text" at bounding box center [524, 239] width 64 height 10
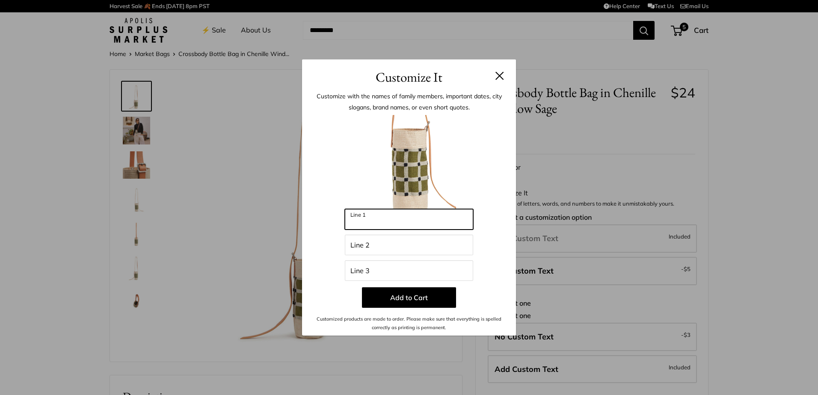
click at [383, 223] on input "Line 1" at bounding box center [409, 219] width 128 height 21
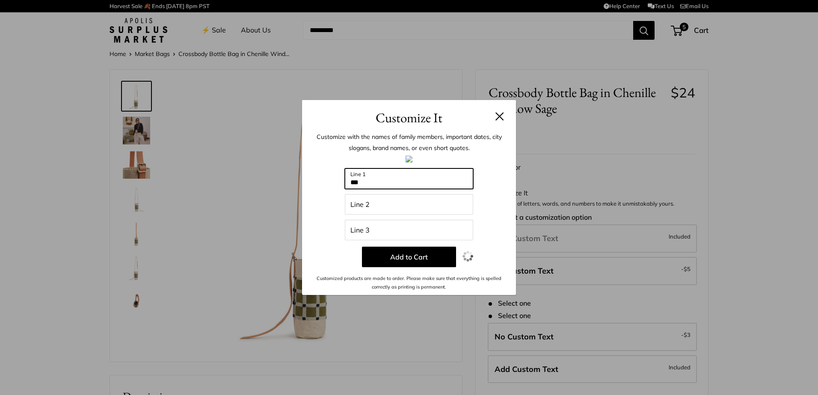
type input "***"
click at [513, 166] on div "Customize with the names of family members, important dates, city slogans, bran…" at bounding box center [409, 211] width 214 height 167
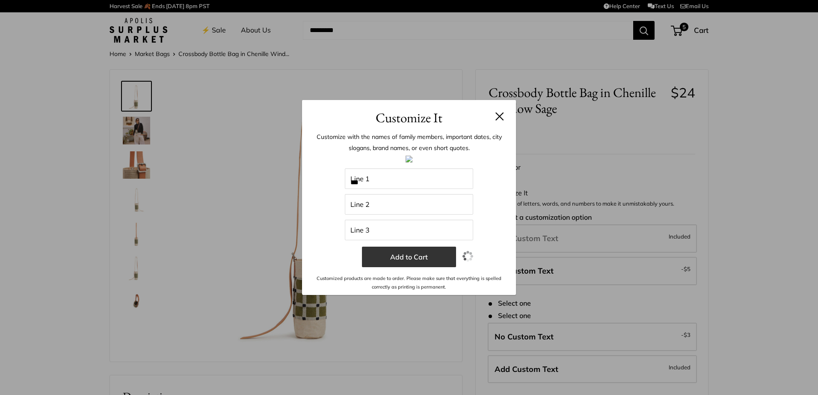
click at [414, 262] on button "Add to Cart" at bounding box center [409, 257] width 94 height 21
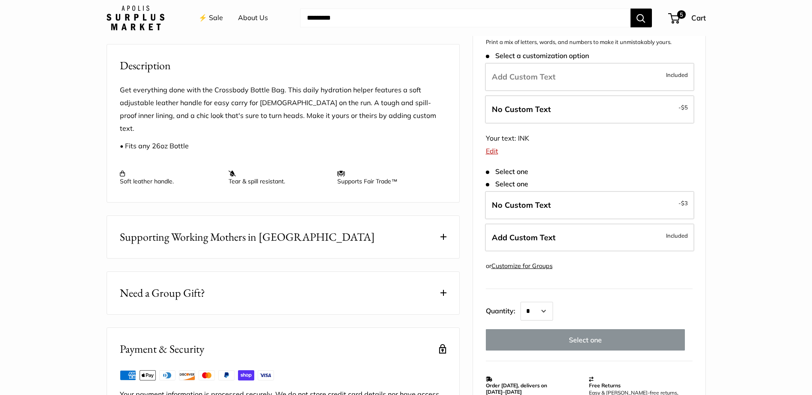
scroll to position [385, 0]
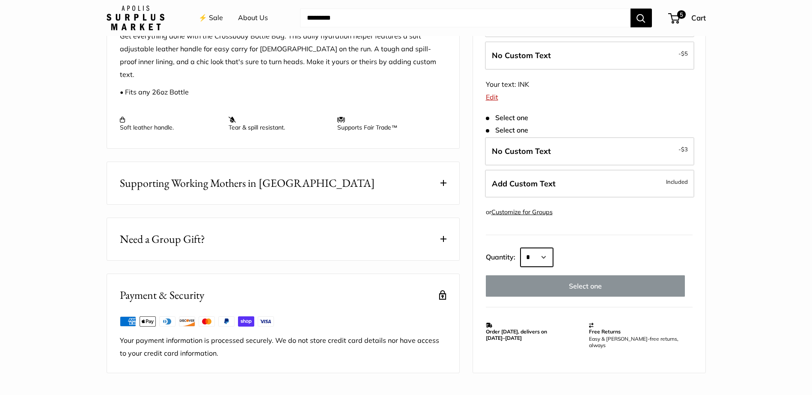
click at [553, 248] on select "* * * * * * * * * *** *** *** *** *** *** *** *** *** *** *** *** *** *** *** *…" at bounding box center [536, 257] width 33 height 19
click at [520, 248] on select "* * * * * * * * * *** *** *** *** *** *** *** *** *** *** *** *** *** *** *** *…" at bounding box center [536, 257] width 33 height 19
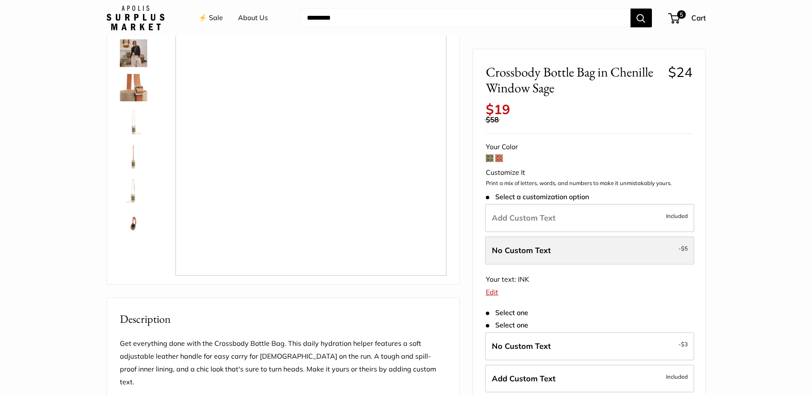
scroll to position [0, 0]
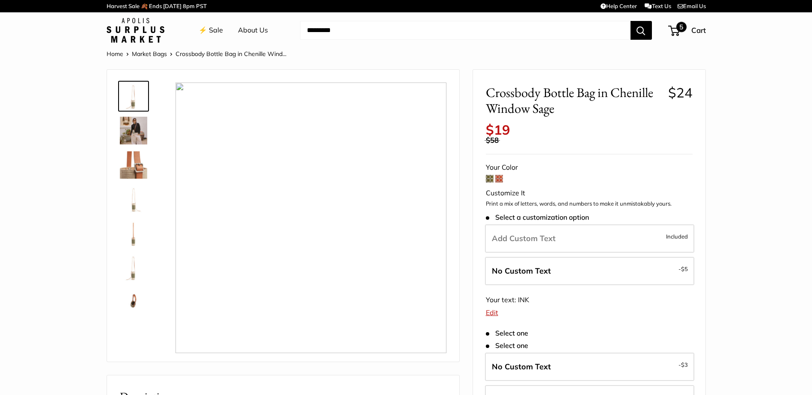
click at [682, 33] on div "5 Cart" at bounding box center [687, 31] width 37 height 14
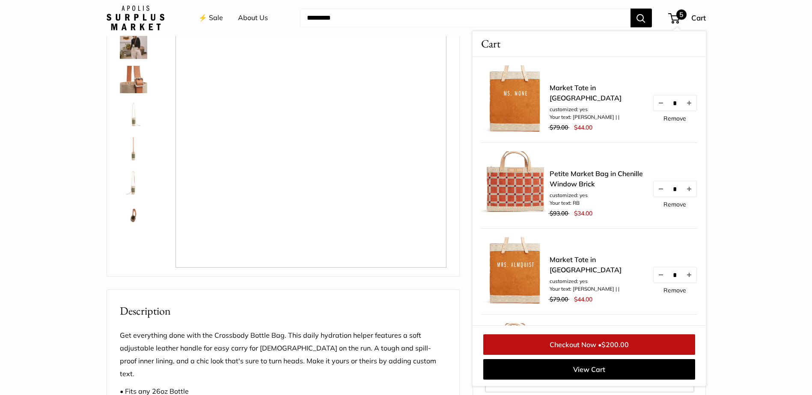
click at [597, 342] on link "Checkout Now • $200.00" at bounding box center [589, 345] width 212 height 21
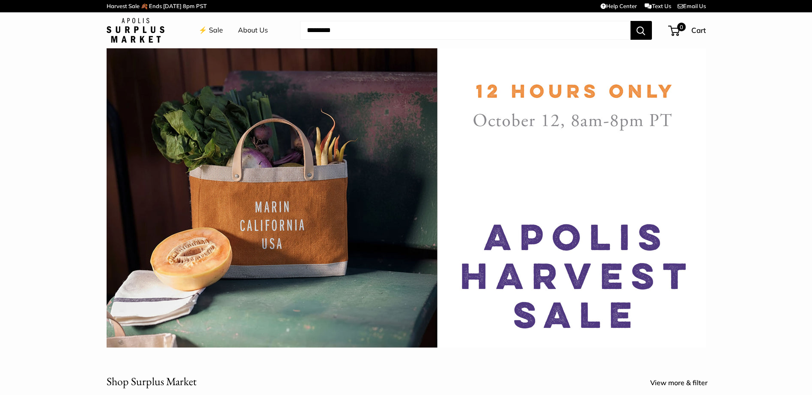
click at [219, 28] on link "⚡️ Sale" at bounding box center [211, 30] width 24 height 13
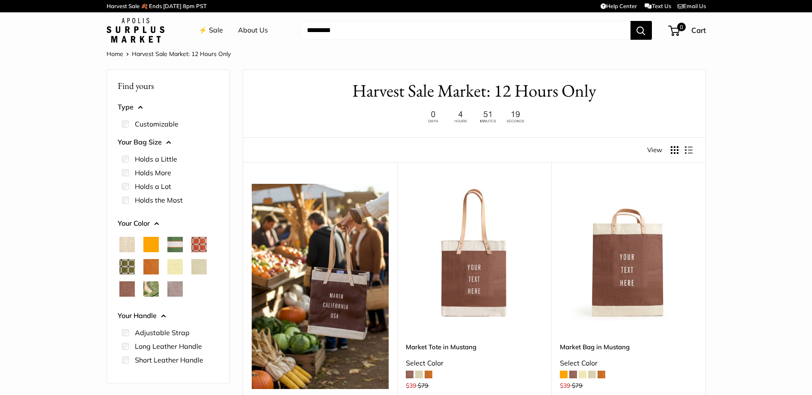
click at [131, 268] on span "Chenille Window Sage" at bounding box center [126, 266] width 15 height 15
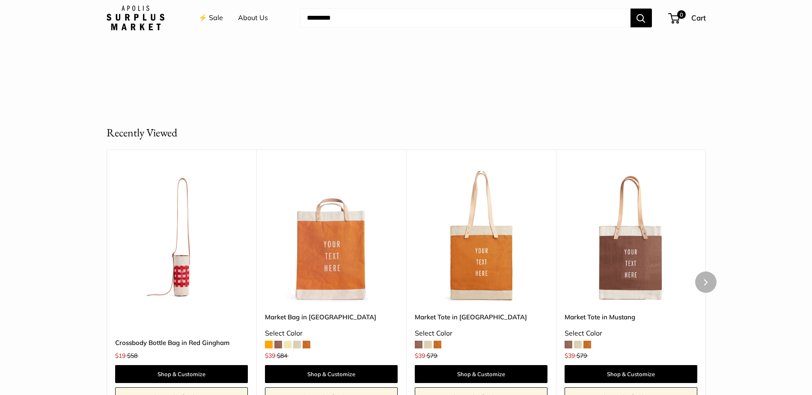
scroll to position [385, 0]
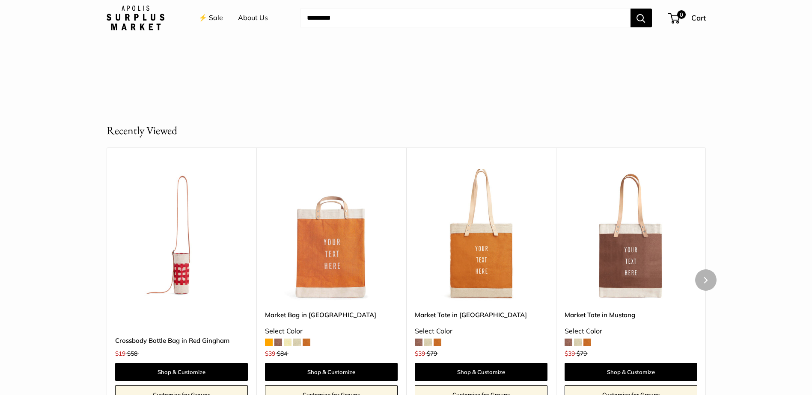
click at [0, 0] on img at bounding box center [0, 0] width 0 height 0
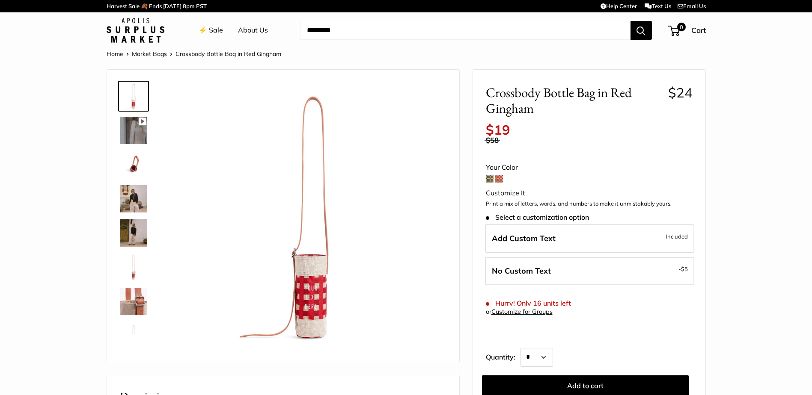
click at [487, 176] on span at bounding box center [490, 179] width 8 height 8
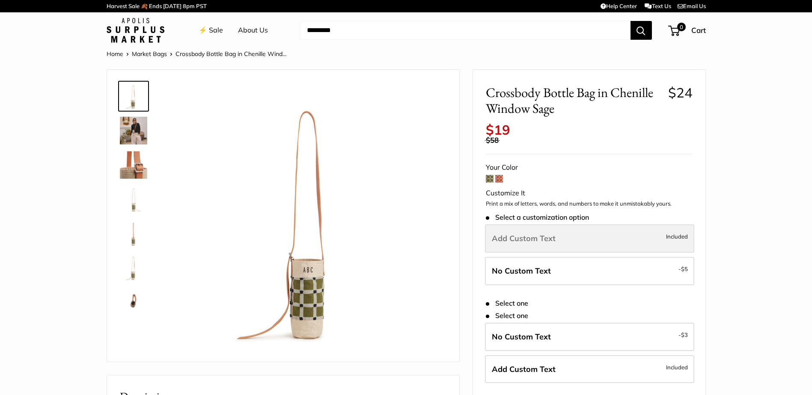
click at [532, 237] on span "Add Custom Text" at bounding box center [524, 239] width 64 height 10
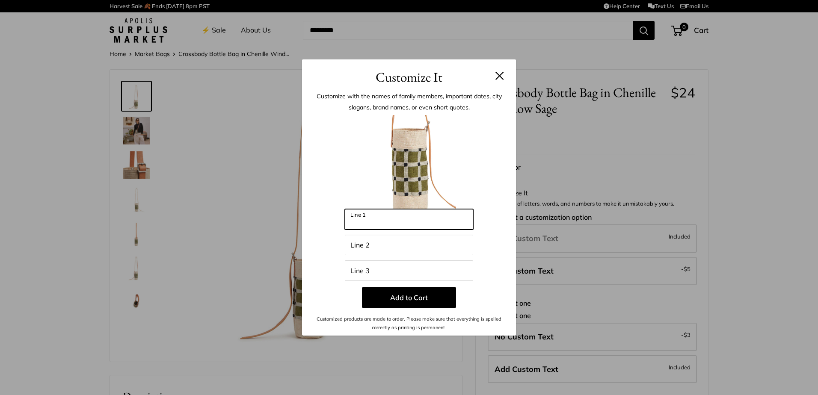
click at [408, 227] on input "Line 1" at bounding box center [409, 219] width 128 height 21
type input "***"
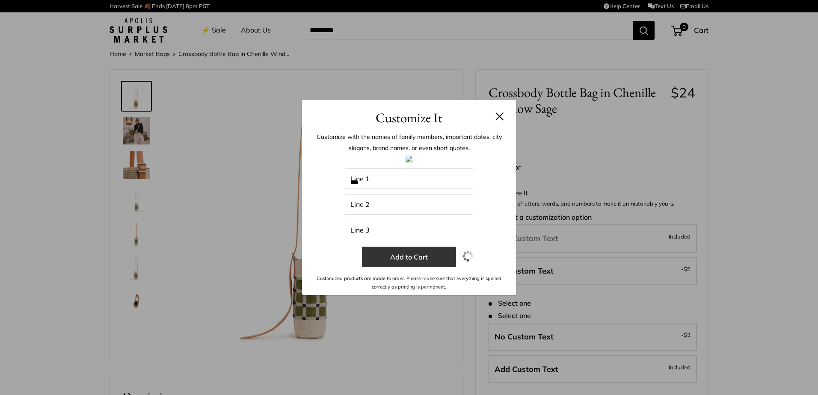
click at [406, 264] on button "Add to Cart" at bounding box center [409, 257] width 94 height 21
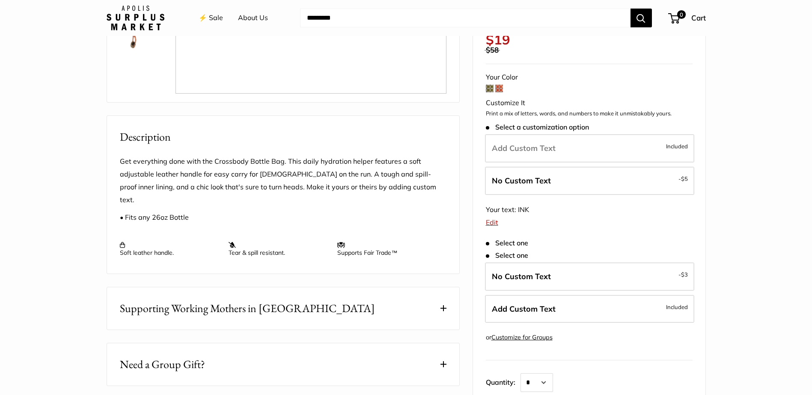
scroll to position [342, 0]
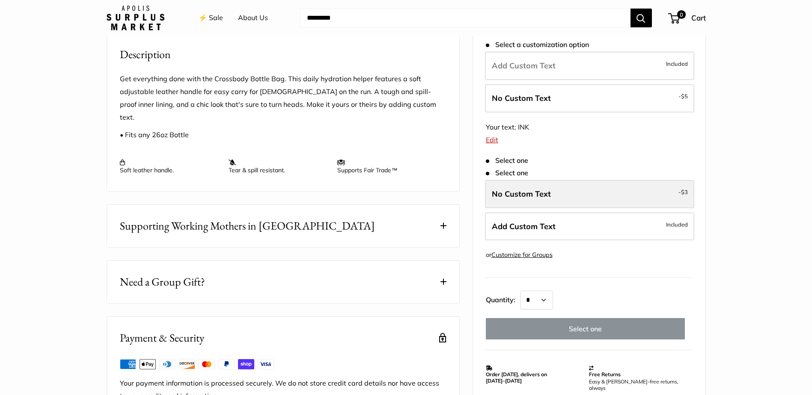
click at [543, 189] on span "No Custom Text" at bounding box center [521, 194] width 59 height 10
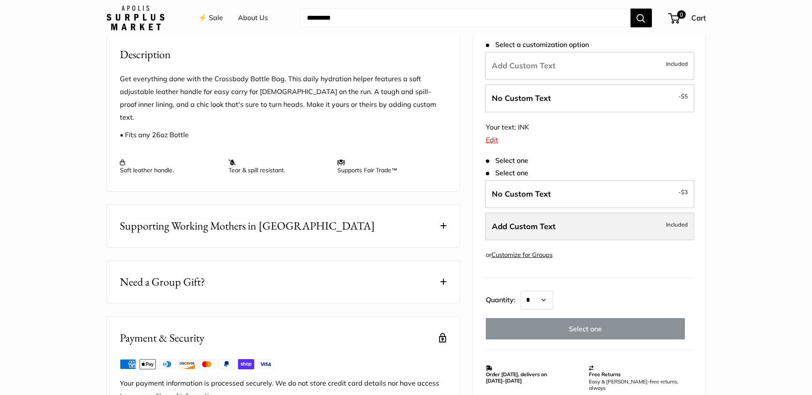
click at [544, 221] on span "Add Custom Text" at bounding box center [524, 226] width 64 height 10
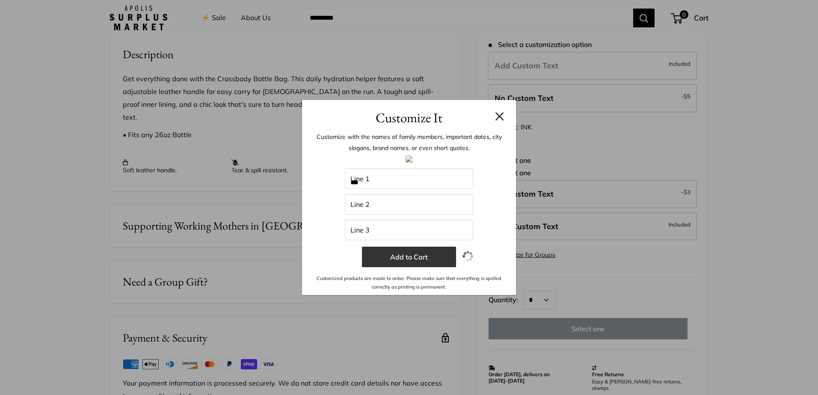
click at [415, 260] on button "Add to Cart" at bounding box center [409, 257] width 94 height 21
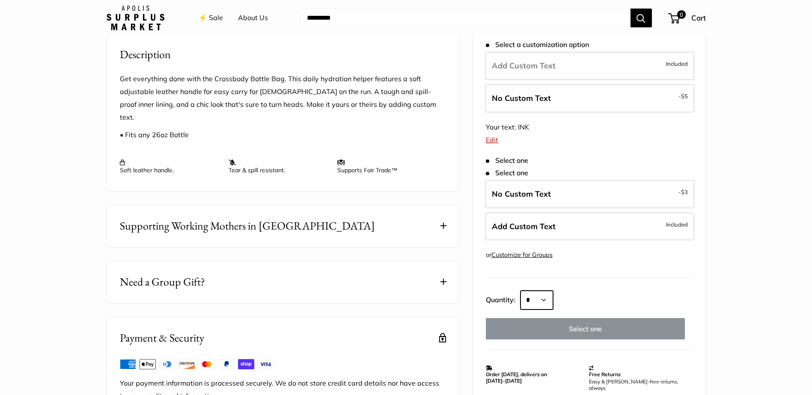
click at [547, 291] on select "* * * * * * * * * *** *** *** *** *** *** *** *** *** *** *** *** *** *** *** *…" at bounding box center [536, 300] width 33 height 19
select select "**"
click at [520, 291] on select "* * * * * * * * * *** *** *** *** *** *** *** *** *** *** *** *** *** *** *** *…" at bounding box center [536, 300] width 33 height 19
click at [505, 142] on form "Your Color Customize It Print a mix of letters, words, and numbers to make it u…" at bounding box center [589, 163] width 207 height 351
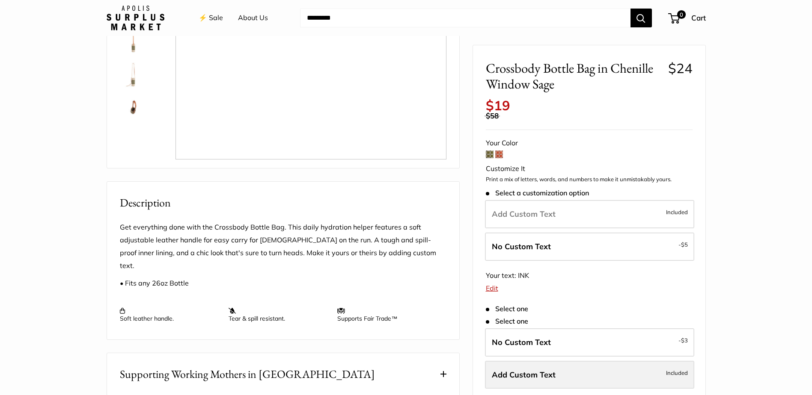
scroll to position [171, 0]
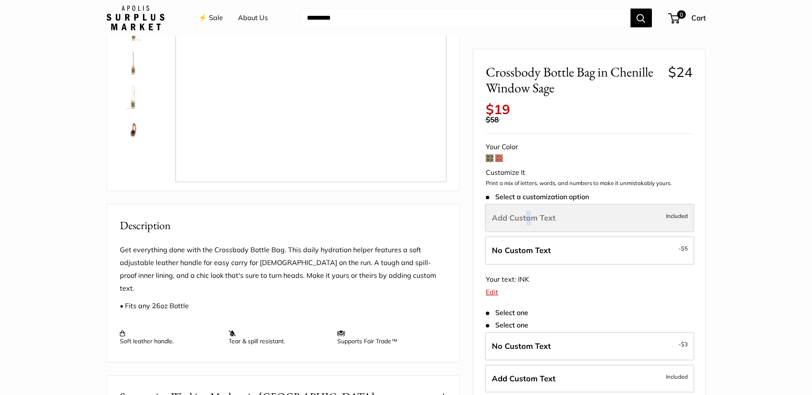
click at [528, 207] on label "Add Custom Text Included" at bounding box center [589, 218] width 209 height 28
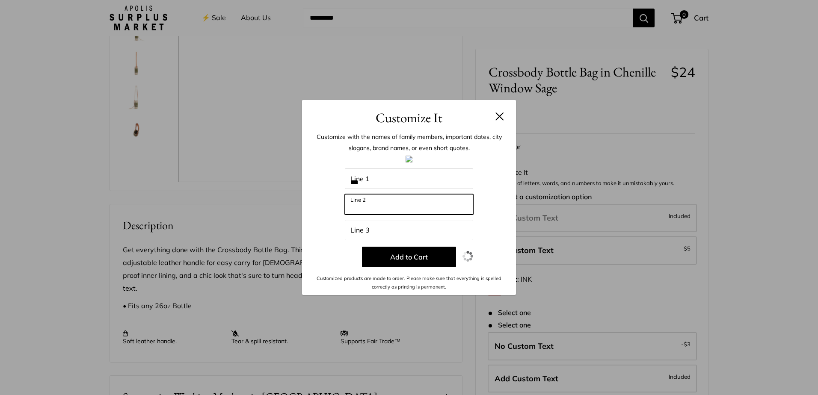
click at [367, 208] on input "Line 2" at bounding box center [409, 204] width 128 height 21
click at [499, 116] on button at bounding box center [500, 116] width 9 height 9
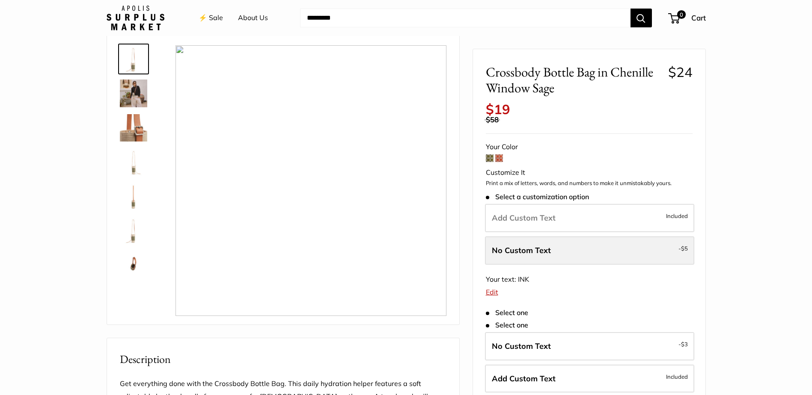
scroll to position [0, 0]
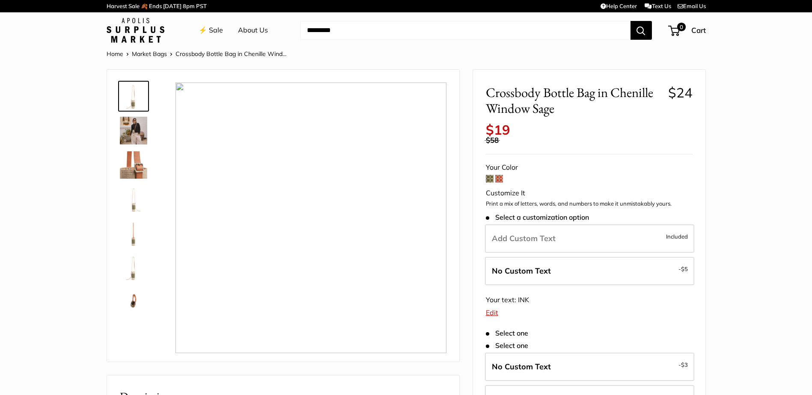
click at [219, 31] on link "⚡️ Sale" at bounding box center [211, 30] width 24 height 13
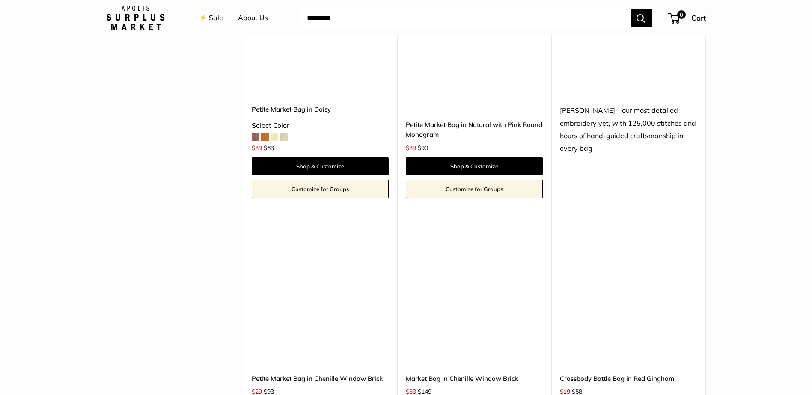
scroll to position [2012, 0]
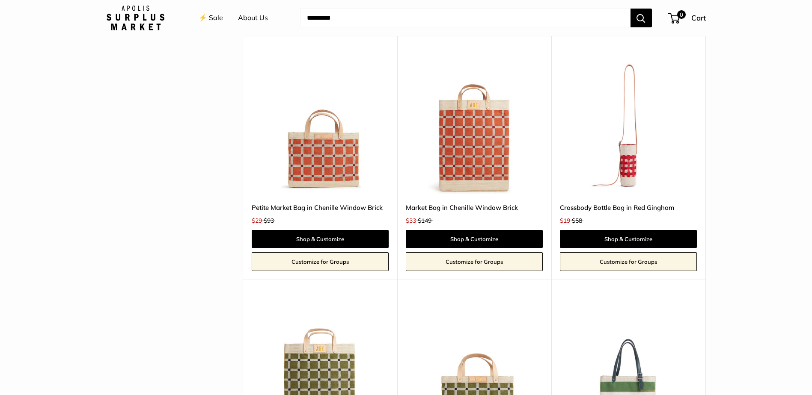
click at [0, 0] on img at bounding box center [0, 0] width 0 height 0
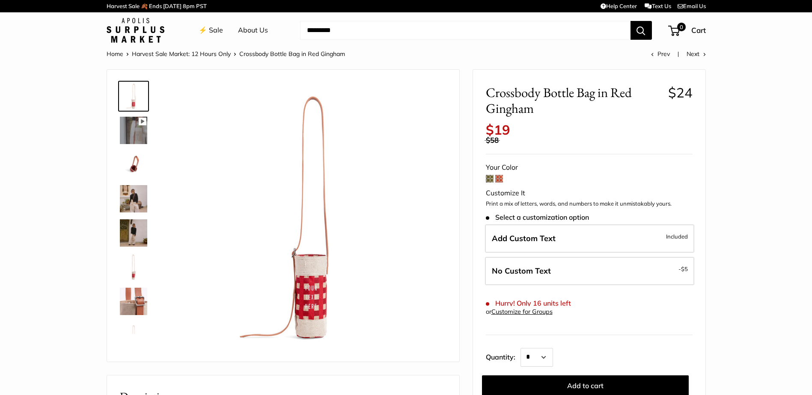
click at [497, 177] on span at bounding box center [499, 179] width 8 height 8
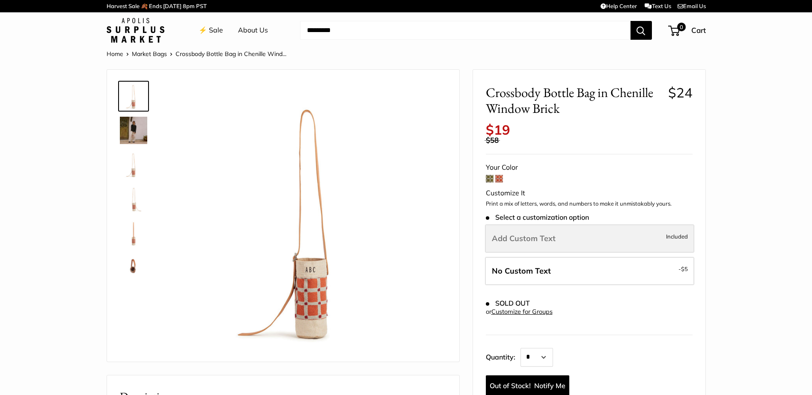
click at [519, 239] on span "Add Custom Text" at bounding box center [524, 239] width 64 height 10
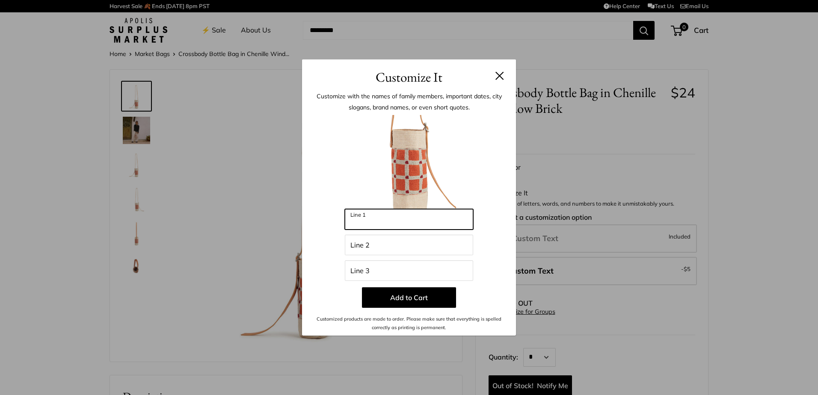
click at [380, 214] on input "Line 1" at bounding box center [409, 219] width 128 height 21
type input "***"
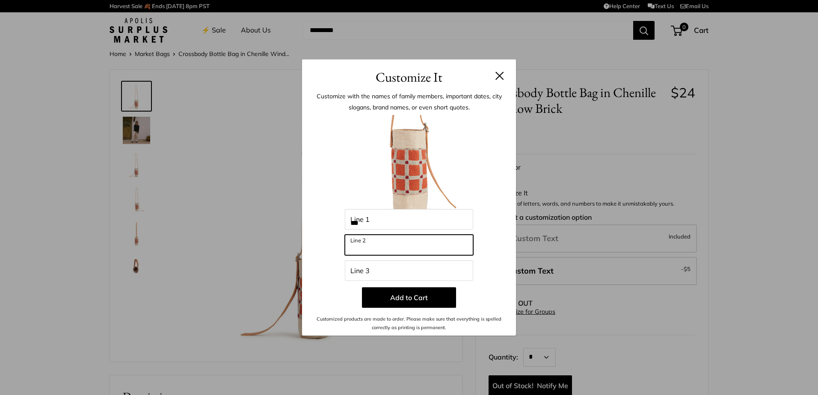
type input "*******"
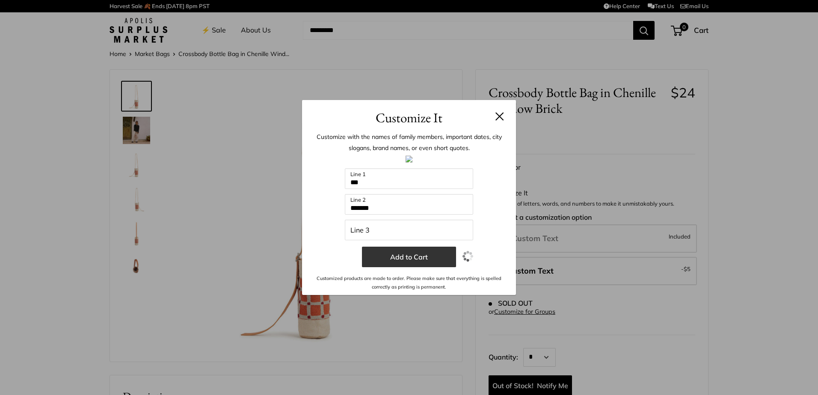
click at [413, 256] on button "Add to Cart" at bounding box center [409, 257] width 94 height 21
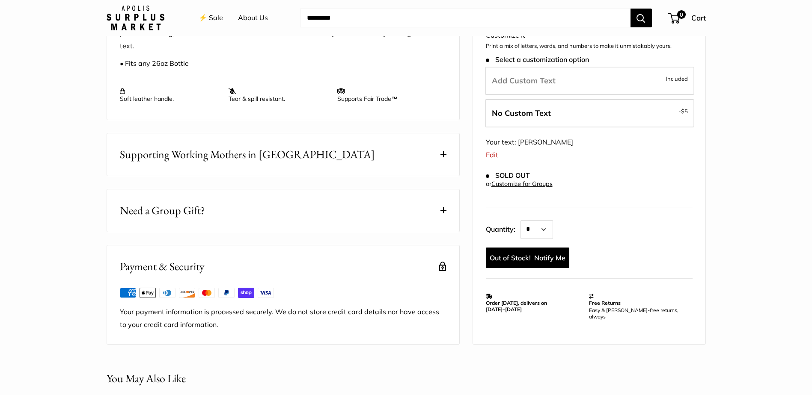
scroll to position [428, 0]
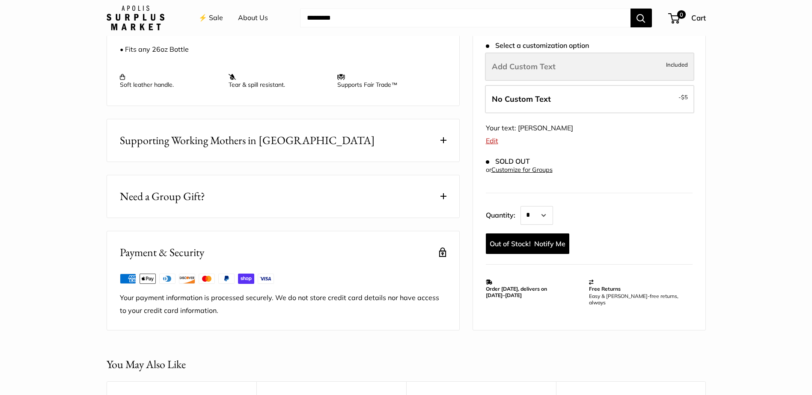
click at [584, 53] on label "Add Custom Text Included" at bounding box center [589, 67] width 209 height 28
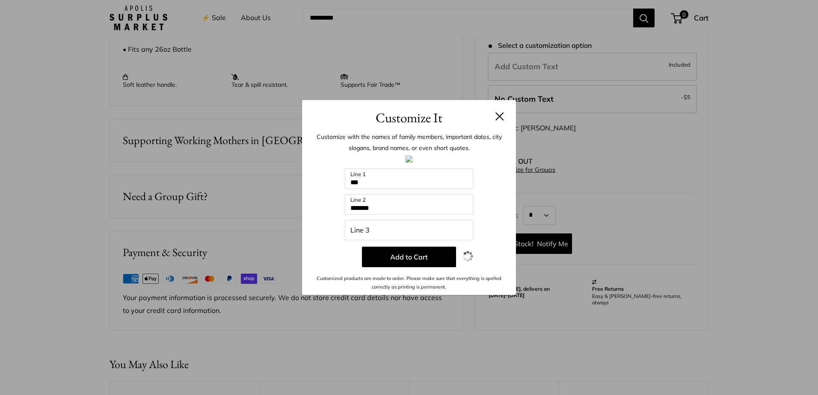
click at [500, 118] on button at bounding box center [500, 116] width 9 height 9
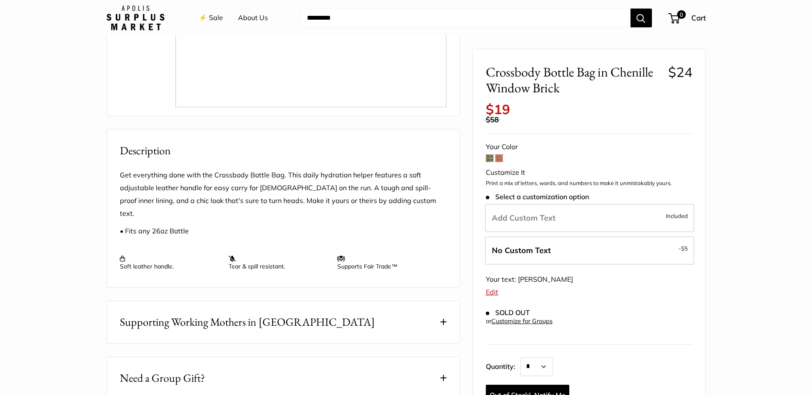
scroll to position [214, 0]
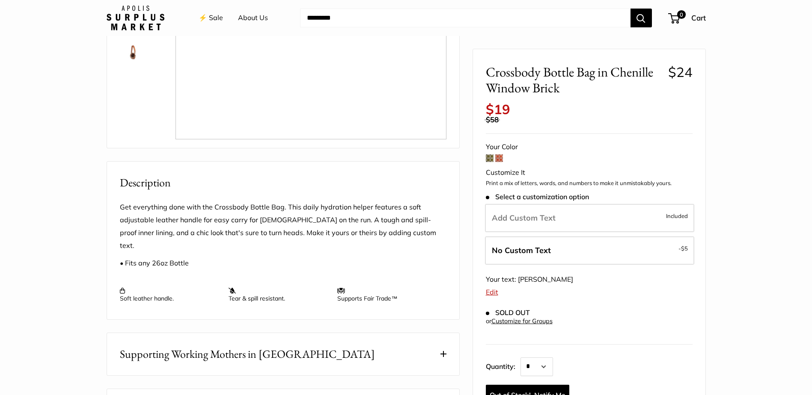
click at [489, 155] on span at bounding box center [490, 159] width 8 height 8
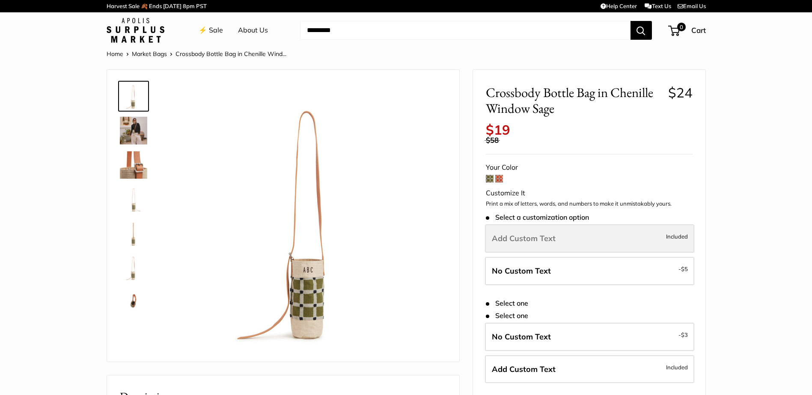
click at [518, 240] on span "Add Custom Text" at bounding box center [524, 239] width 64 height 10
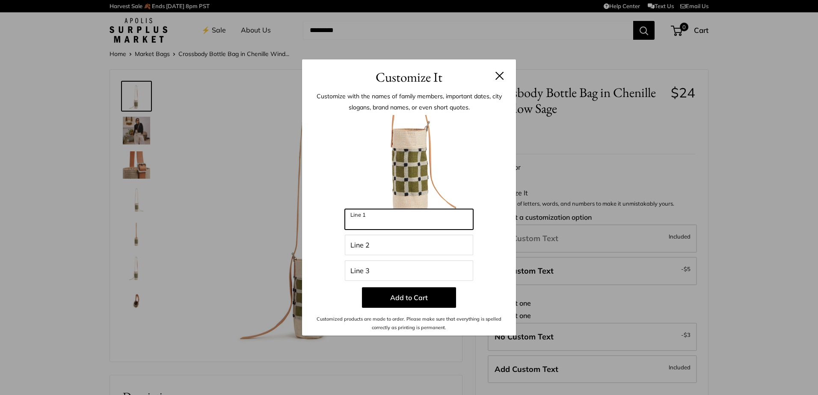
click at [423, 221] on input "Line 1" at bounding box center [409, 219] width 128 height 21
type input "***"
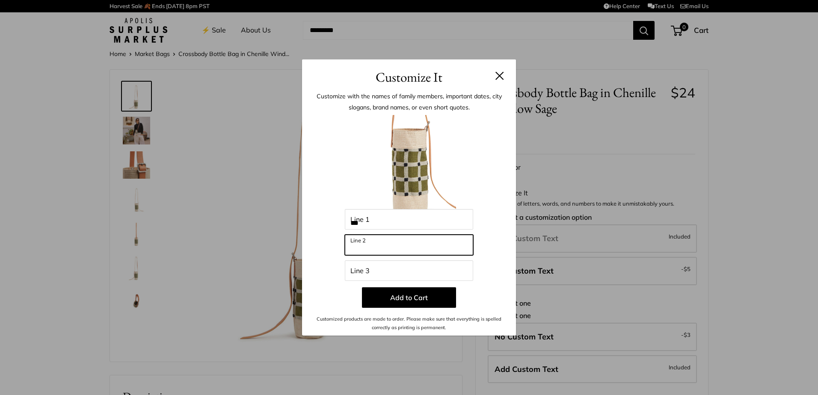
type input "*******"
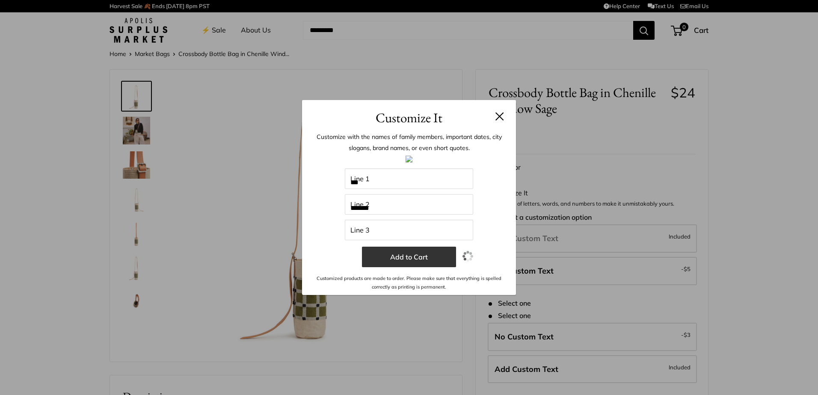
click at [428, 257] on button "Add to Cart" at bounding box center [409, 257] width 94 height 21
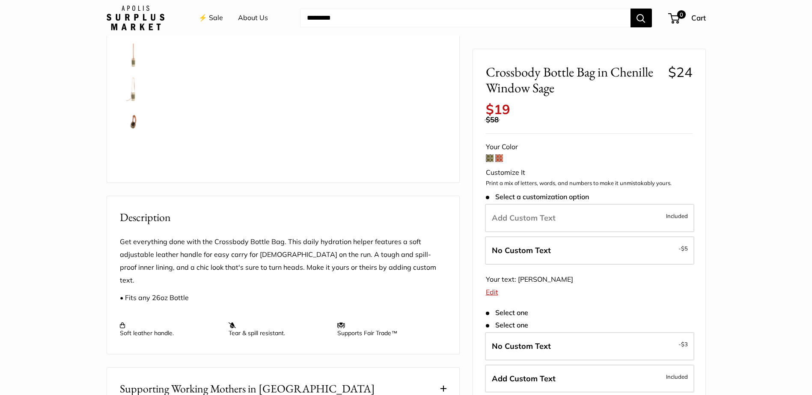
scroll to position [171, 0]
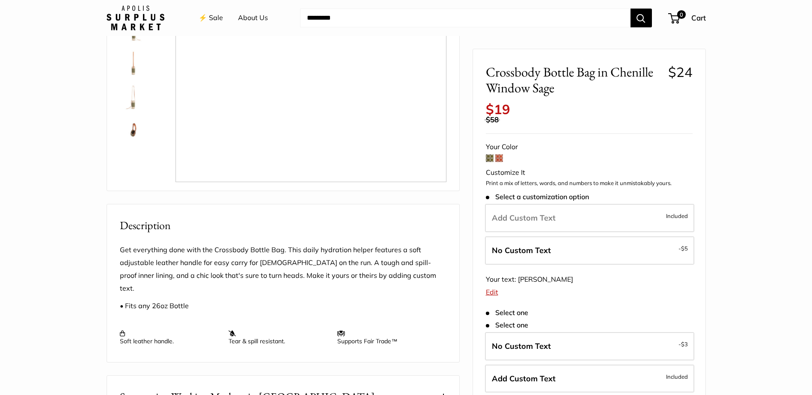
click at [219, 20] on link "⚡️ Sale" at bounding box center [211, 18] width 24 height 13
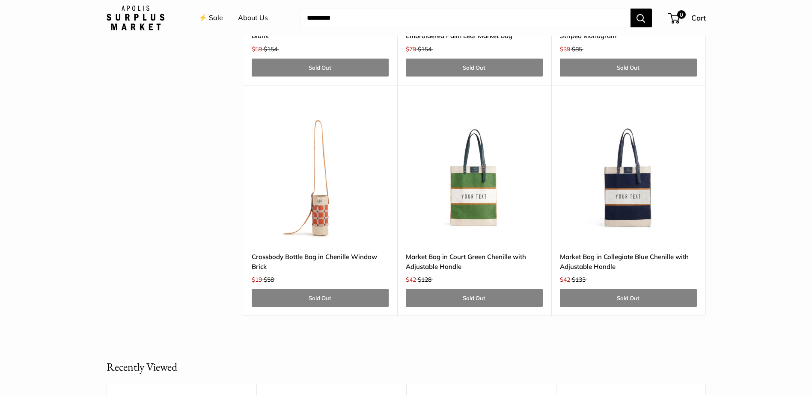
scroll to position [2696, 0]
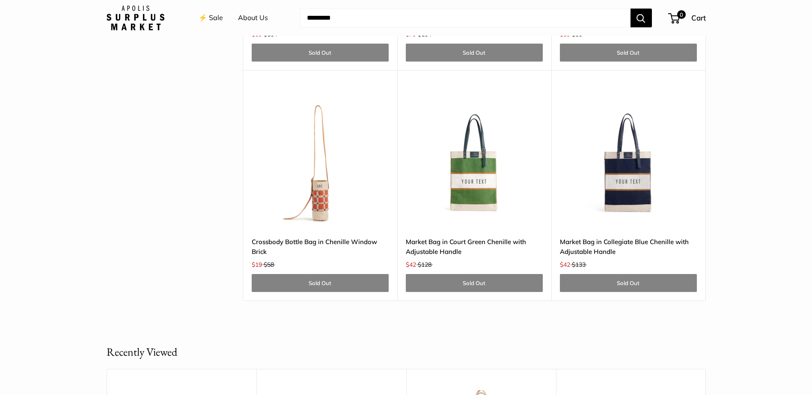
click at [0, 0] on img at bounding box center [0, 0] width 0 height 0
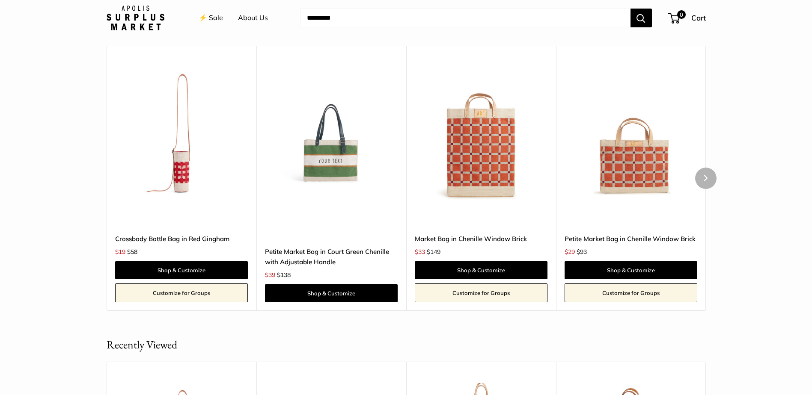
scroll to position [770, 0]
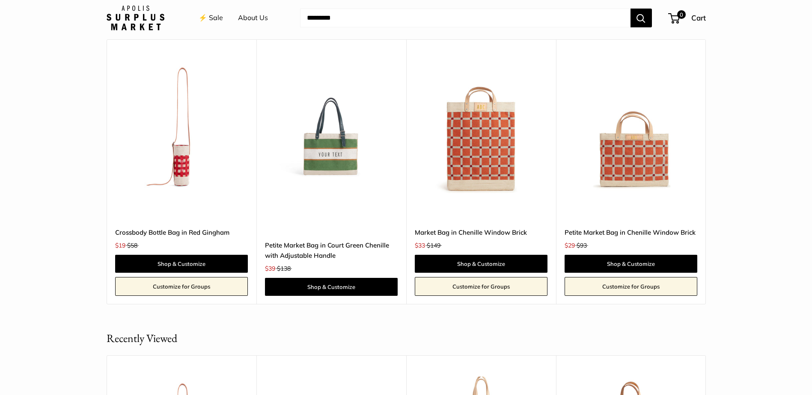
click at [138, 11] on img at bounding box center [136, 18] width 58 height 25
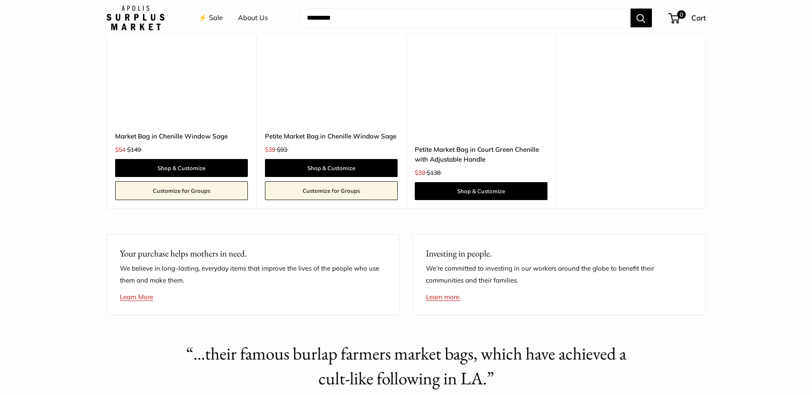
scroll to position [1969, 0]
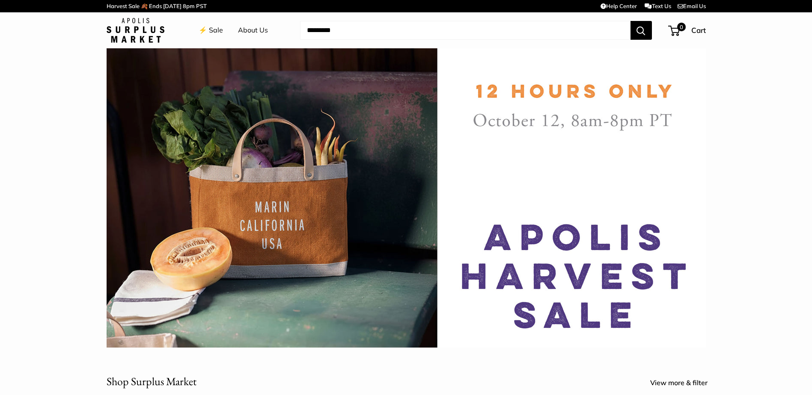
click at [214, 30] on link "⚡️ Sale" at bounding box center [211, 30] width 24 height 13
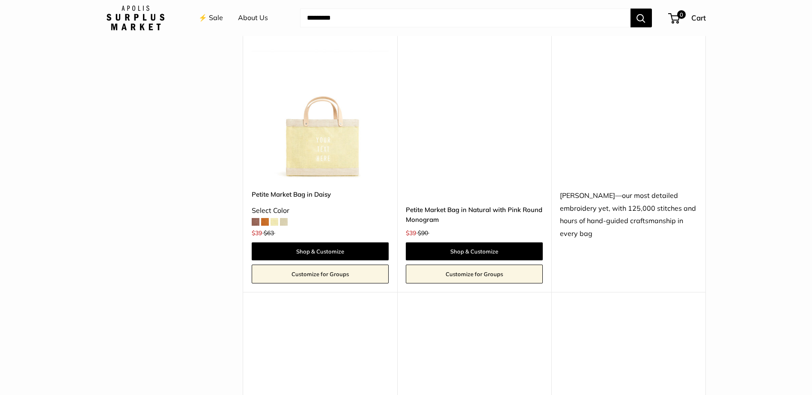
scroll to position [1755, 0]
